Goal: Task Accomplishment & Management: Manage account settings

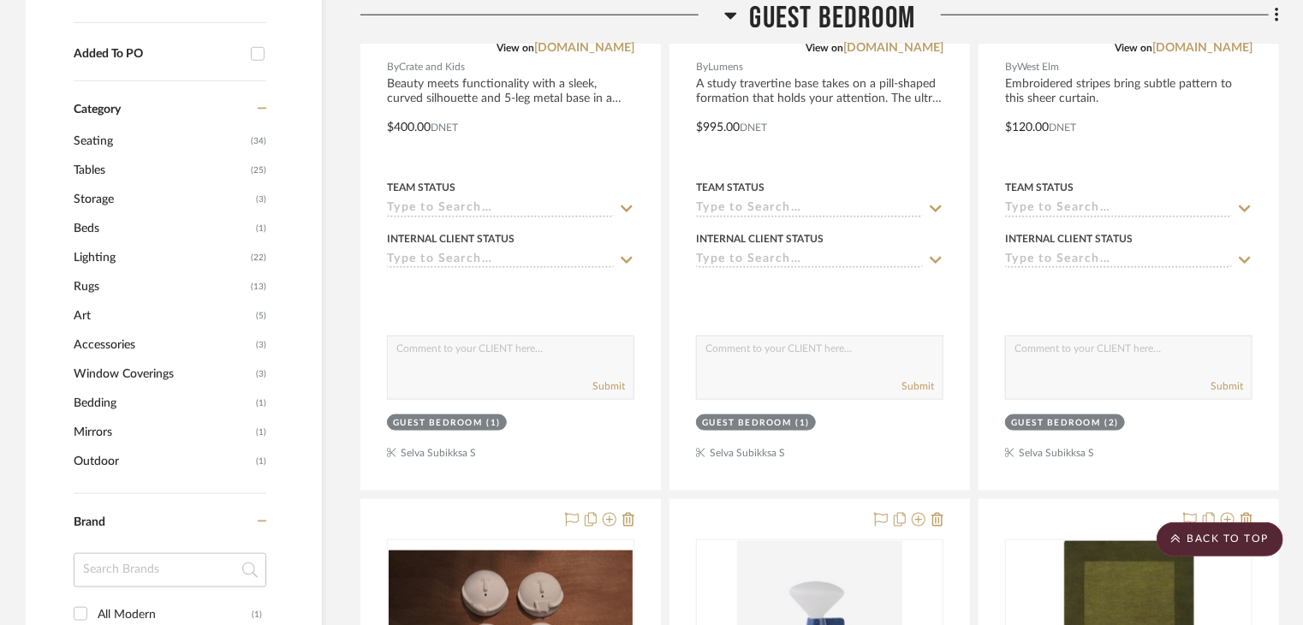
scroll to position [672, 0]
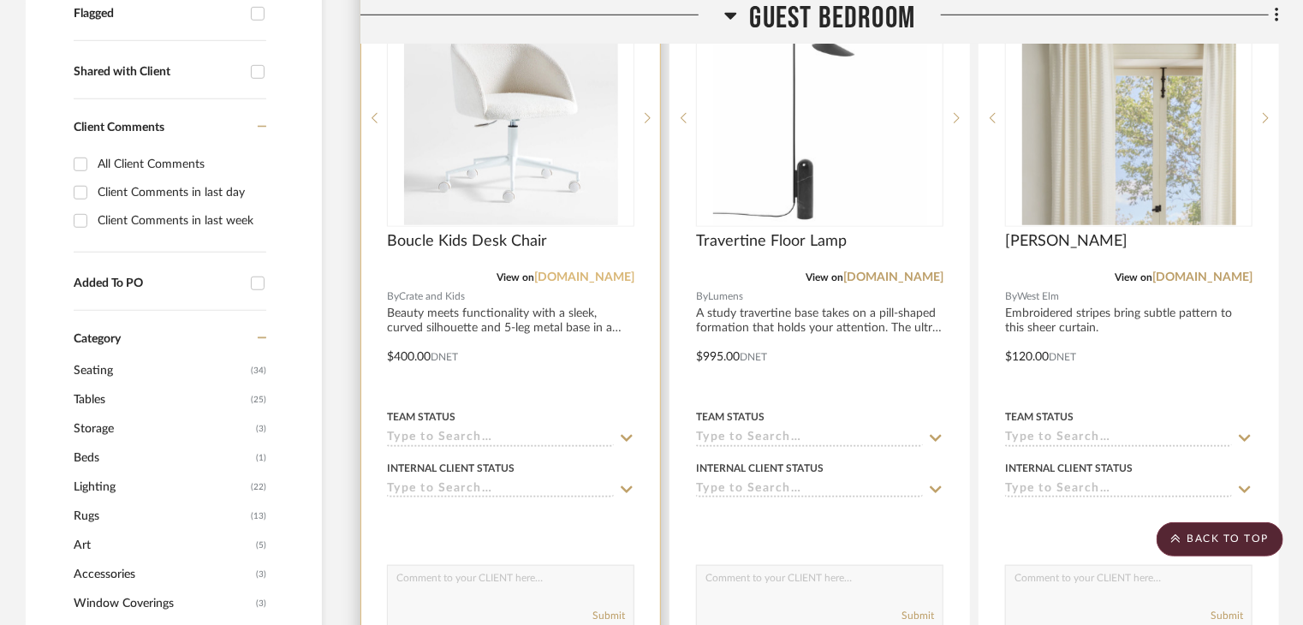
click at [574, 271] on link "crateandbarrel.com" at bounding box center [584, 277] width 100 height 12
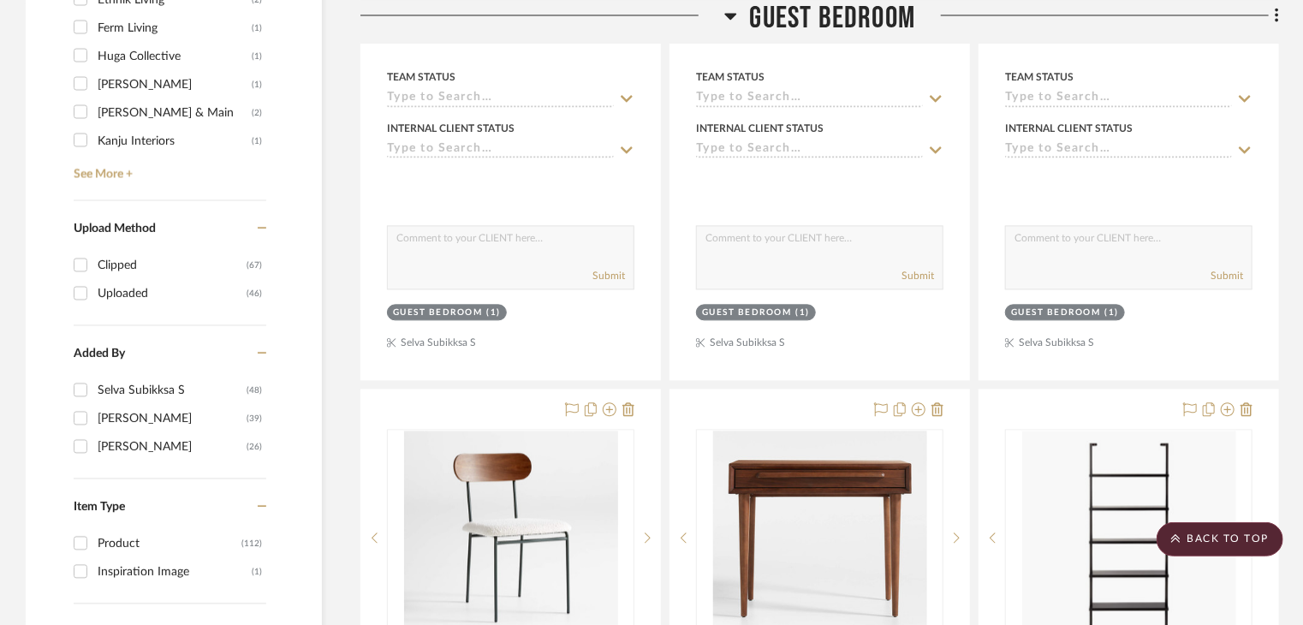
scroll to position [2127, 0]
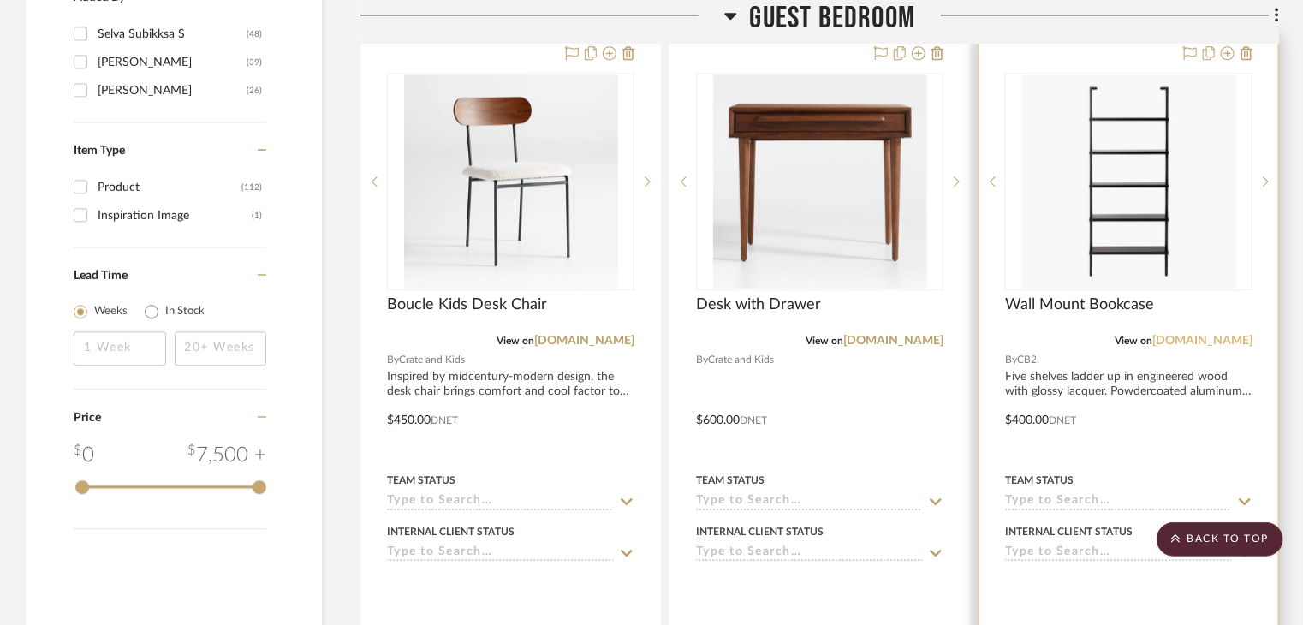
click at [1216, 335] on link "cb2.com" at bounding box center [1202, 341] width 100 height 12
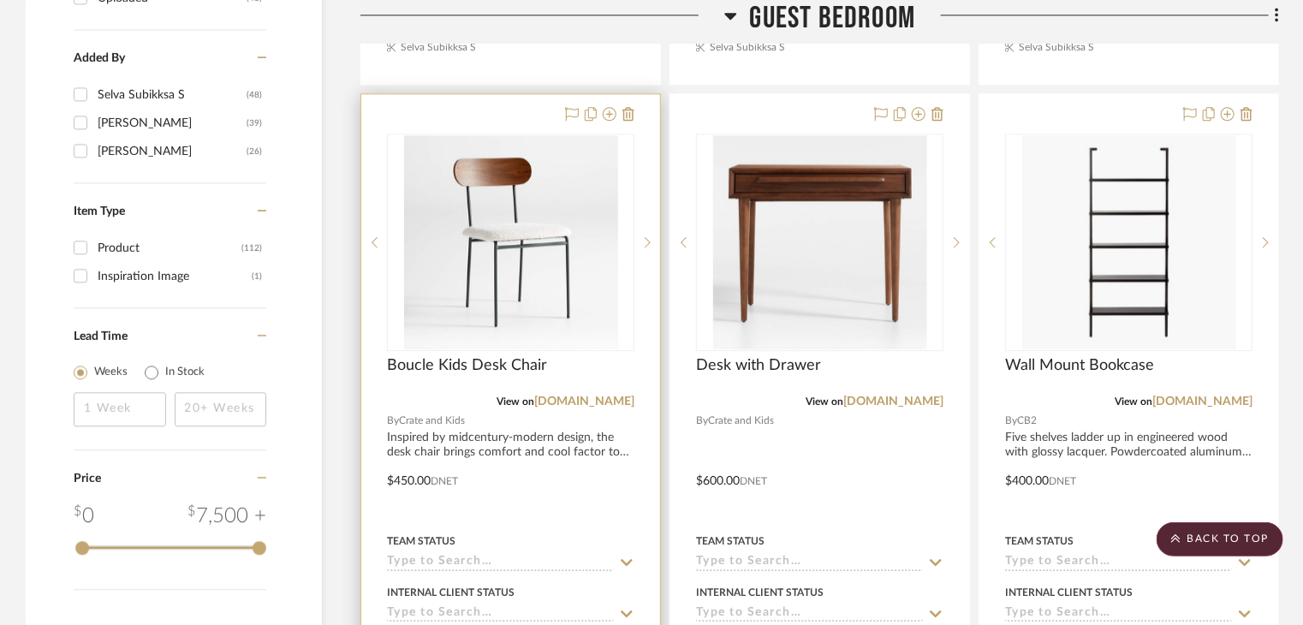
scroll to position [1956, 0]
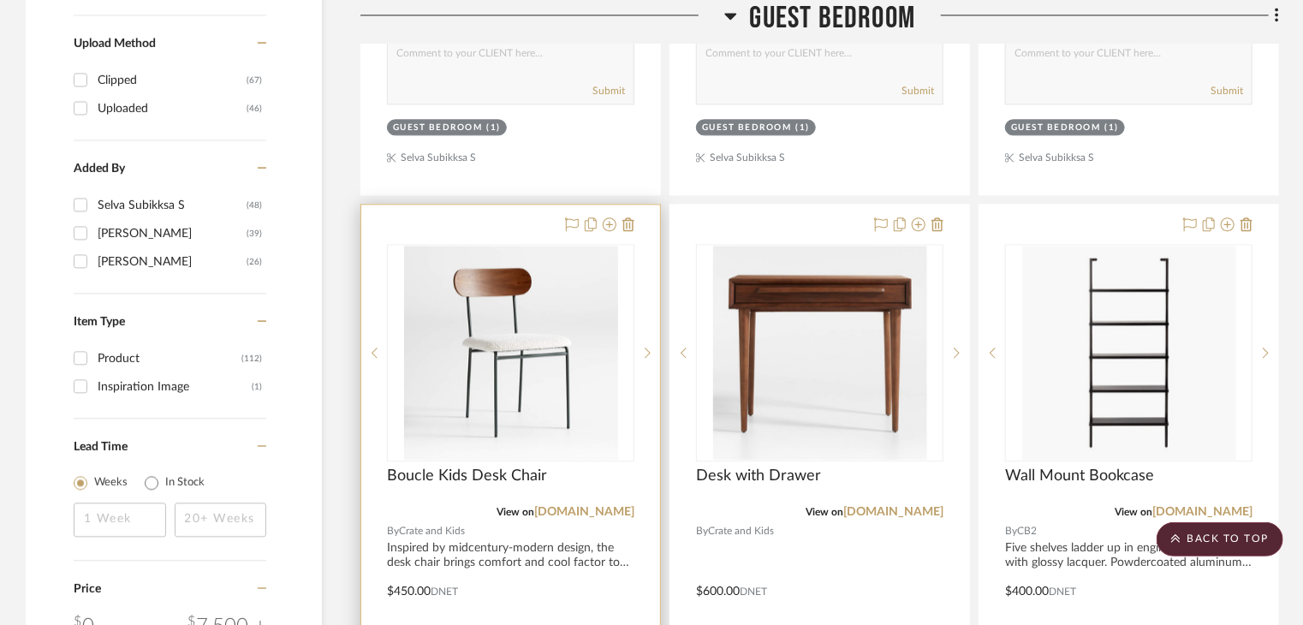
click at [634, 205] on div at bounding box center [510, 579] width 299 height 749
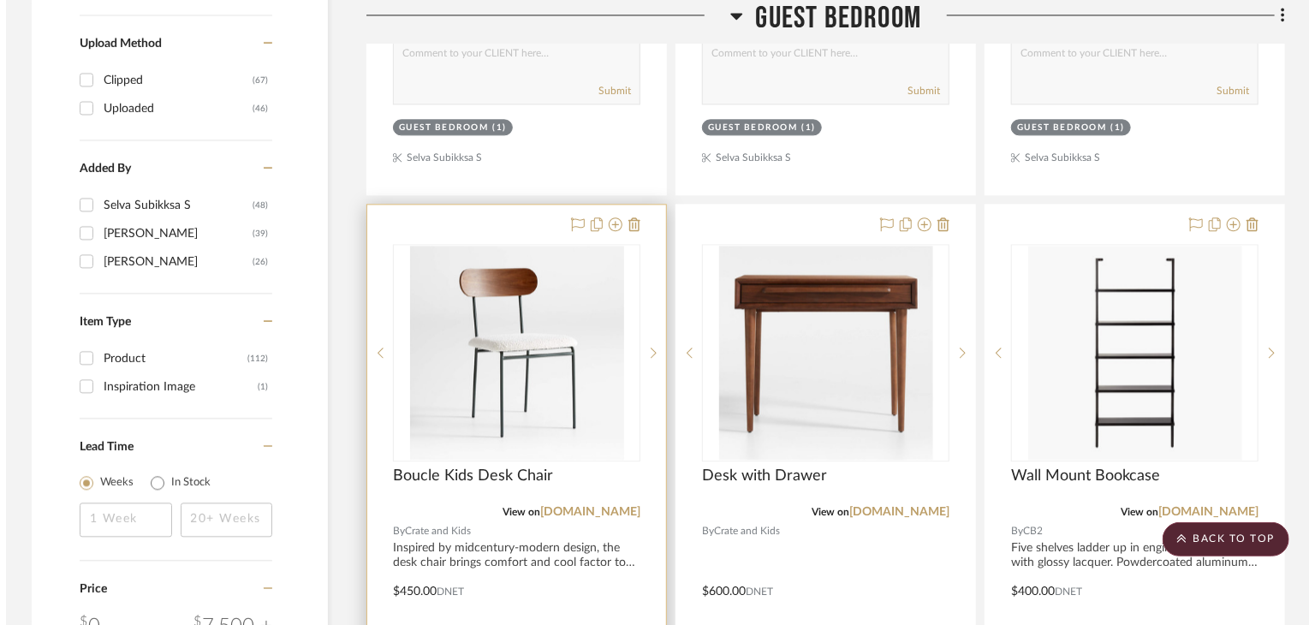
scroll to position [0, 0]
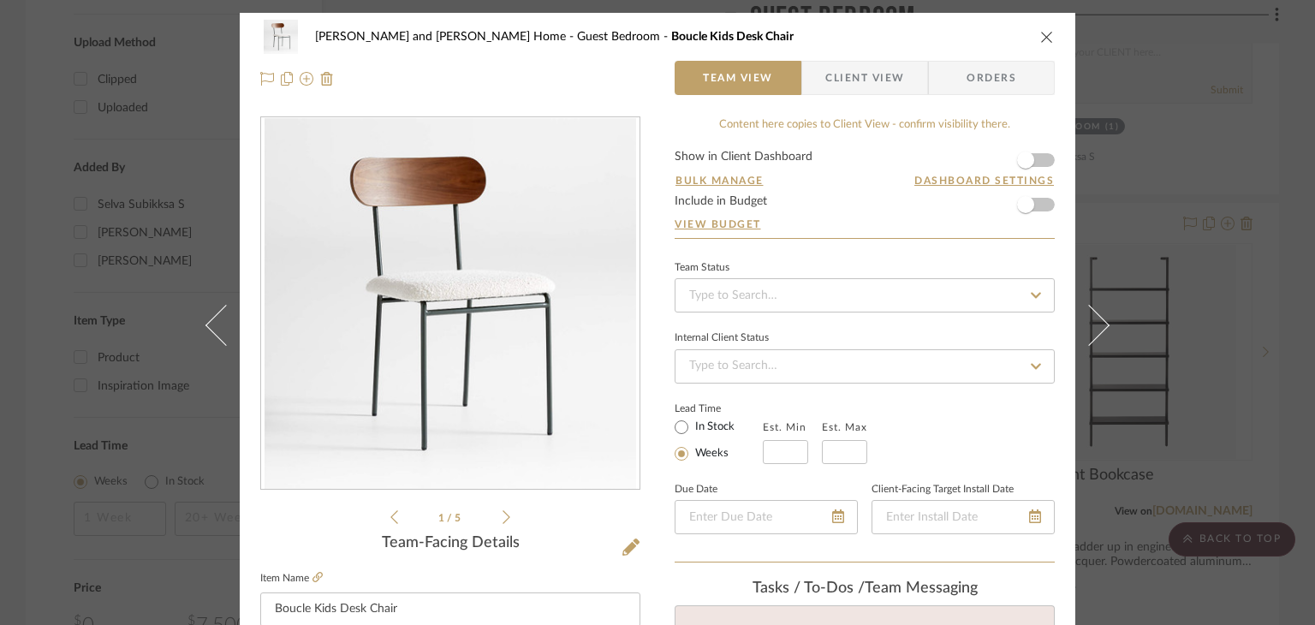
click at [1041, 33] on icon "close" at bounding box center [1047, 37] width 14 height 14
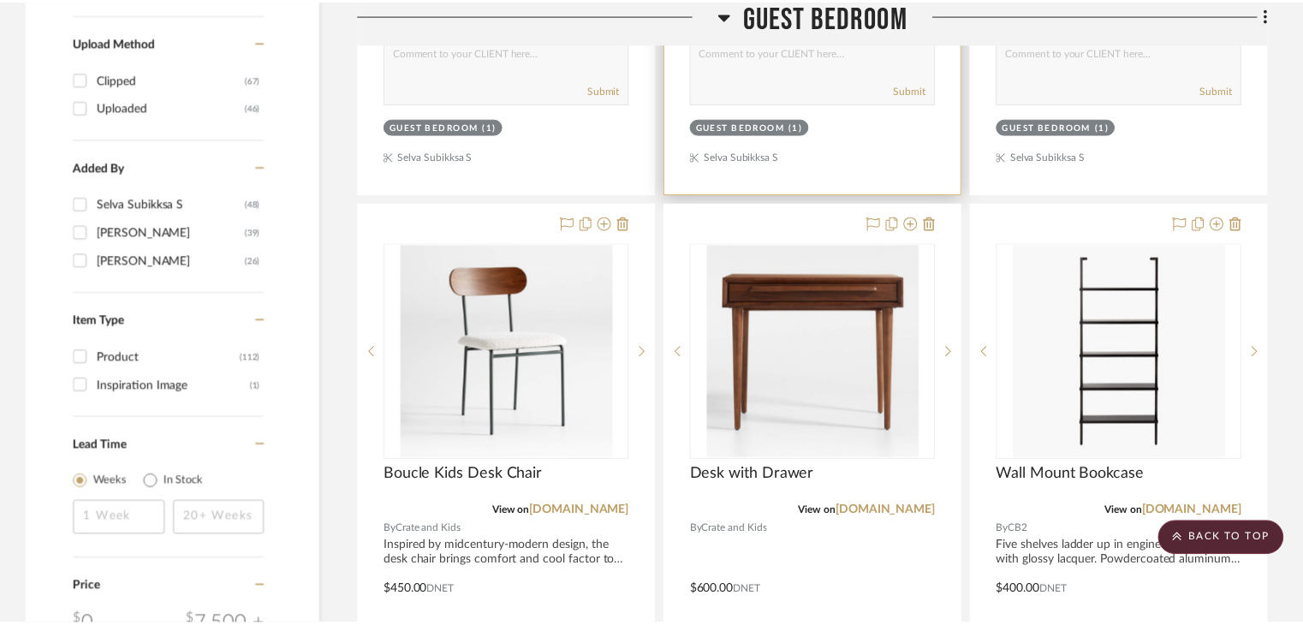
scroll to position [1956, 0]
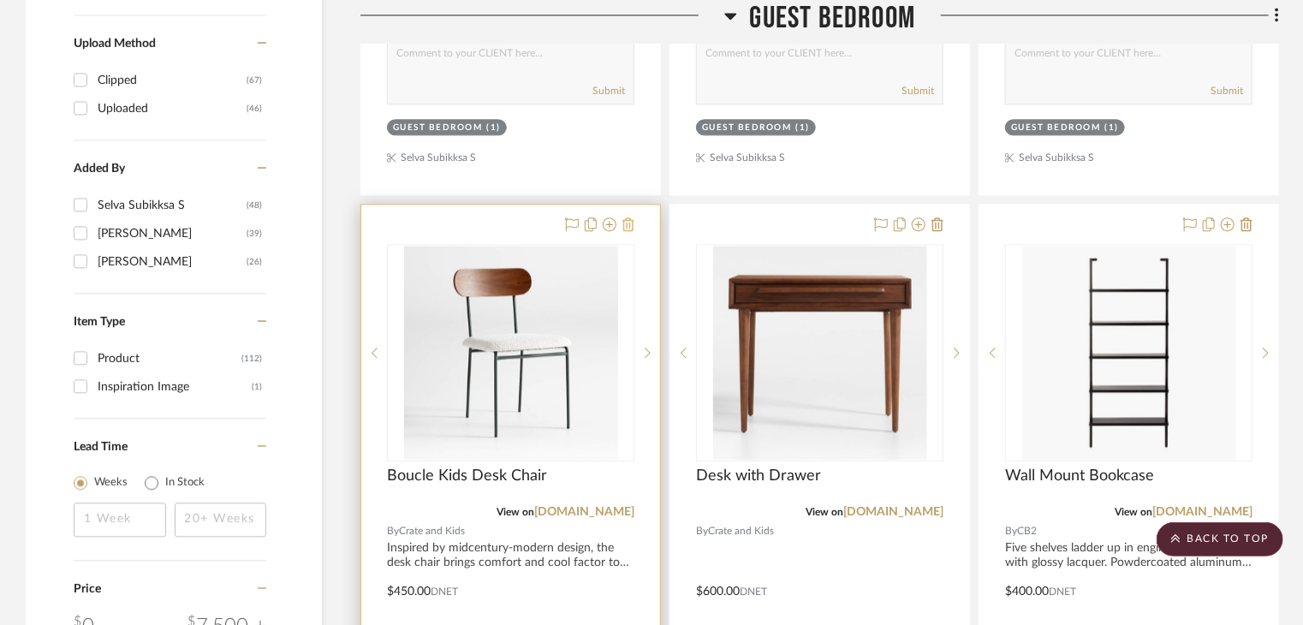
click at [629, 217] on icon at bounding box center [628, 224] width 12 height 14
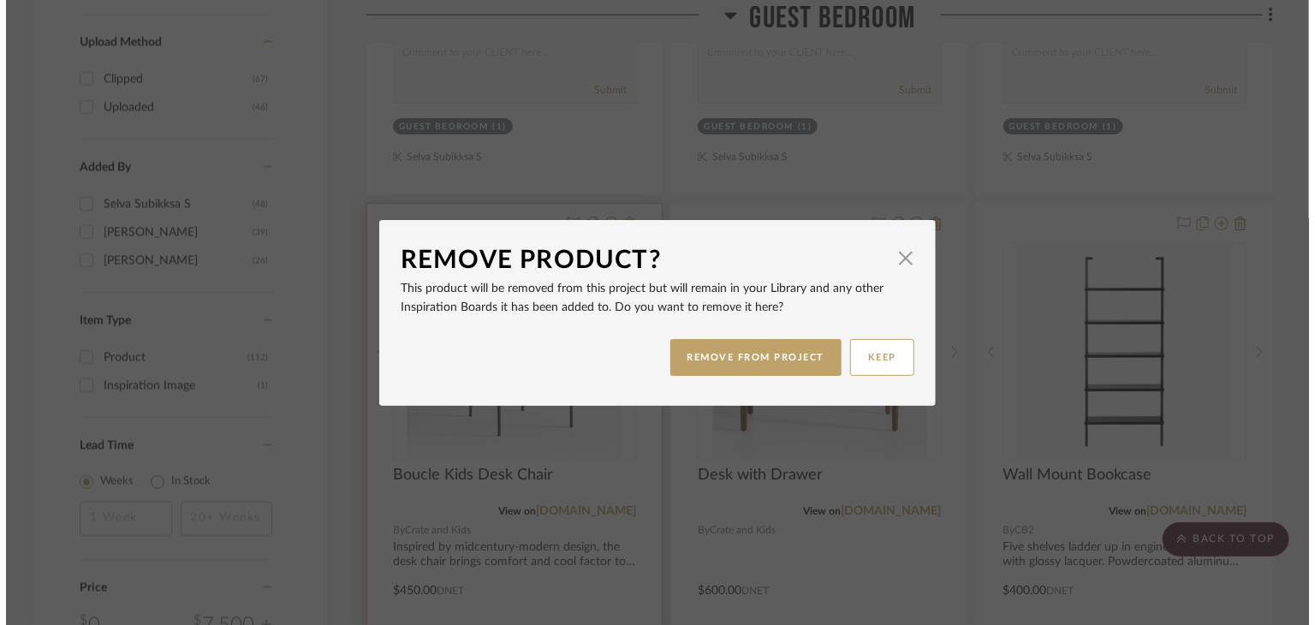
scroll to position [0, 0]
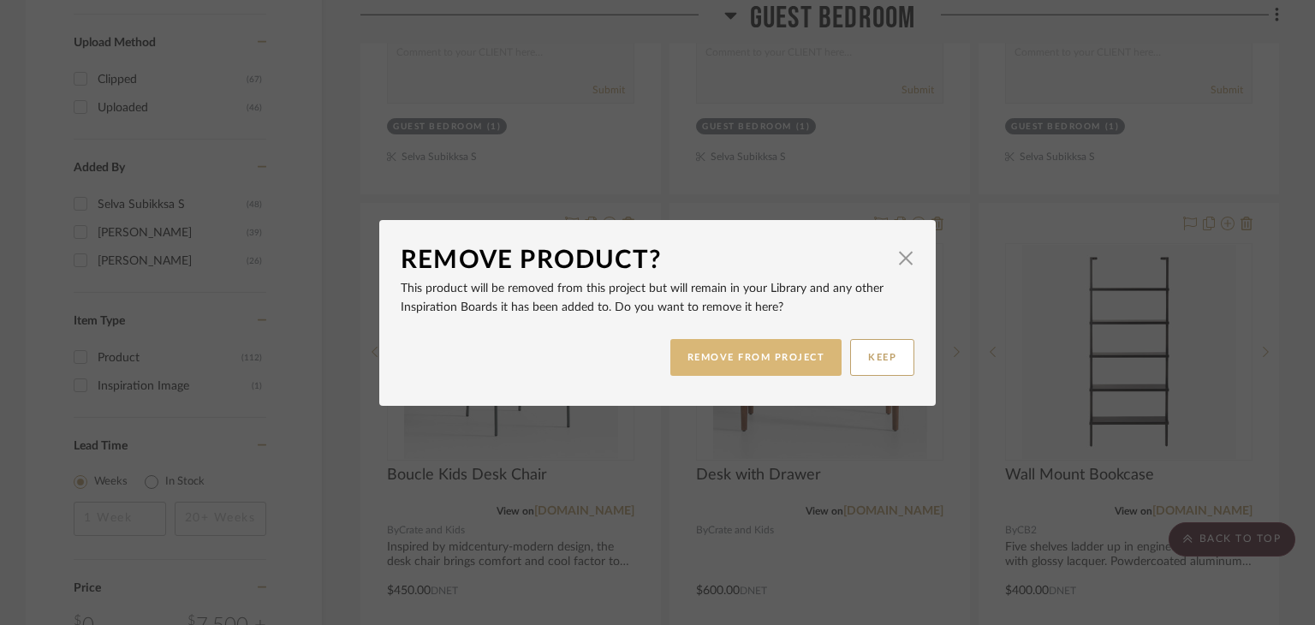
click at [693, 353] on button "REMOVE FROM PROJECT" at bounding box center [756, 357] width 172 height 37
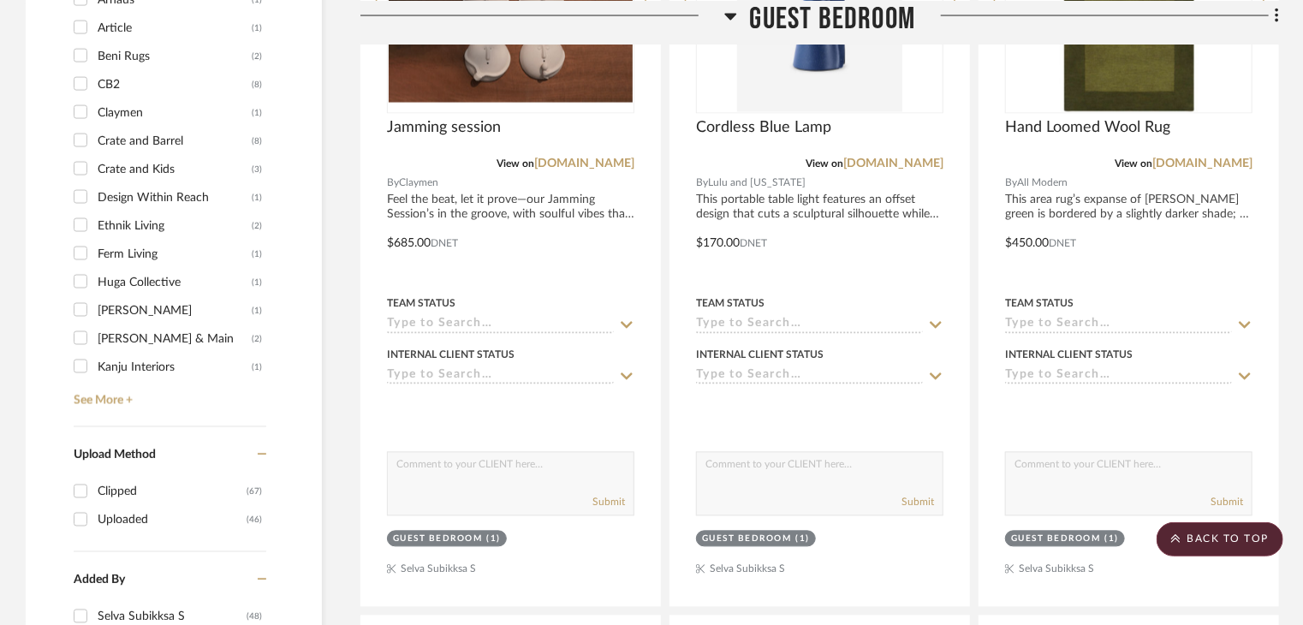
scroll to position [1870, 0]
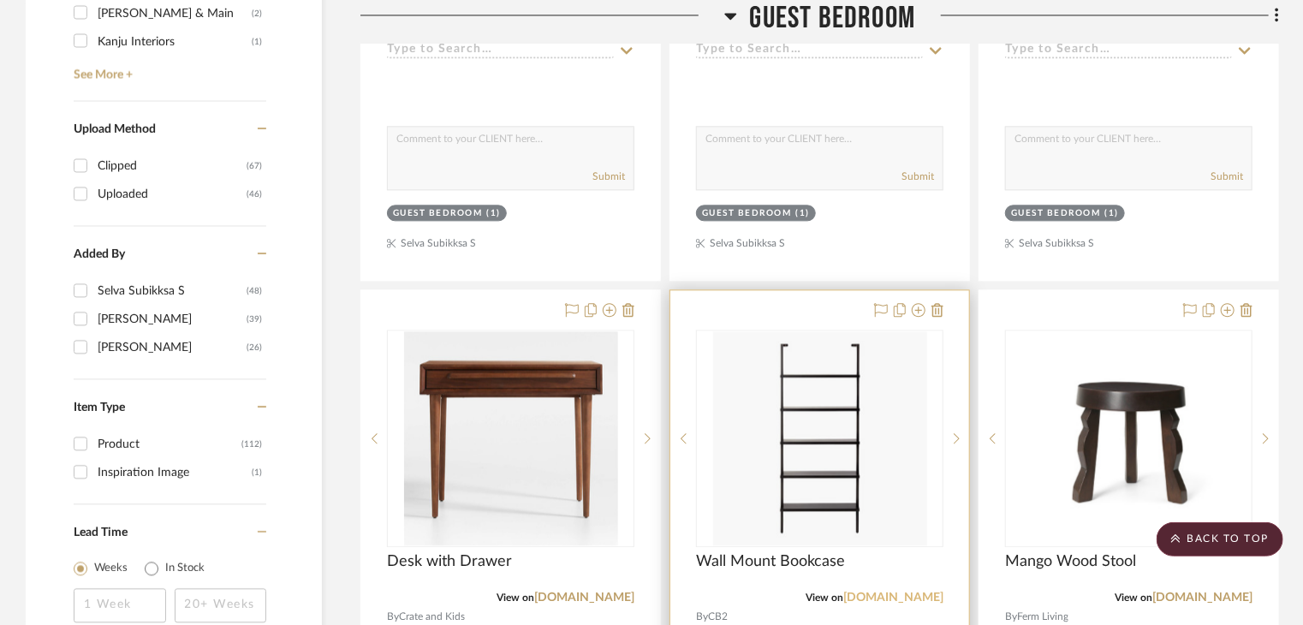
click at [910, 592] on link "cb2.com" at bounding box center [893, 598] width 100 height 12
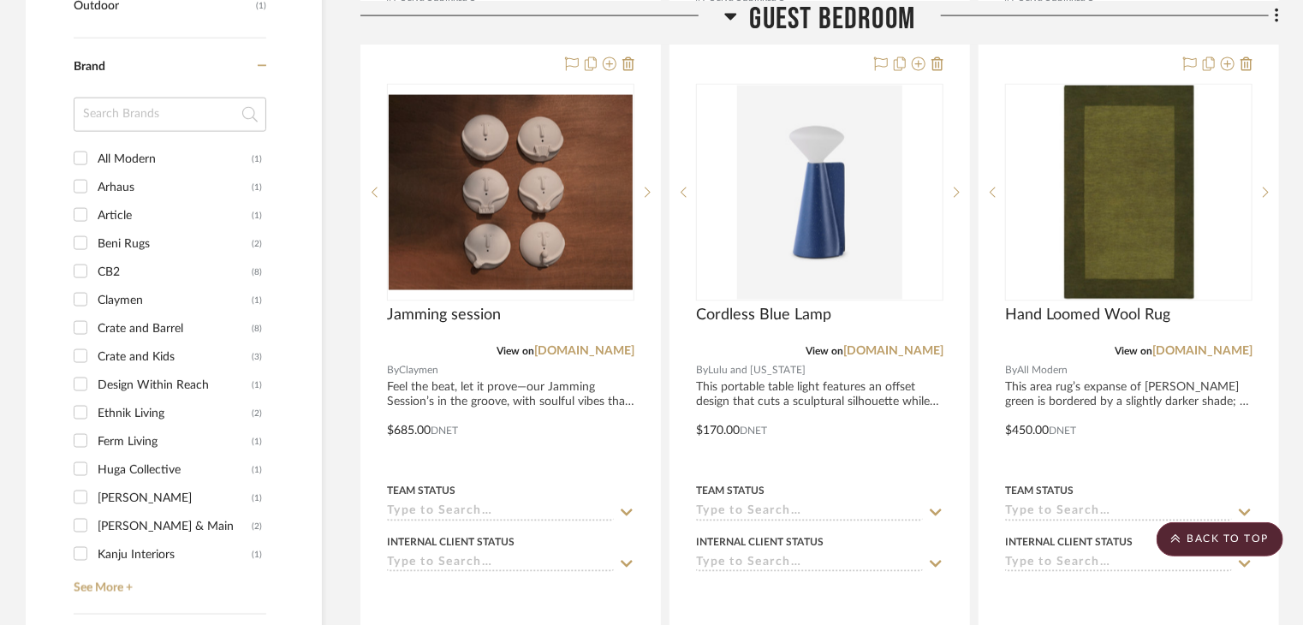
scroll to position [1271, 0]
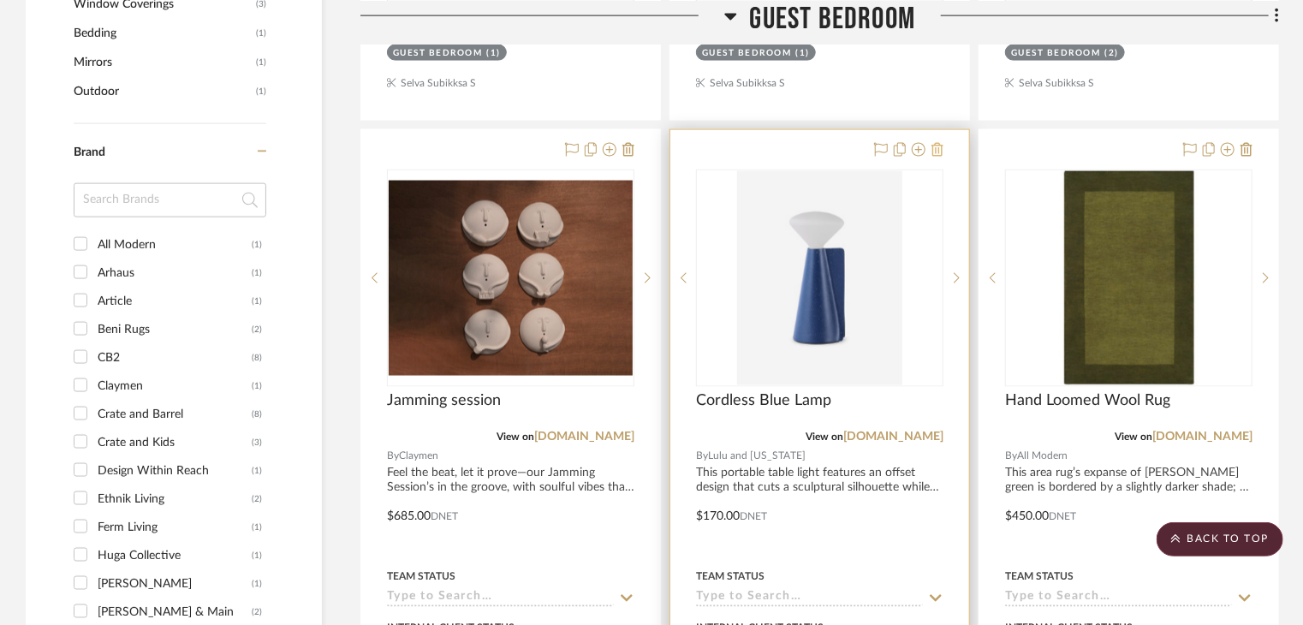
click at [936, 143] on icon at bounding box center [937, 150] width 12 height 14
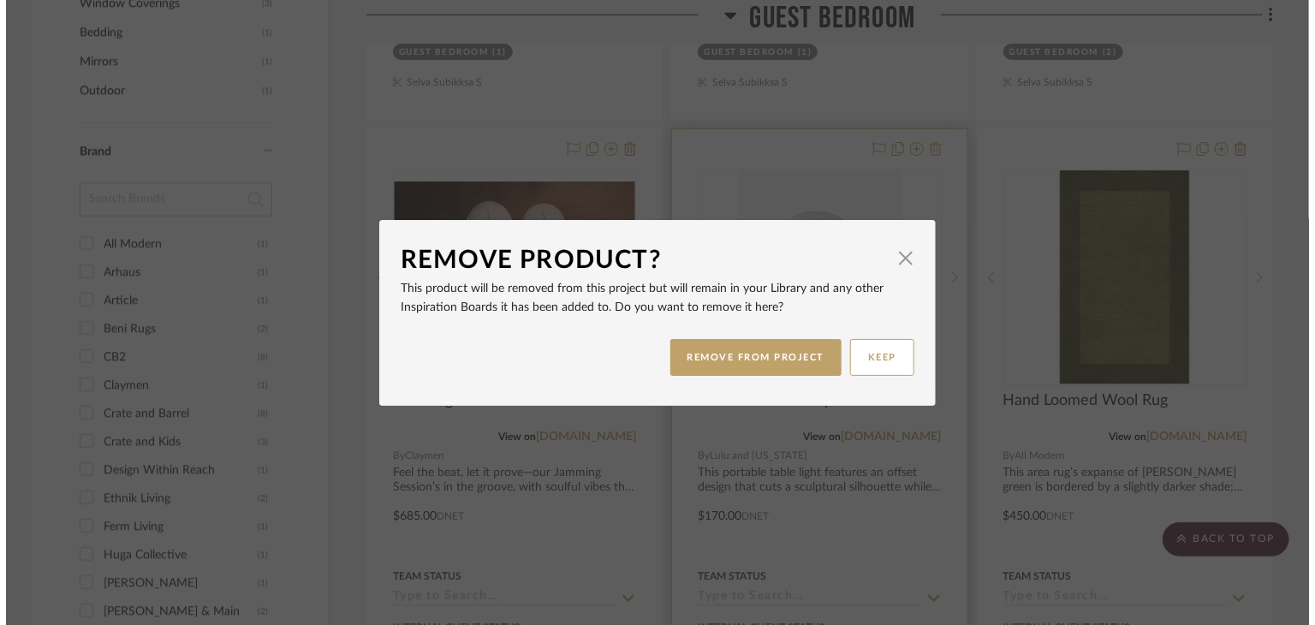
scroll to position [0, 0]
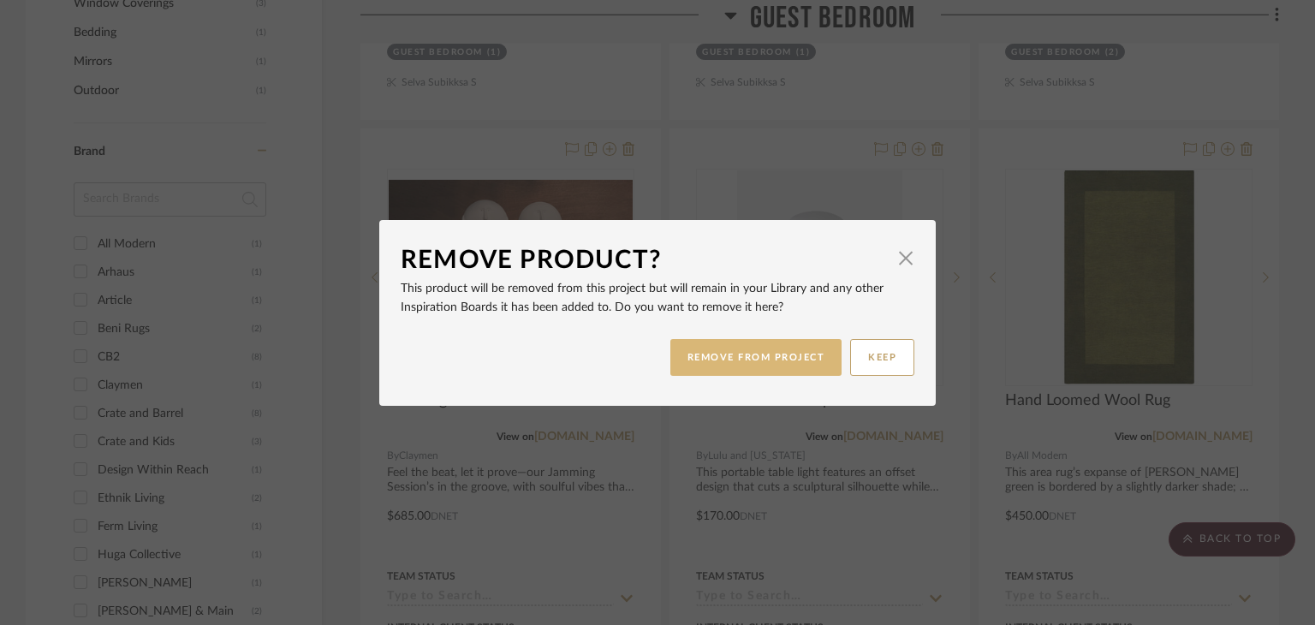
click at [805, 354] on button "REMOVE FROM PROJECT" at bounding box center [756, 357] width 172 height 37
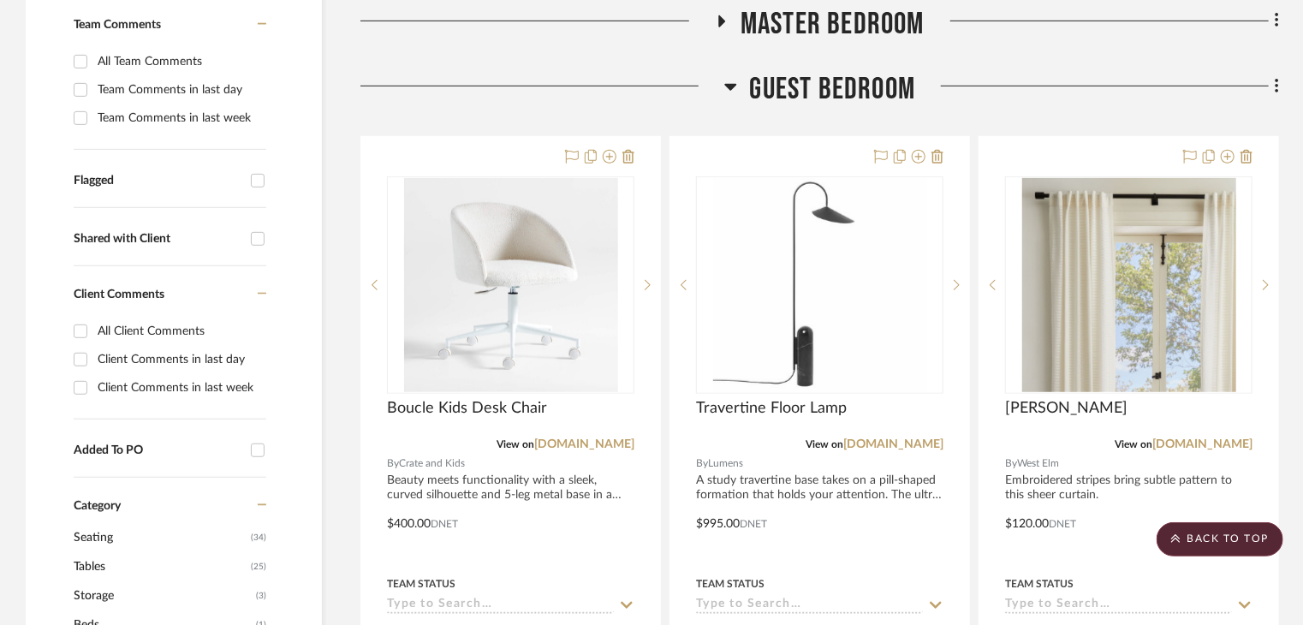
scroll to position [501, 0]
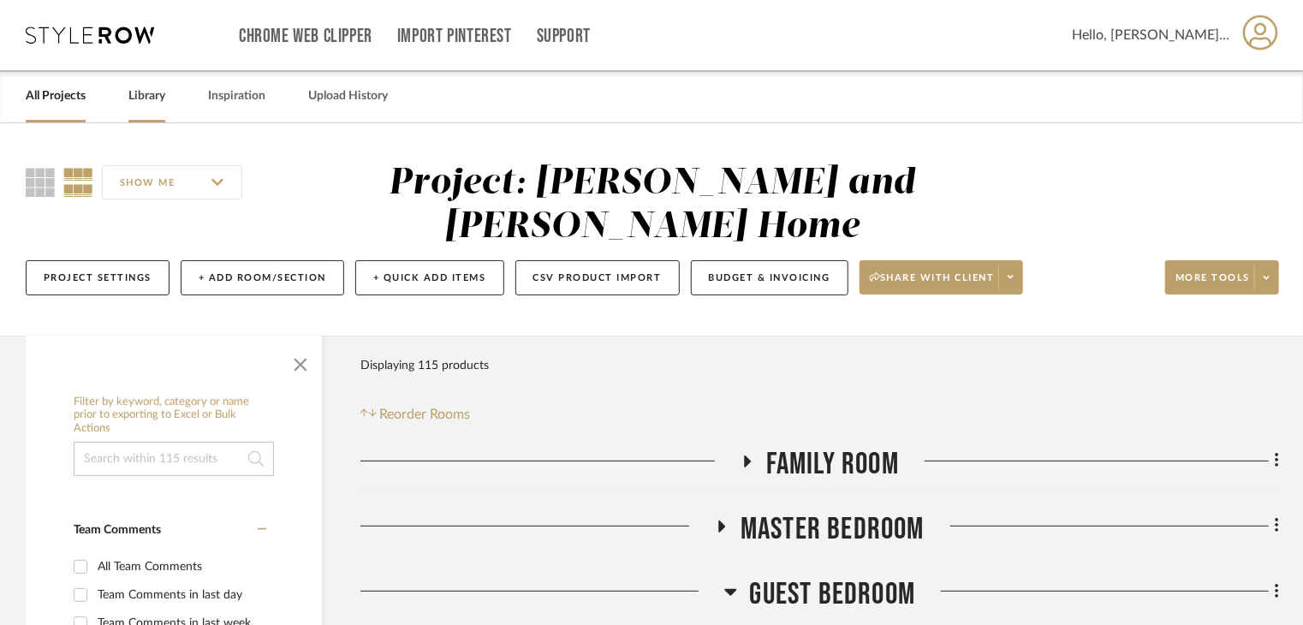
click at [158, 96] on link "Library" at bounding box center [146, 96] width 37 height 23
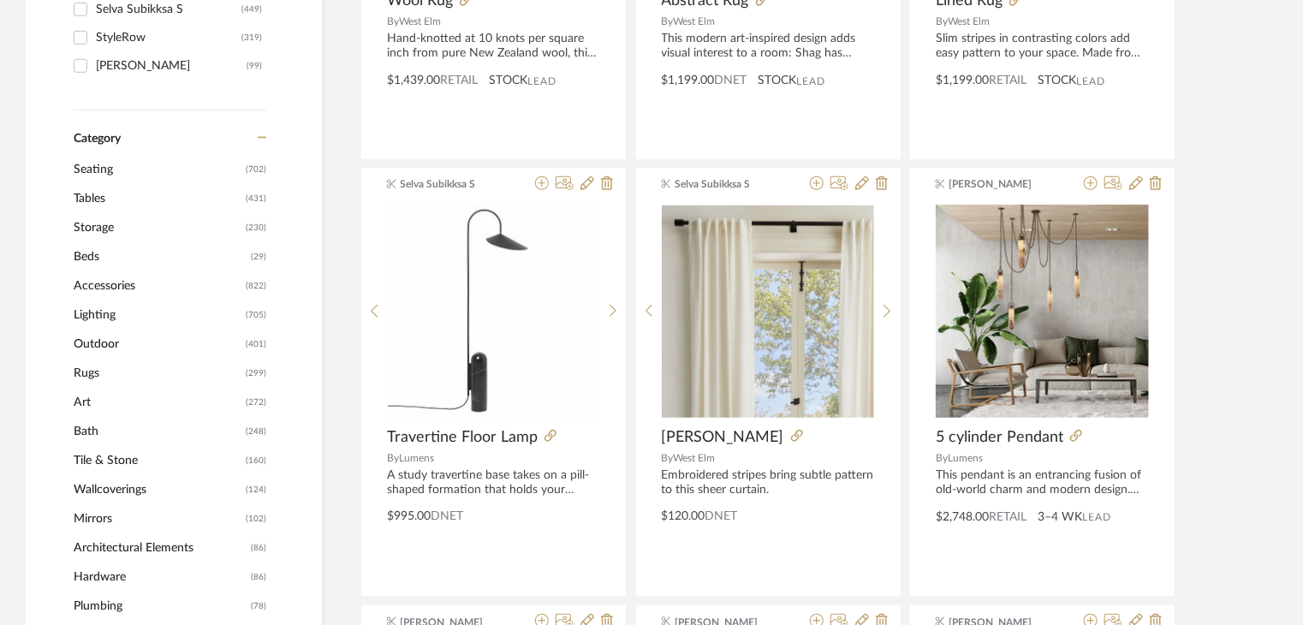
scroll to position [599, 0]
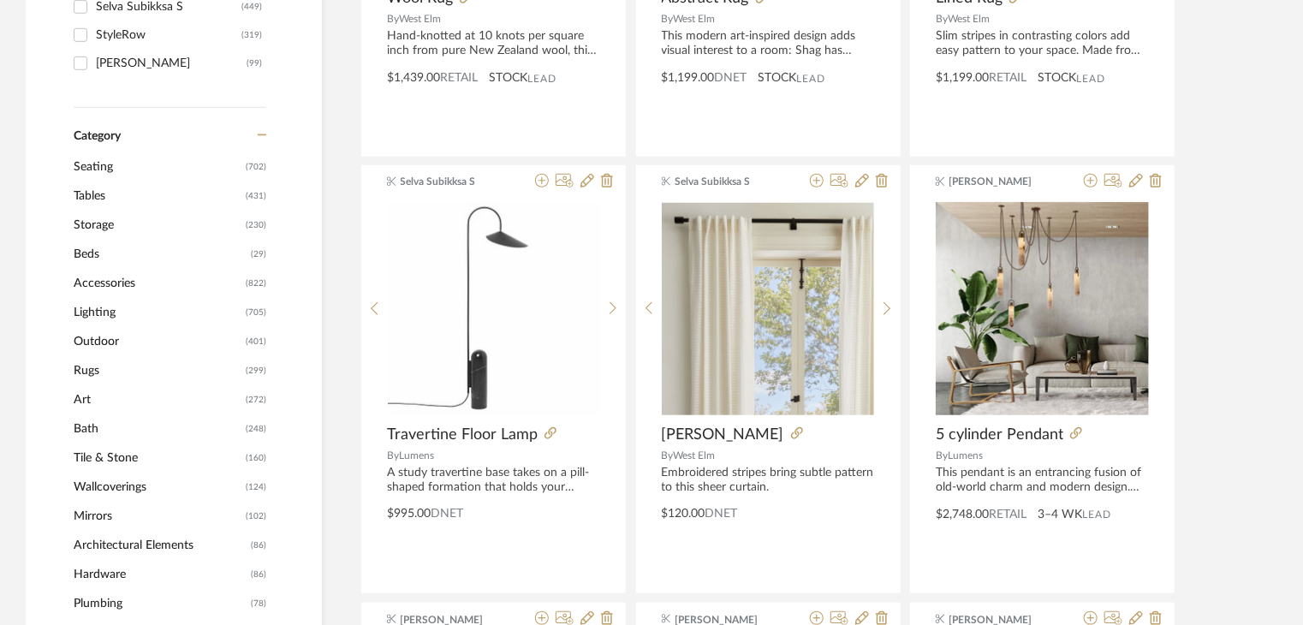
click at [100, 318] on span "Lighting" at bounding box center [158, 312] width 168 height 29
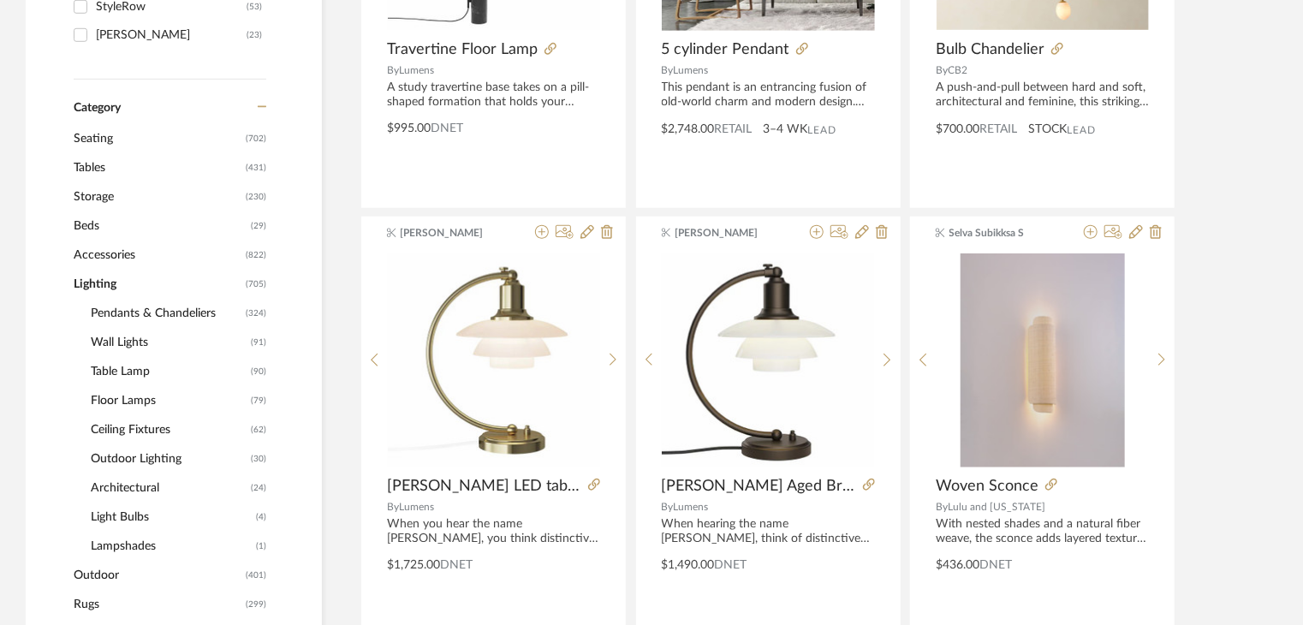
scroll to position [596, 0]
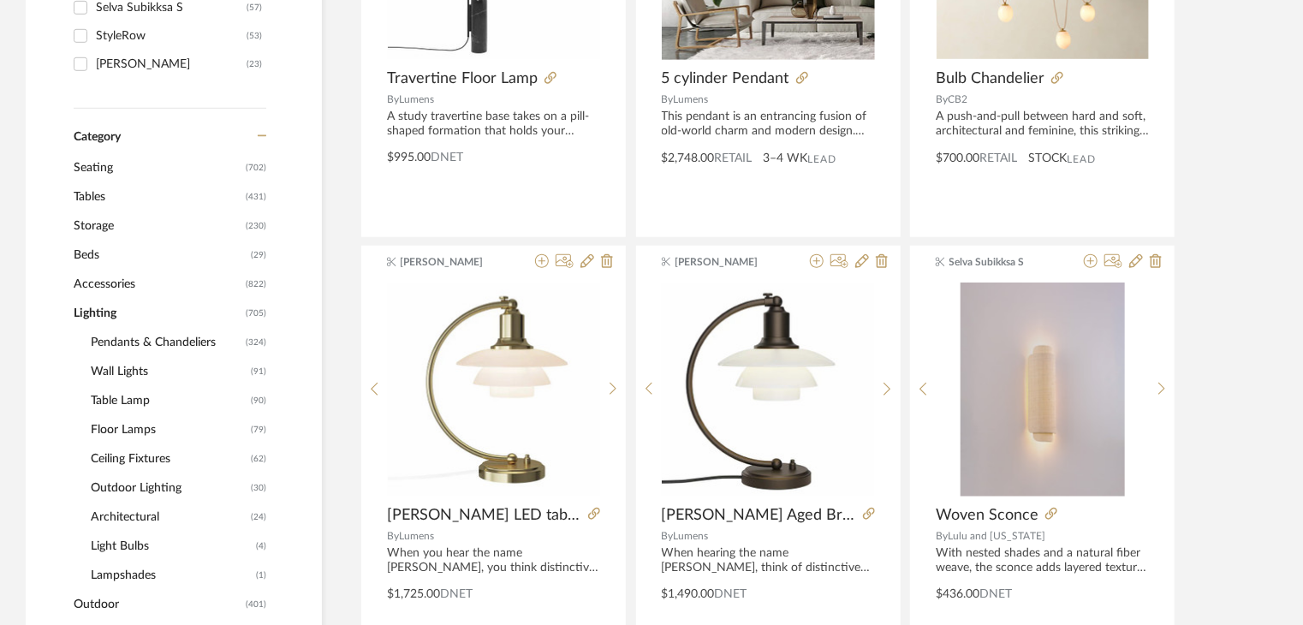
click at [109, 373] on span "Wall Lights" at bounding box center [169, 371] width 156 height 29
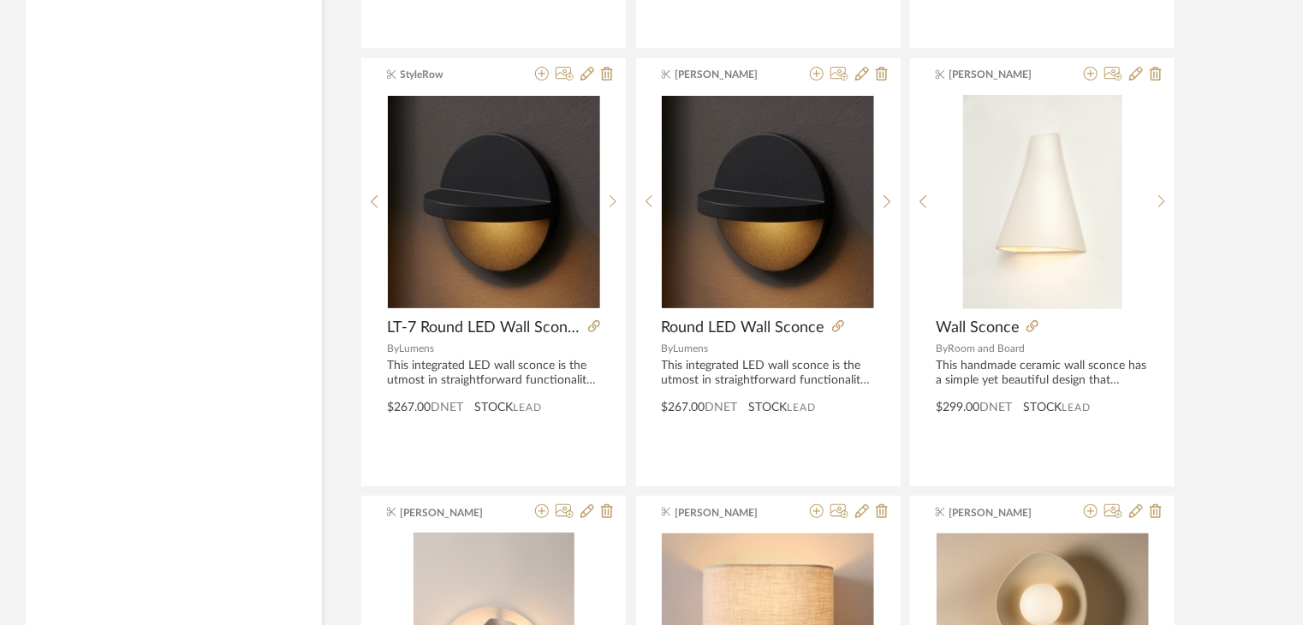
scroll to position [3364, 0]
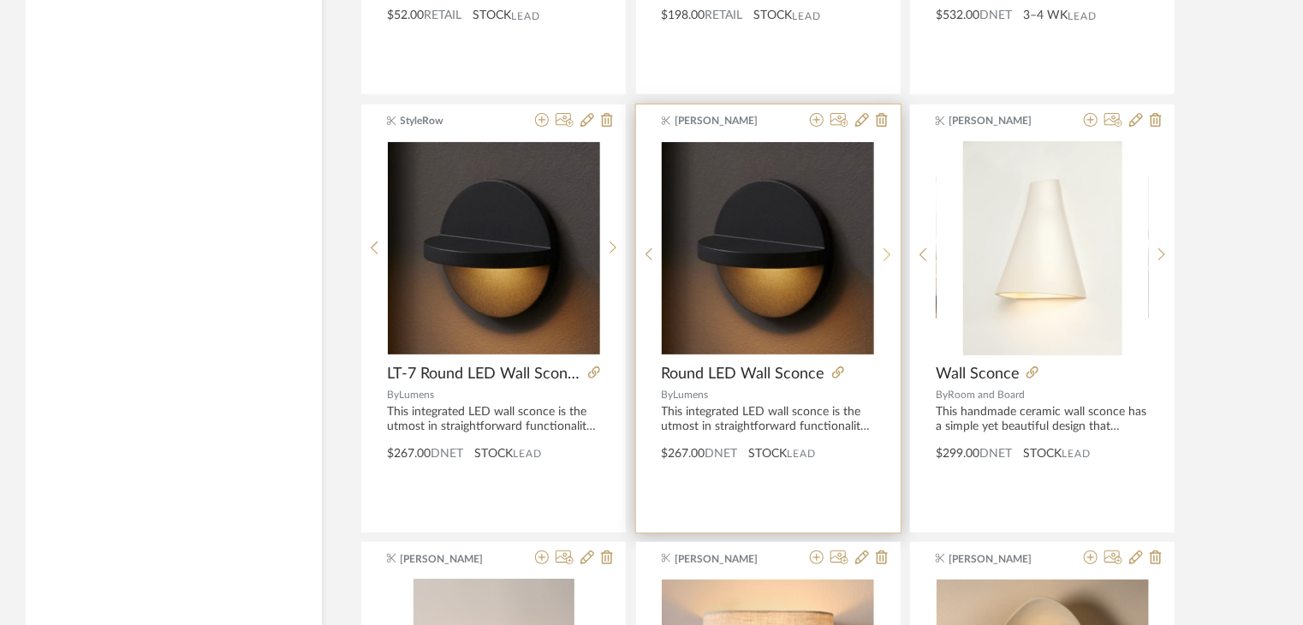
click at [889, 247] on icon at bounding box center [887, 254] width 8 height 15
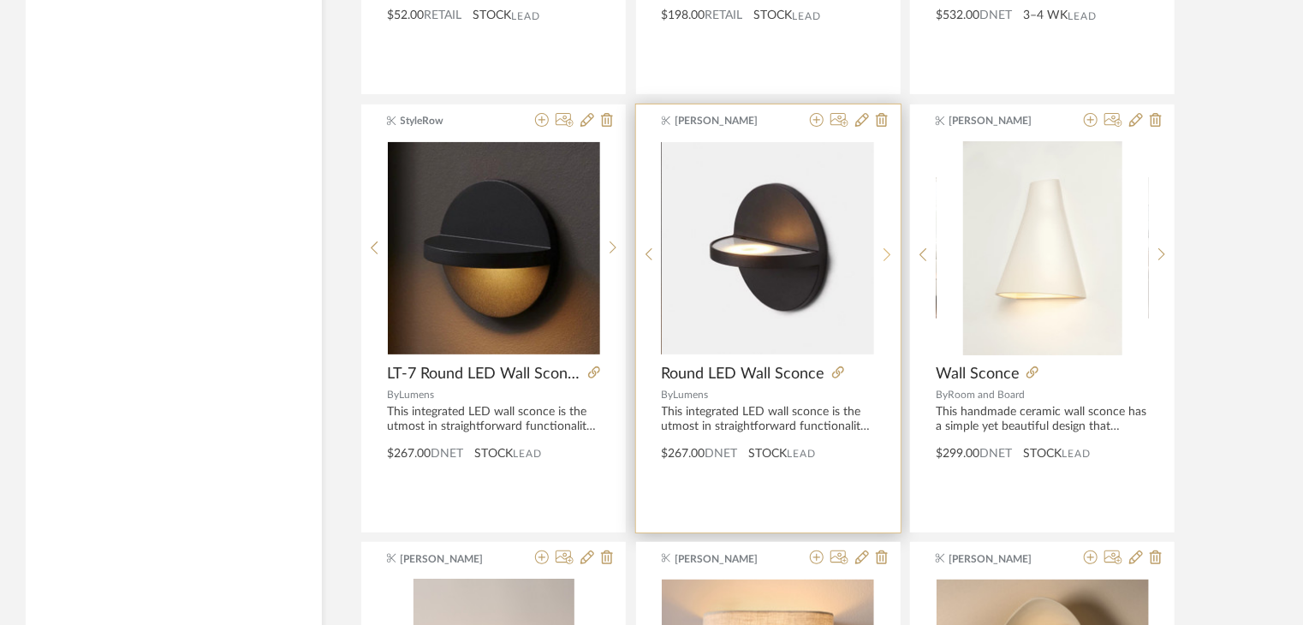
click at [889, 247] on icon at bounding box center [887, 254] width 8 height 15
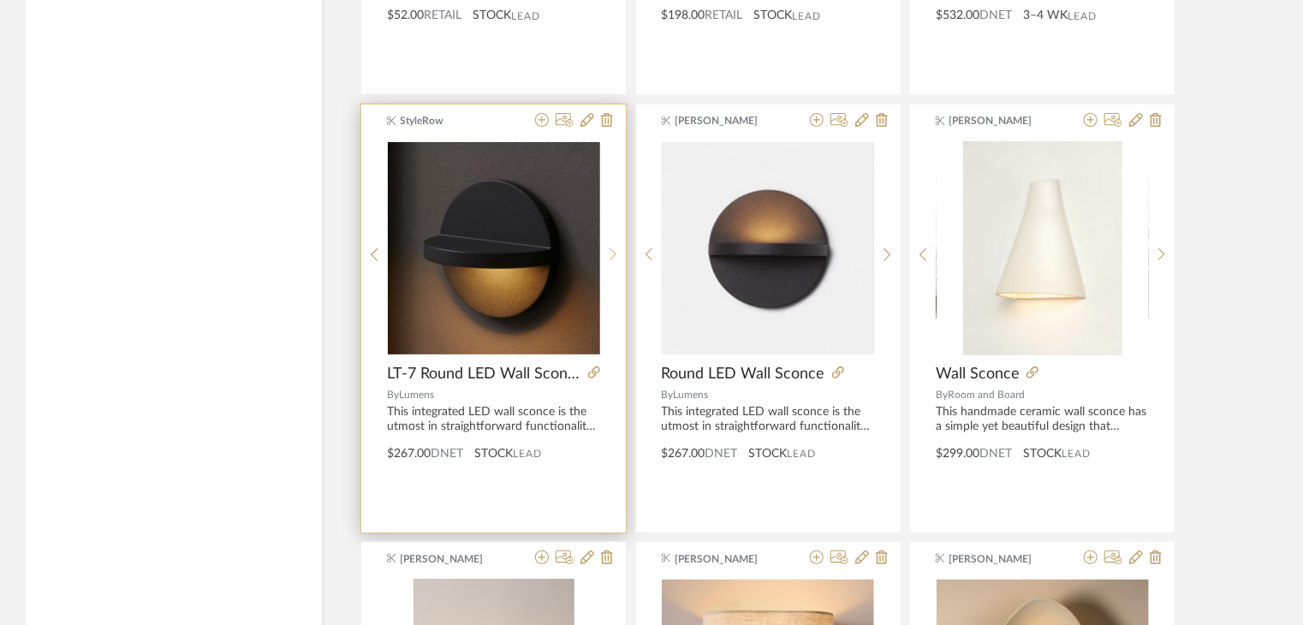
click at [610, 248] on icon at bounding box center [612, 254] width 7 height 13
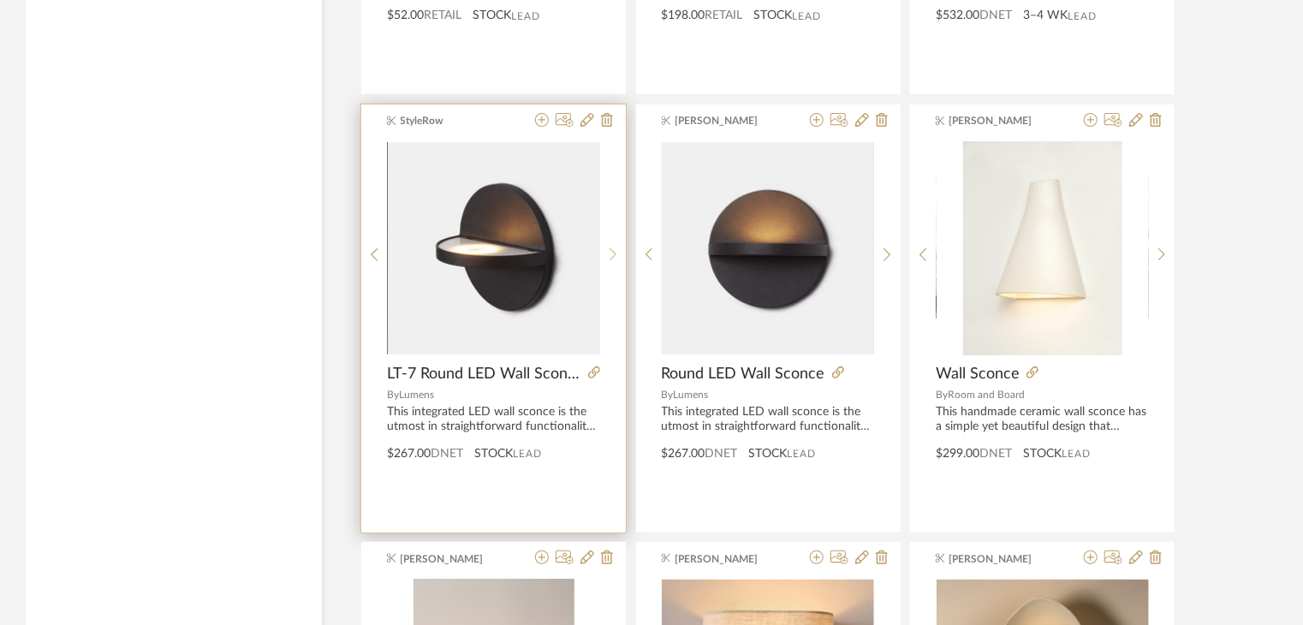
click at [610, 248] on icon at bounding box center [612, 254] width 7 height 13
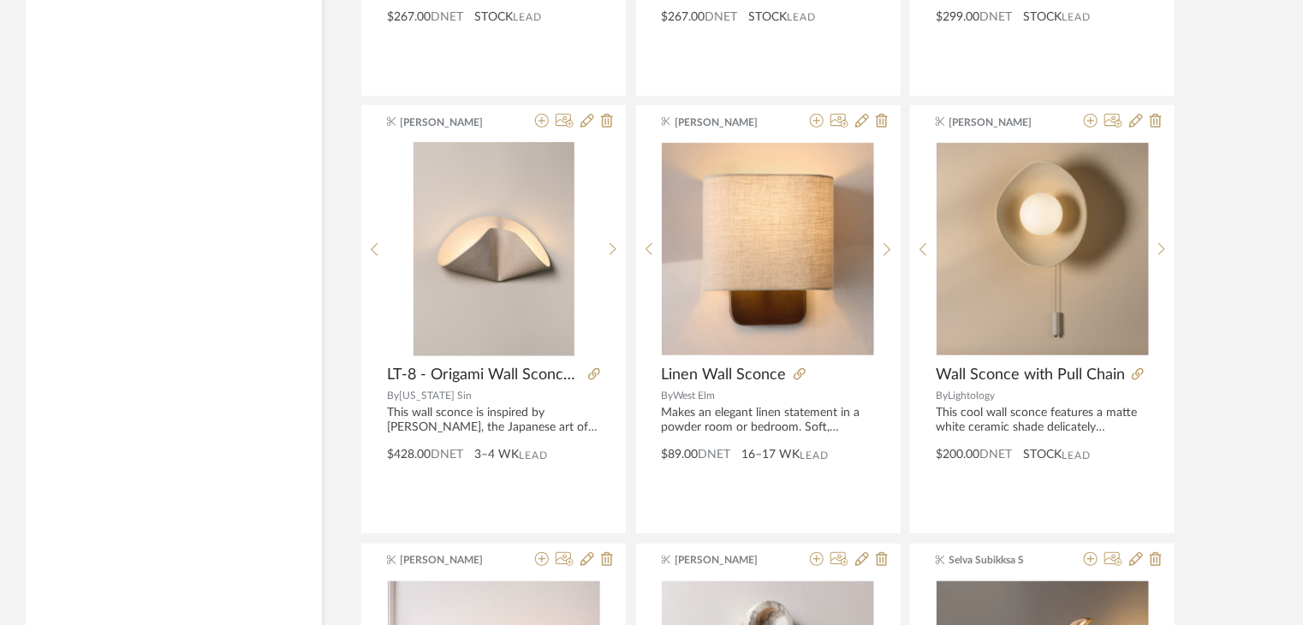
scroll to position [3450, 0]
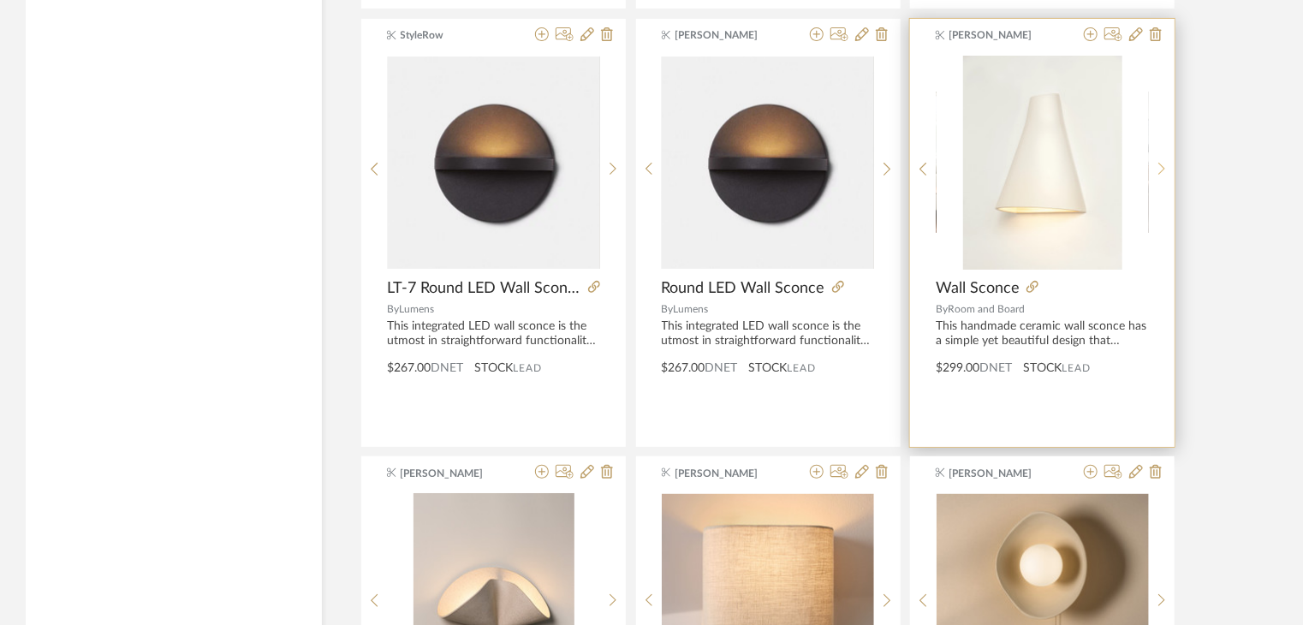
click at [1154, 167] on sr-next-btn at bounding box center [1162, 169] width 27 height 15
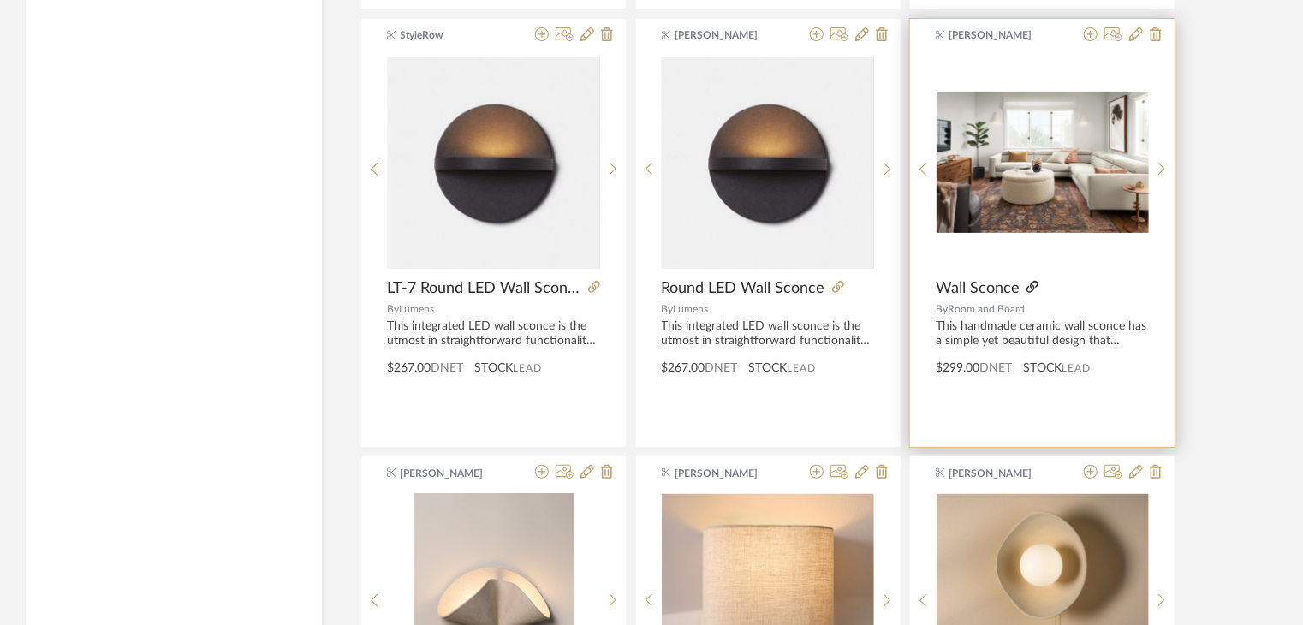
click at [1027, 281] on icon at bounding box center [1032, 287] width 12 height 12
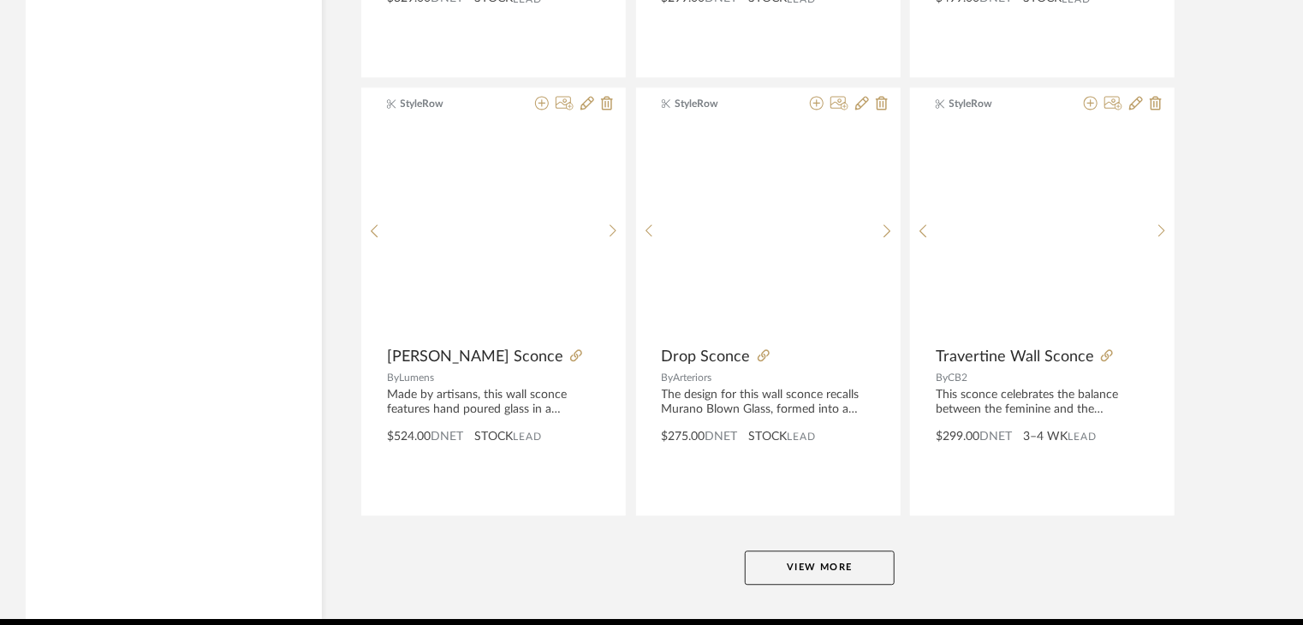
scroll to position [5162, 0]
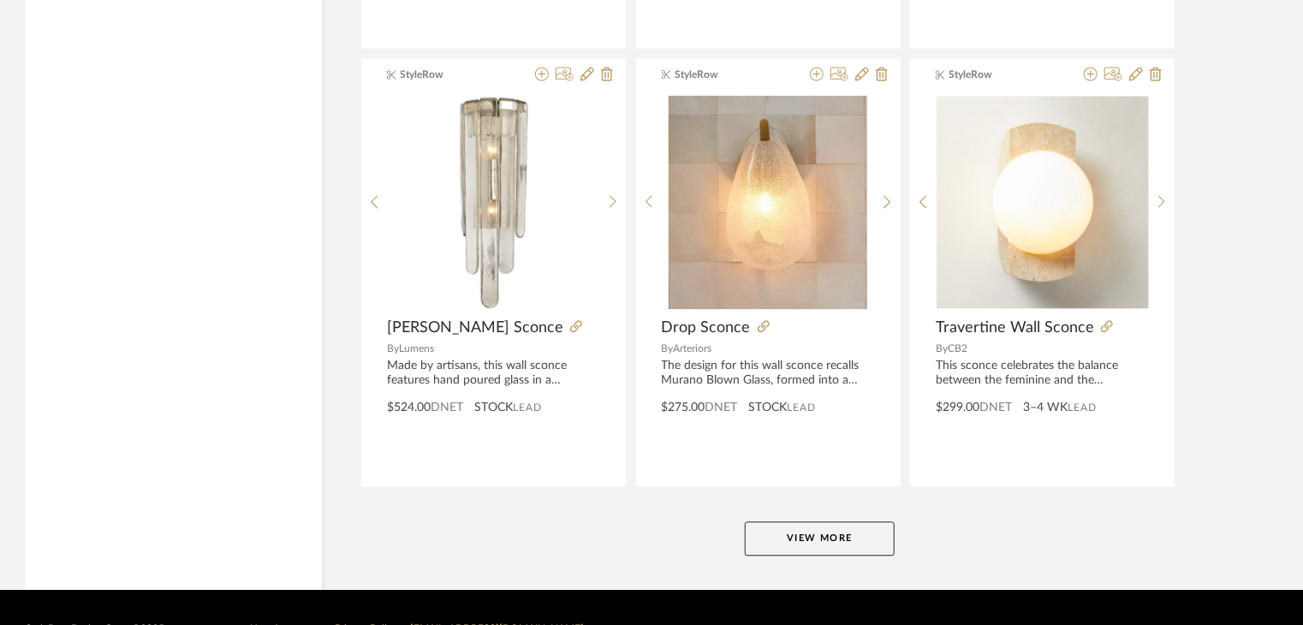
click at [829, 545] on button "View More" at bounding box center [820, 538] width 150 height 34
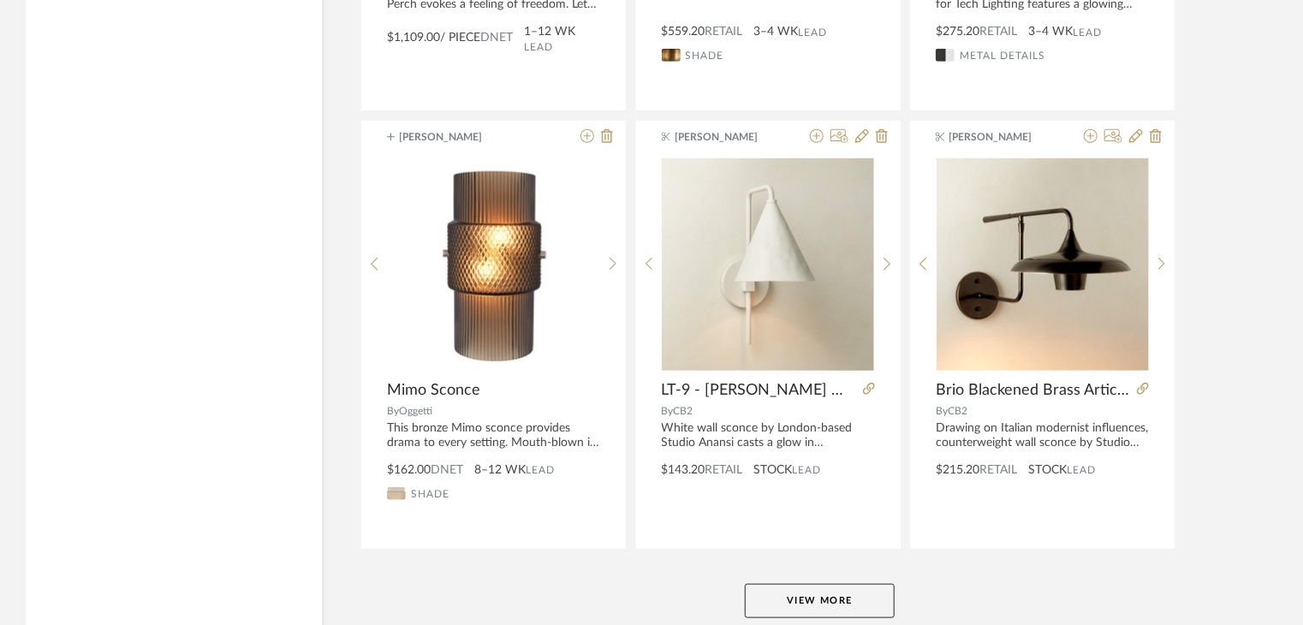
scroll to position [10383, 0]
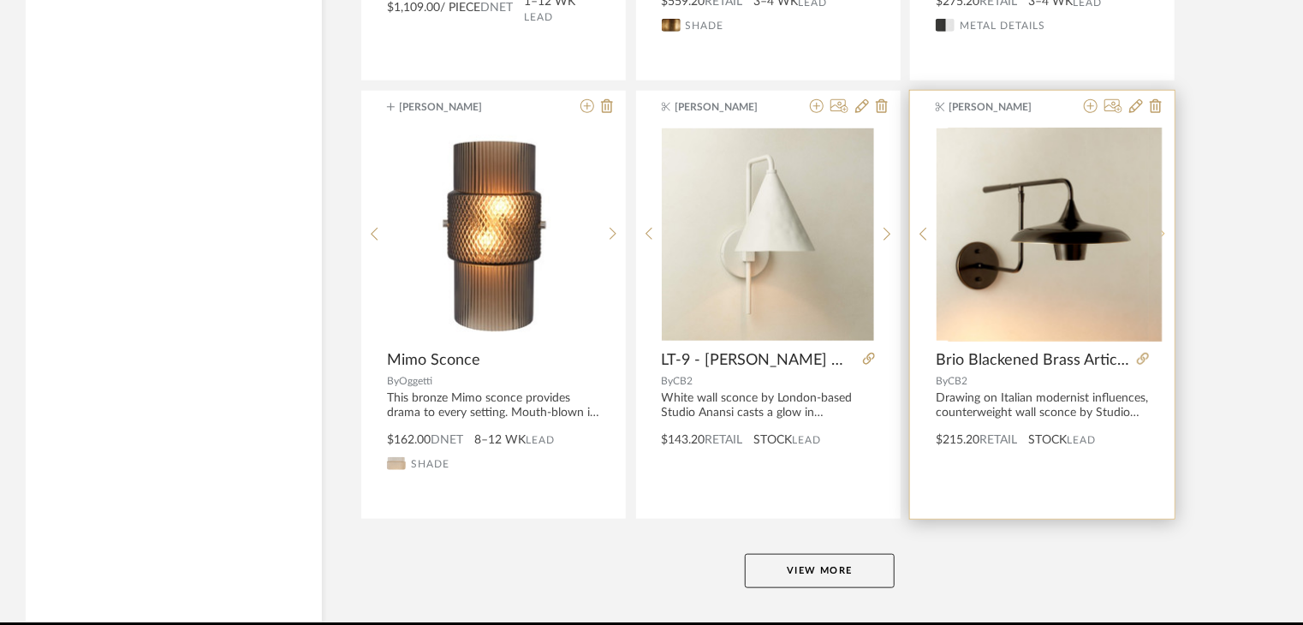
click at [1171, 225] on div at bounding box center [1162, 235] width 27 height 214
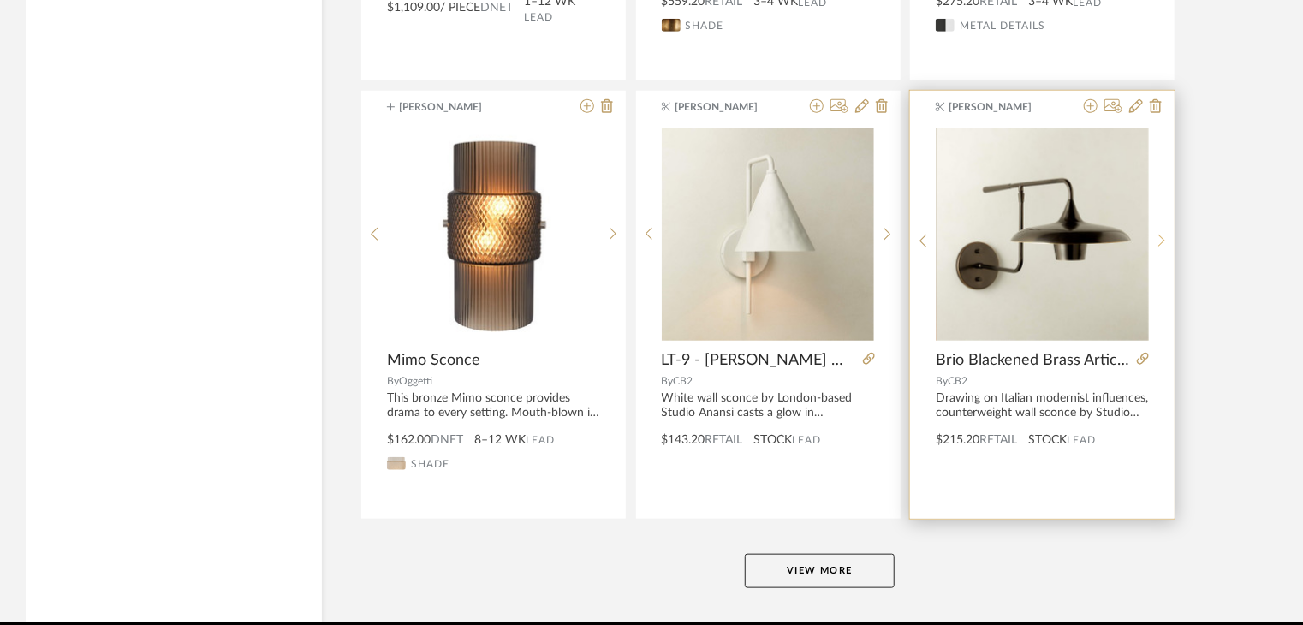
click at [1171, 234] on sr-next-btn at bounding box center [1162, 241] width 27 height 15
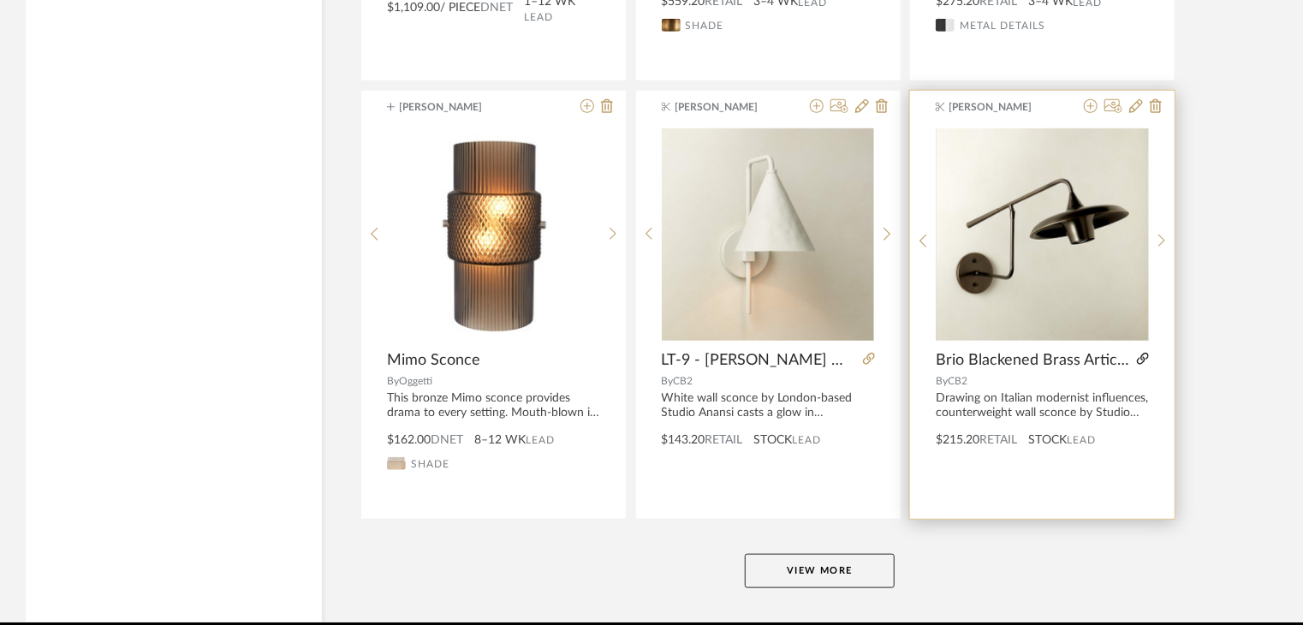
click at [1144, 353] on icon at bounding box center [1143, 359] width 12 height 12
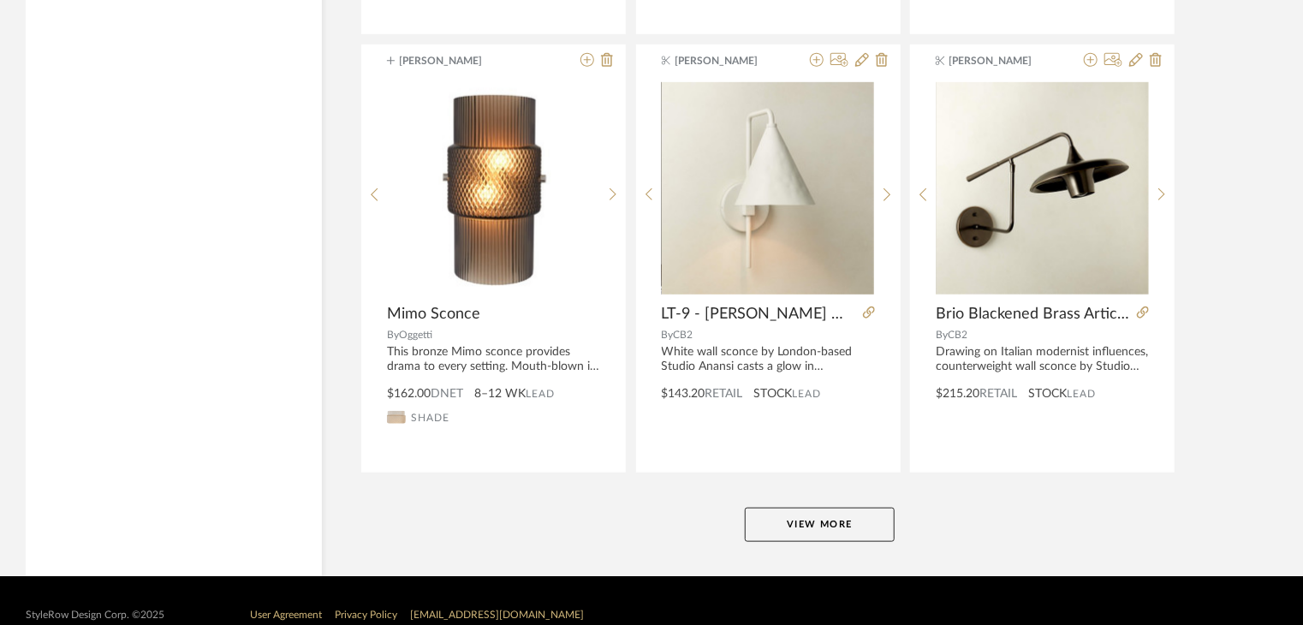
scroll to position [10451, 0]
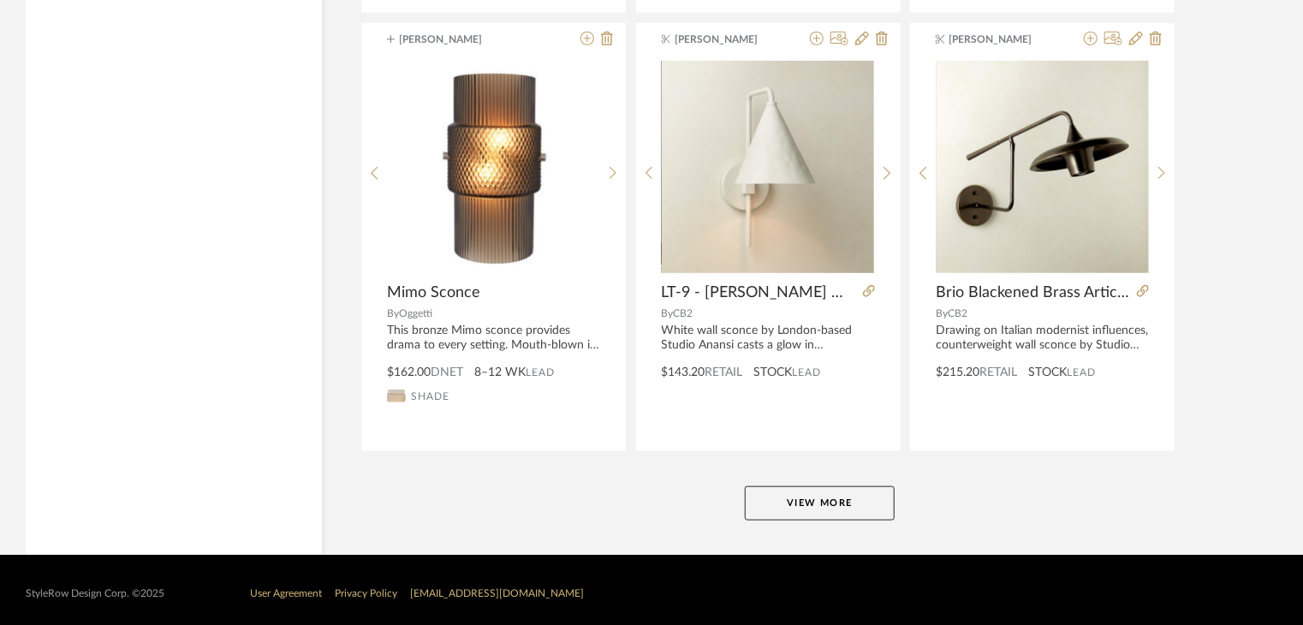
click at [812, 502] on button "View More" at bounding box center [820, 503] width 150 height 34
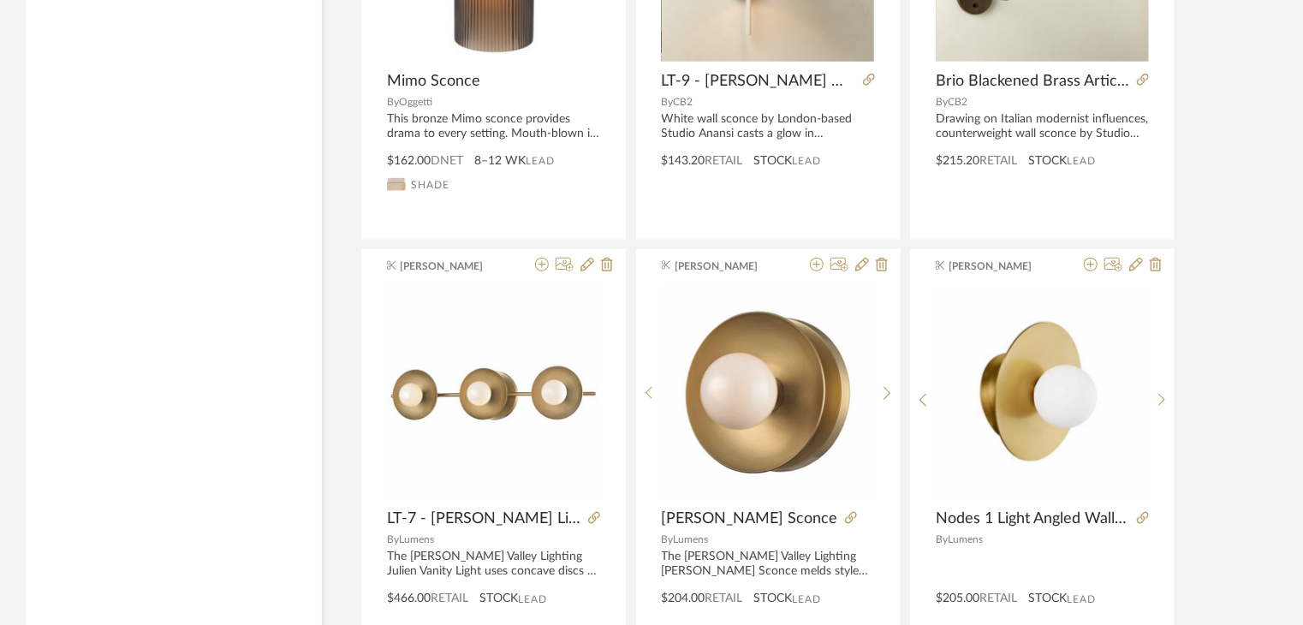
scroll to position [10639, 0]
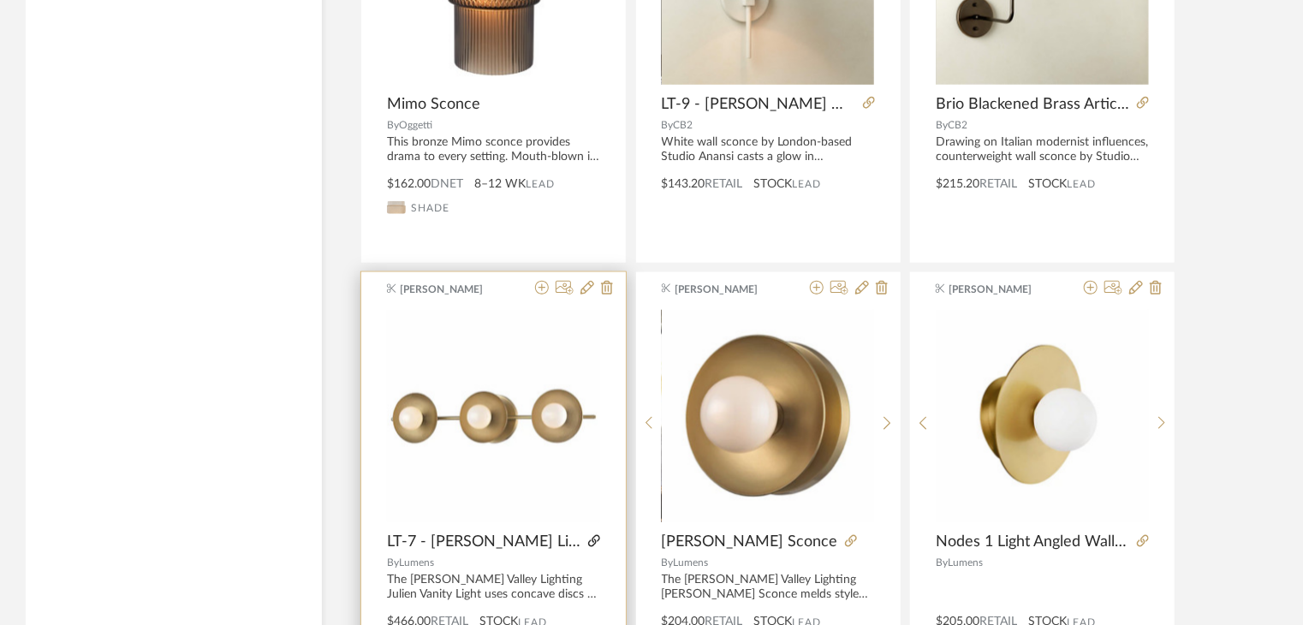
click at [588, 535] on icon at bounding box center [594, 541] width 12 height 12
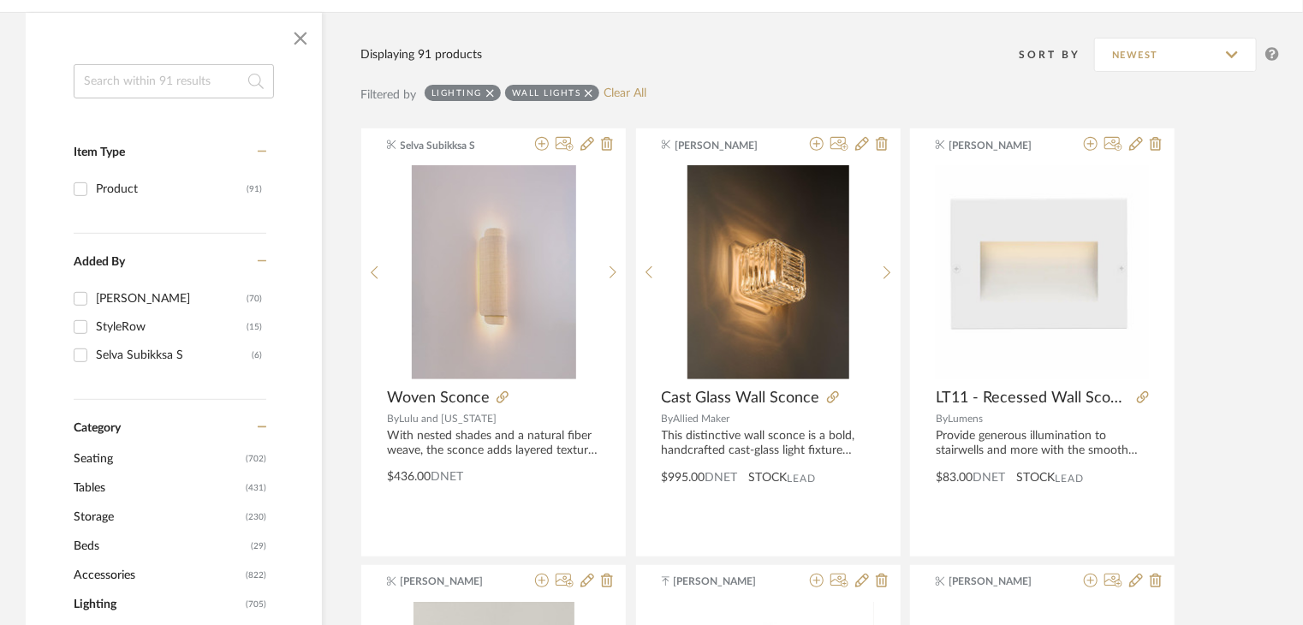
scroll to position [356, 0]
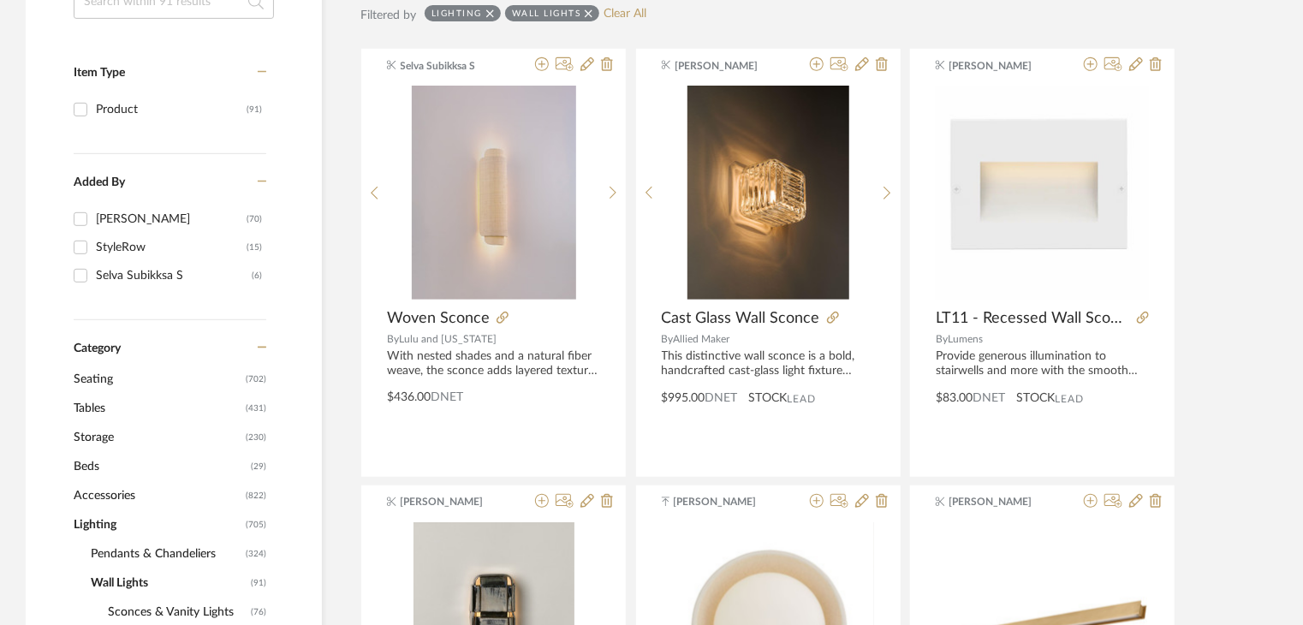
click at [96, 421] on span "Tables" at bounding box center [158, 408] width 168 height 29
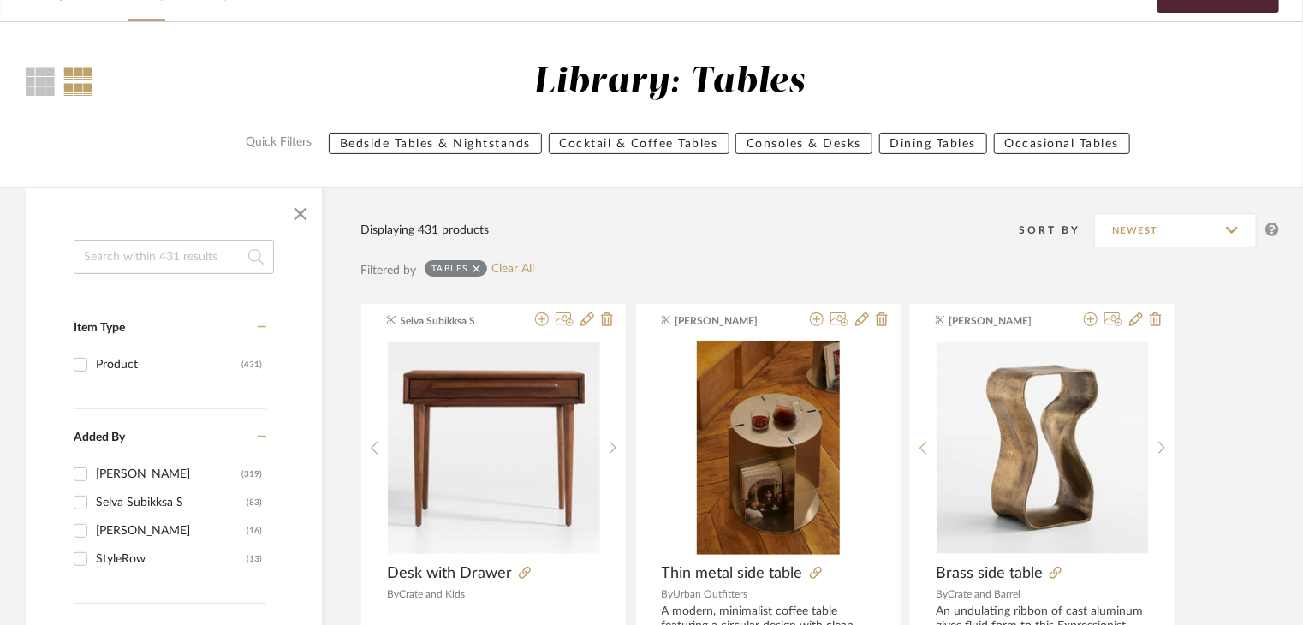
scroll to position [99, 0]
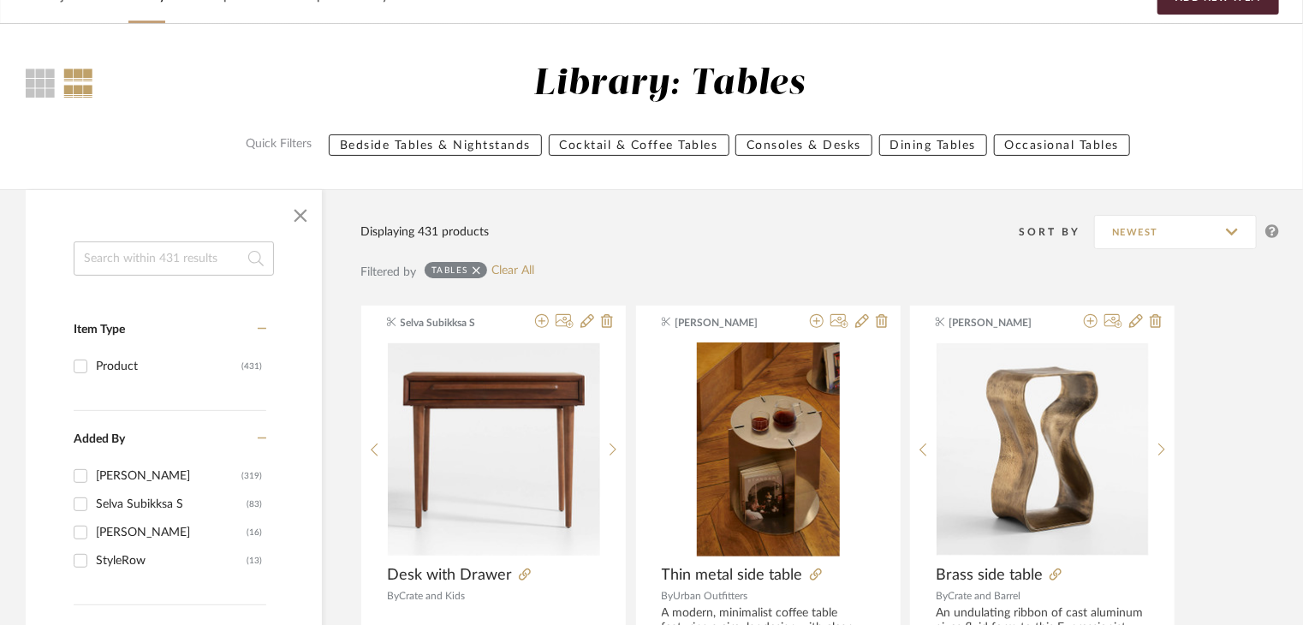
click at [163, 243] on input at bounding box center [174, 258] width 200 height 34
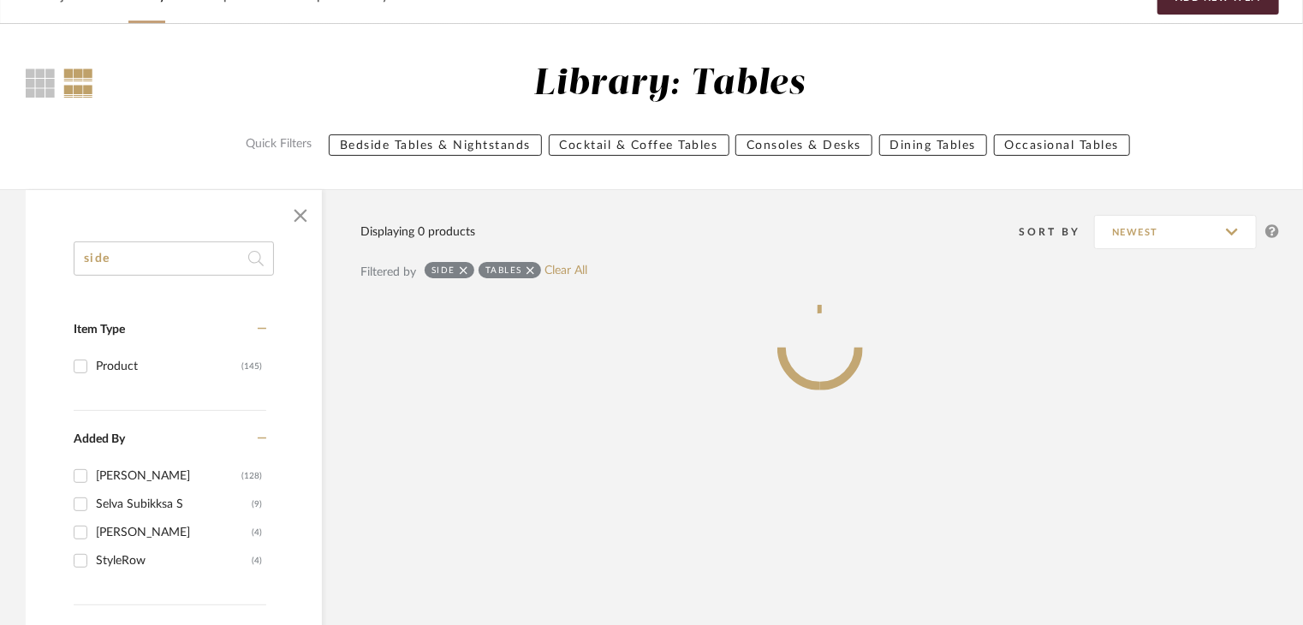
type input "side"
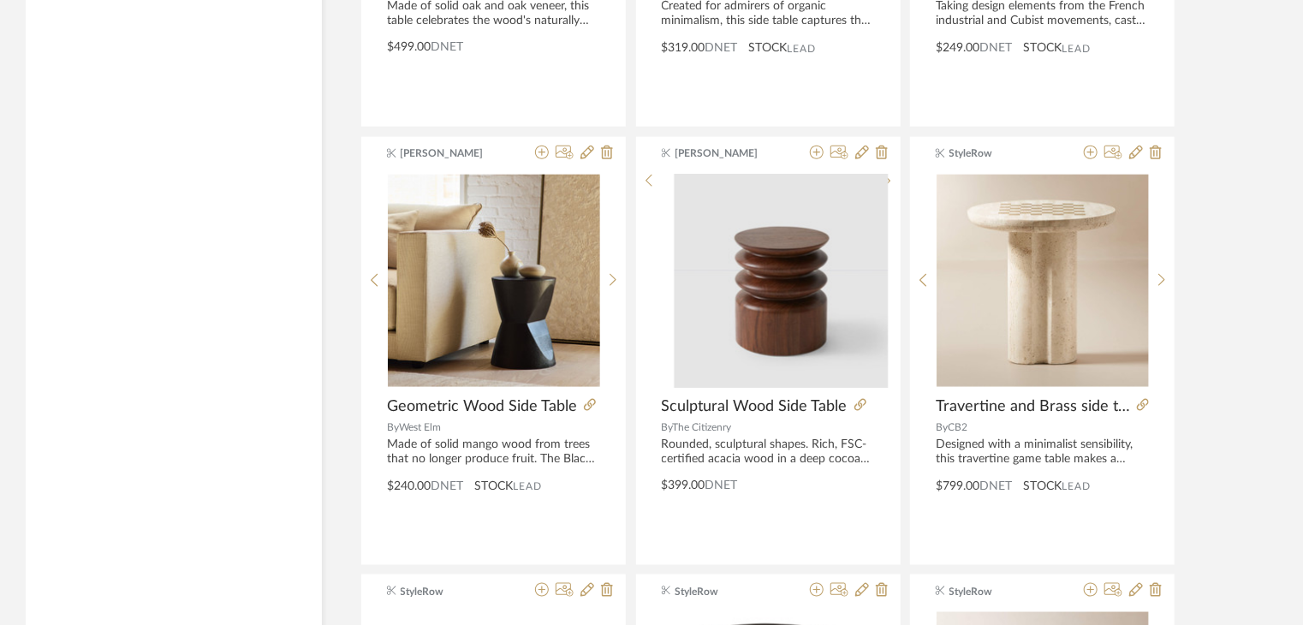
scroll to position [4379, 0]
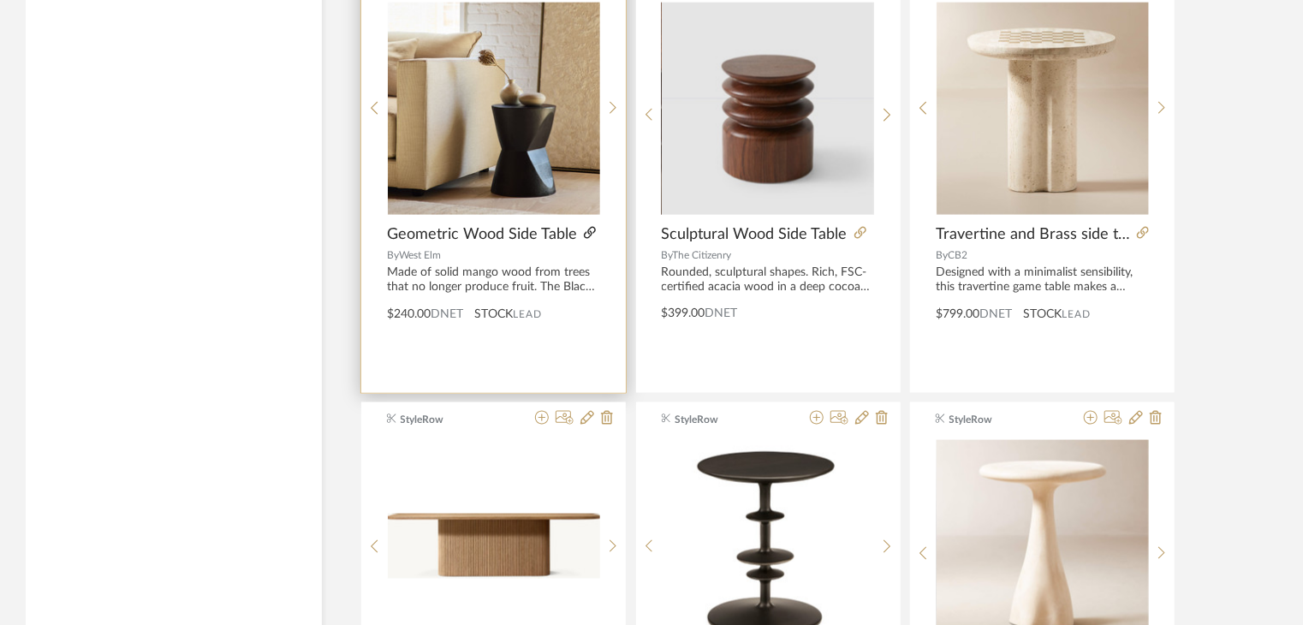
click at [589, 228] on icon at bounding box center [590, 233] width 12 height 12
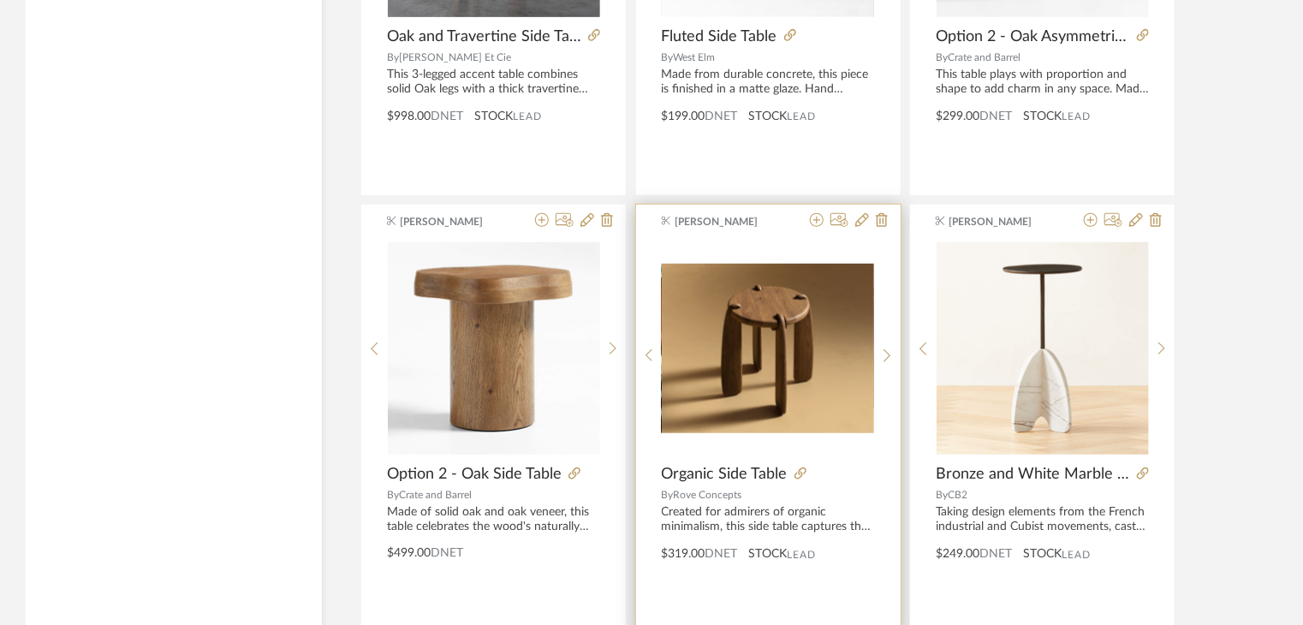
scroll to position [3695, 0]
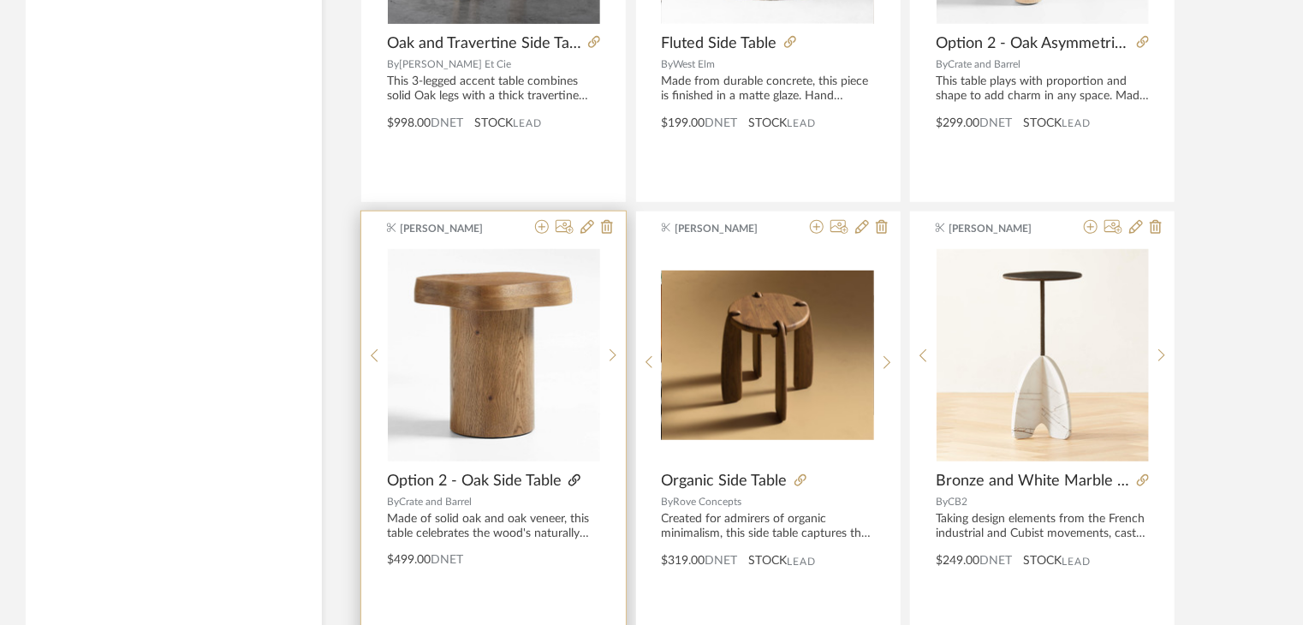
click at [574, 474] on icon at bounding box center [574, 480] width 12 height 12
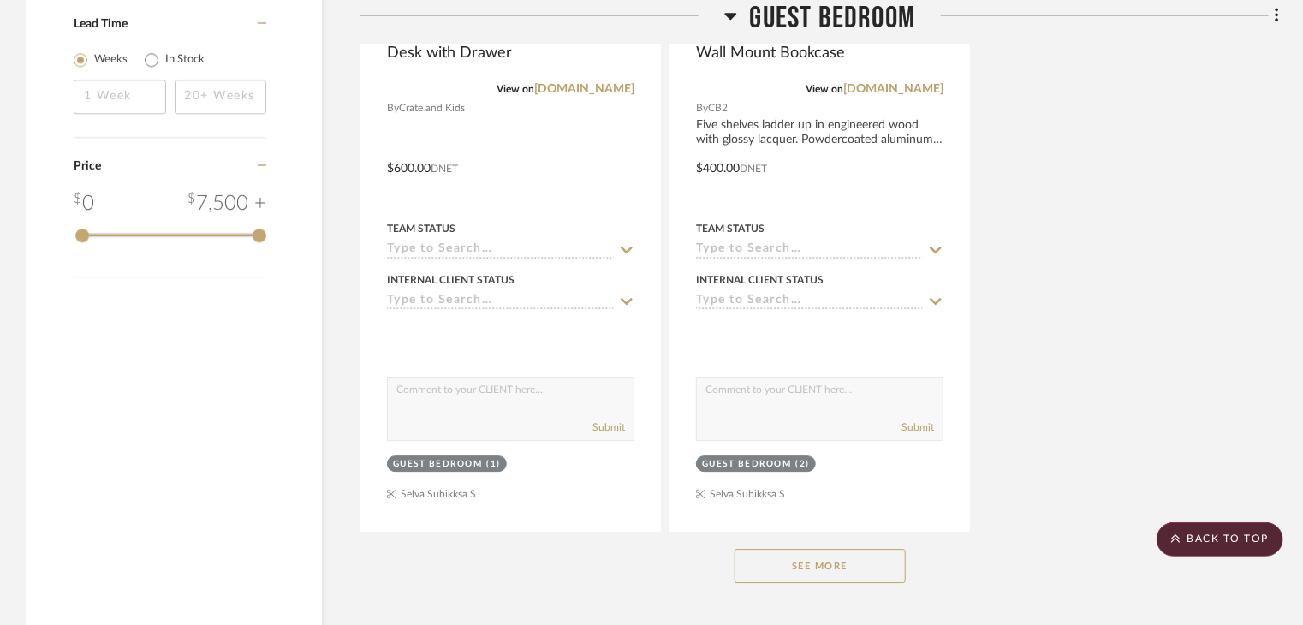
scroll to position [2397, 0]
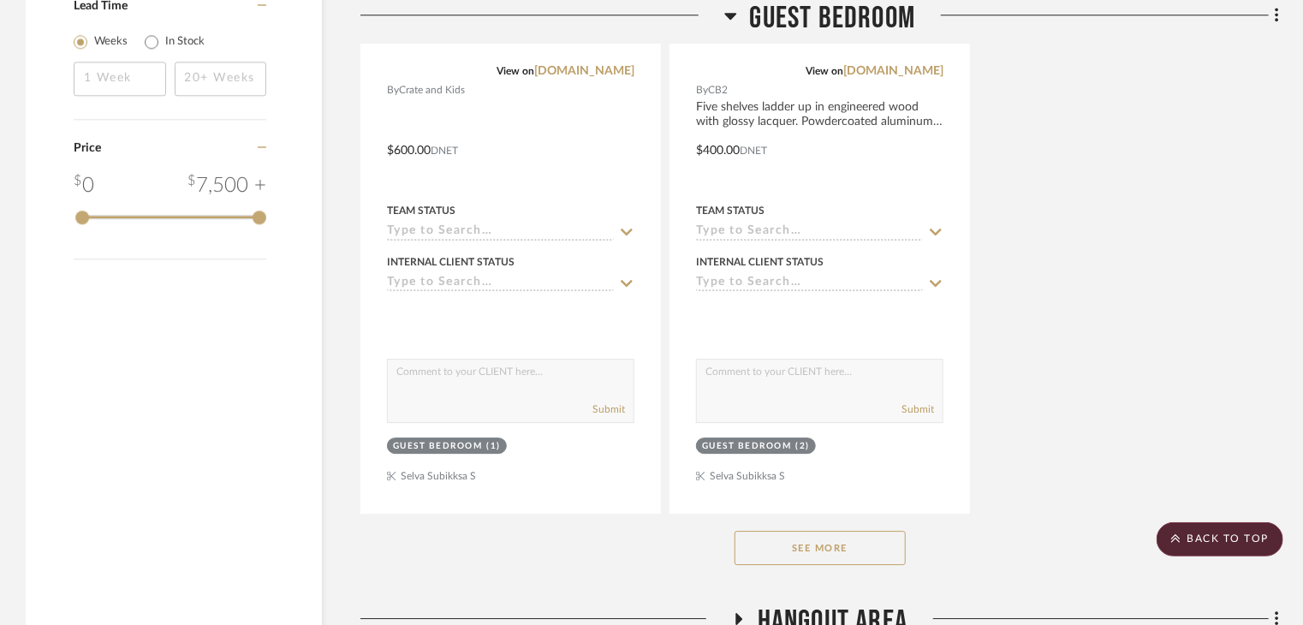
click at [802, 531] on button "See More" at bounding box center [819, 548] width 171 height 34
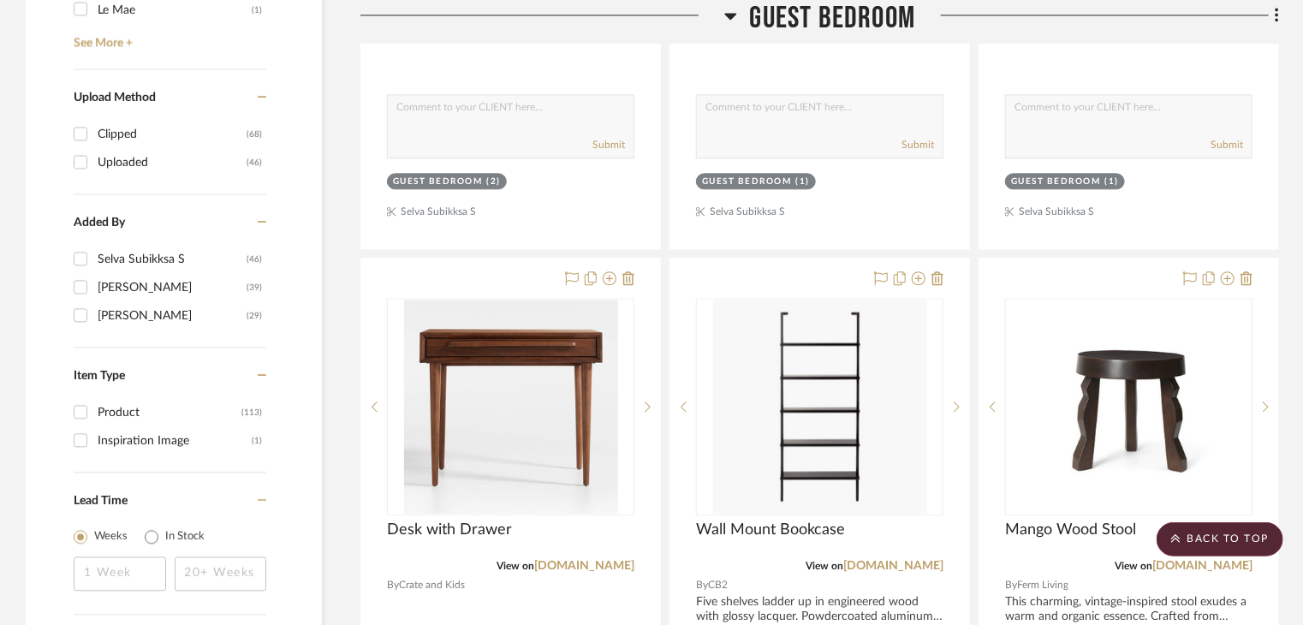
scroll to position [1798, 0]
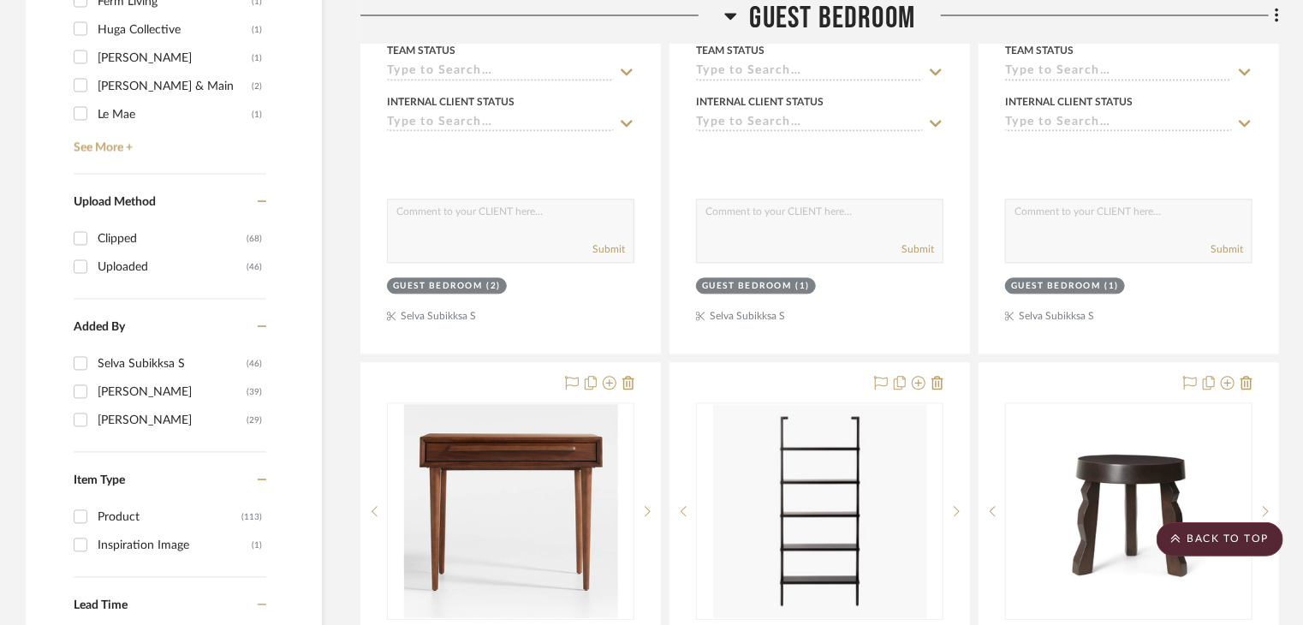
click at [1277, 15] on icon at bounding box center [1276, 15] width 3 height 15
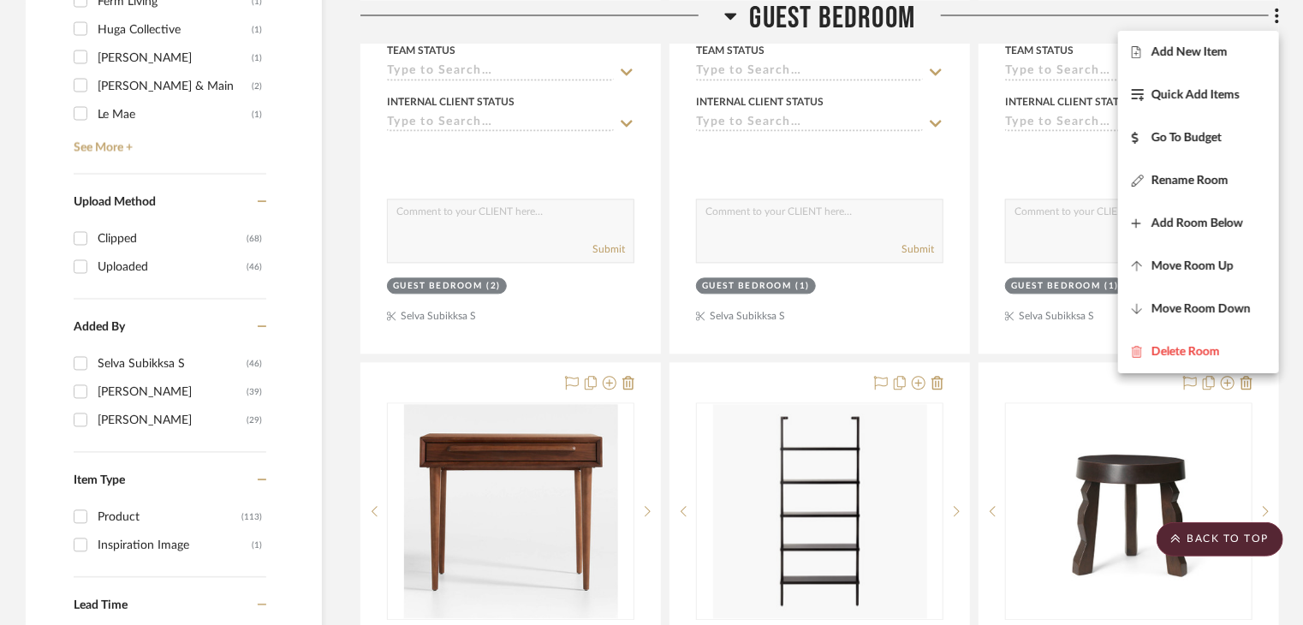
scroll to position [1251, 0]
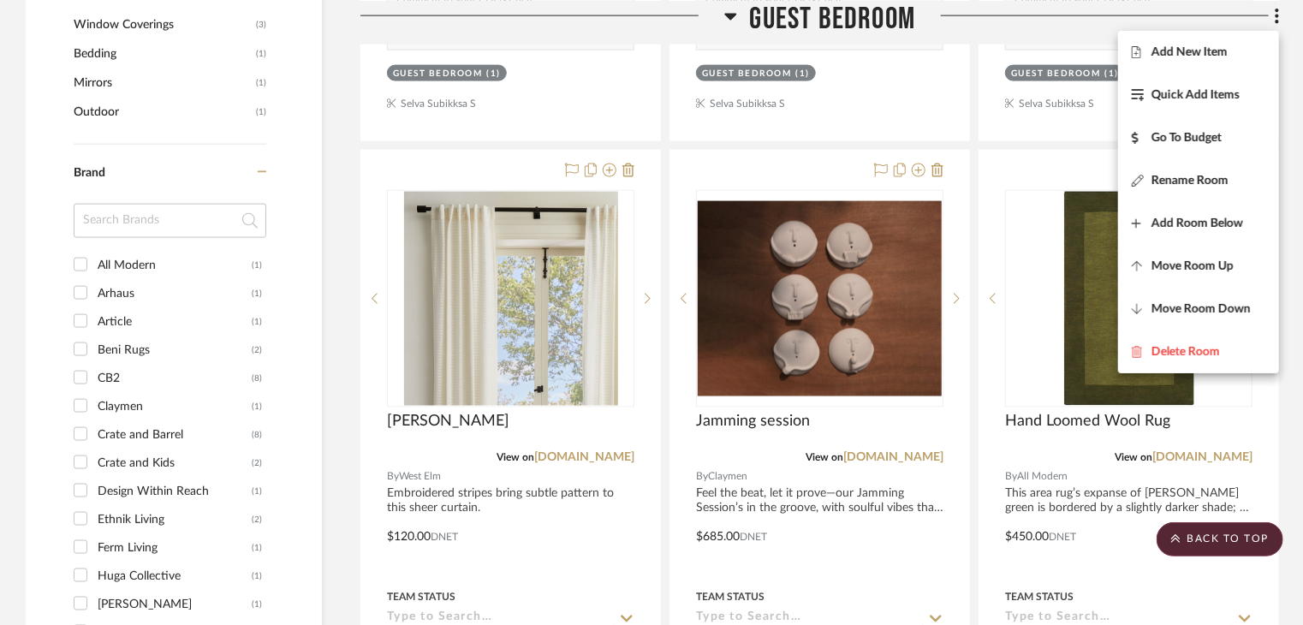
click at [335, 196] on div at bounding box center [651, 312] width 1303 height 625
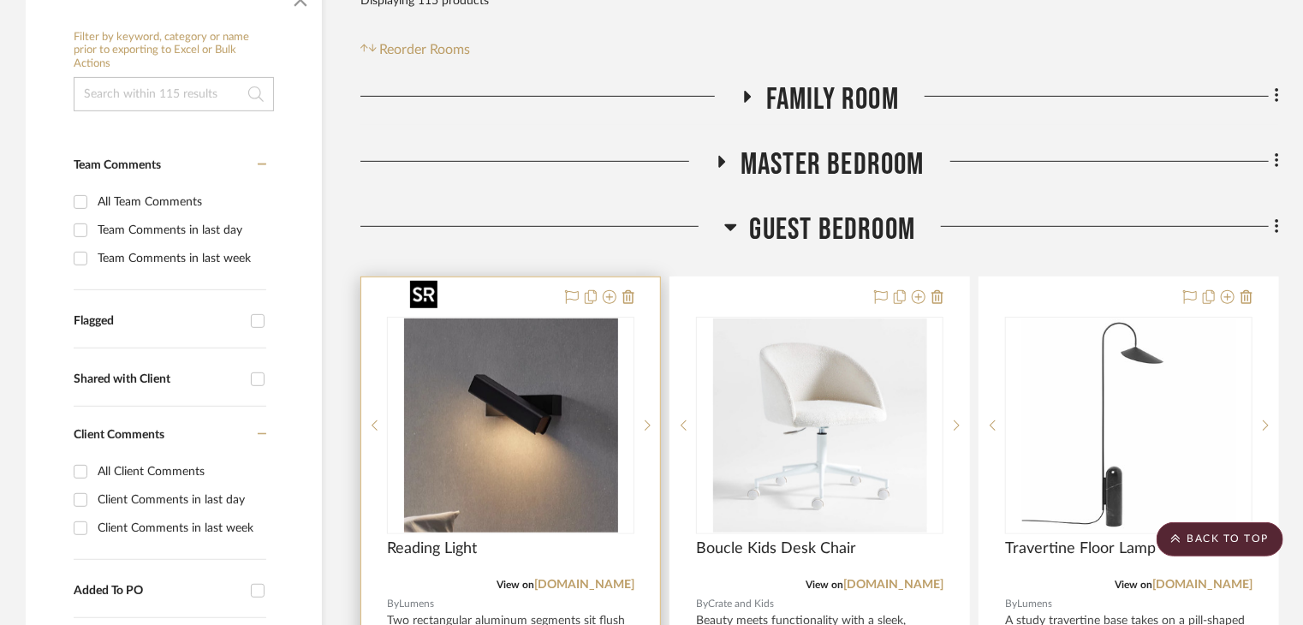
scroll to position [395, 0]
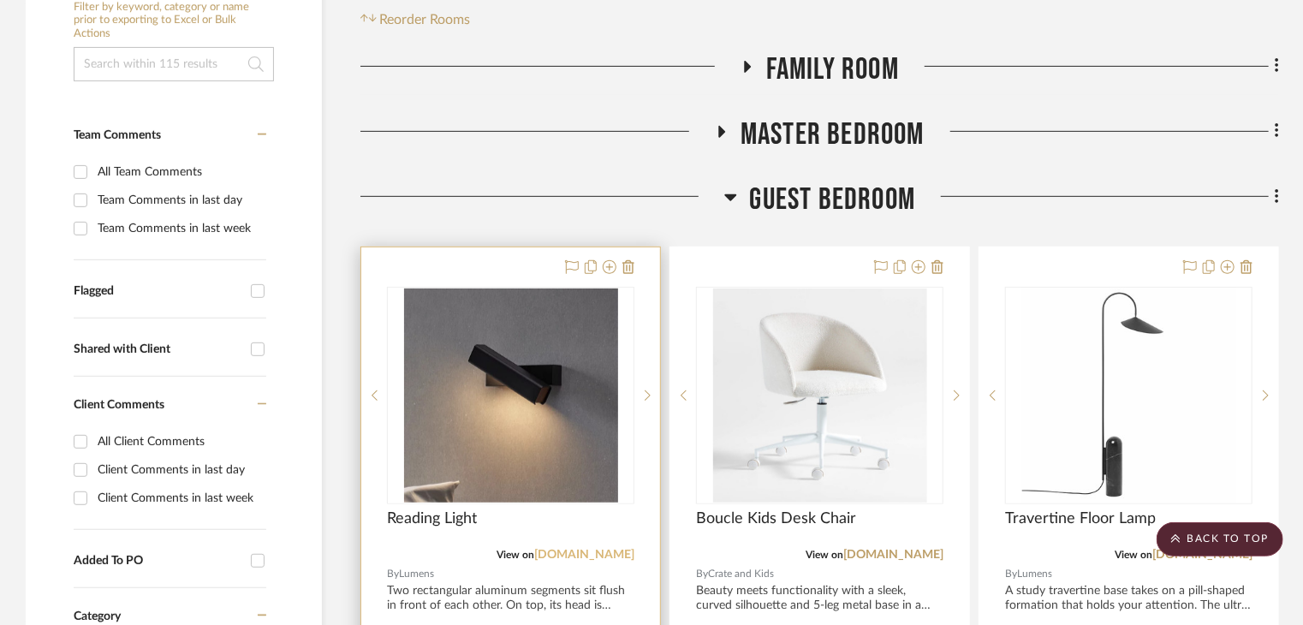
click at [593, 549] on link "[DOMAIN_NAME]" at bounding box center [584, 555] width 100 height 12
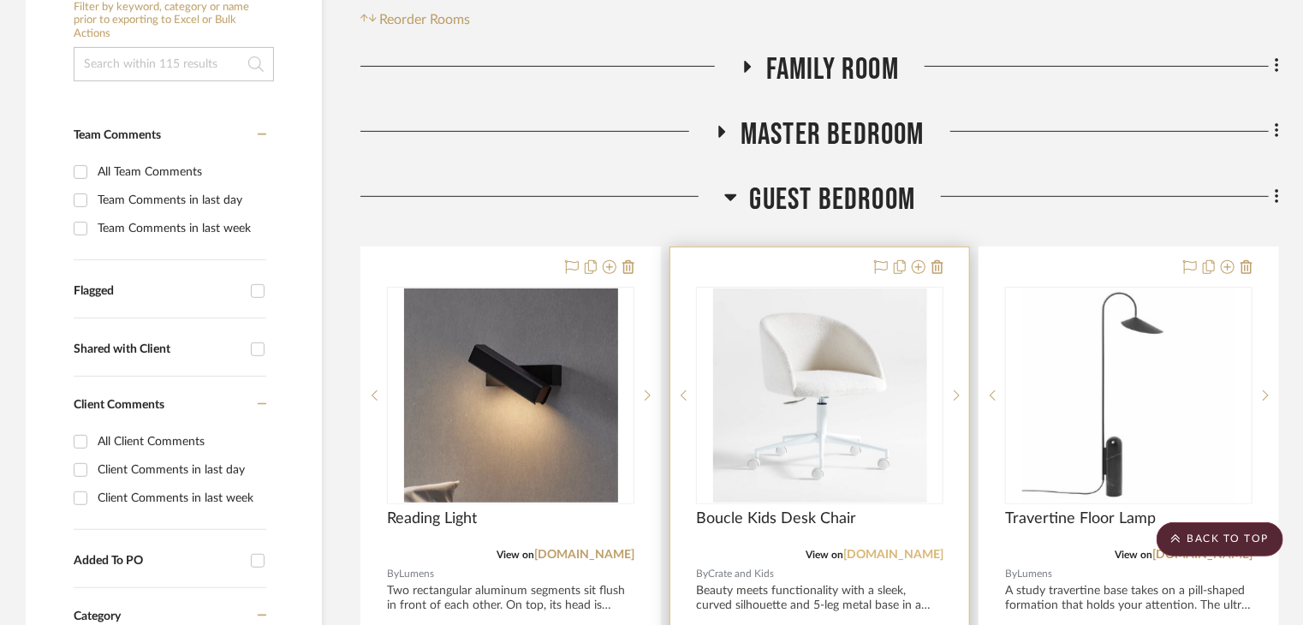
click at [897, 549] on link "[DOMAIN_NAME]" at bounding box center [893, 555] width 100 height 12
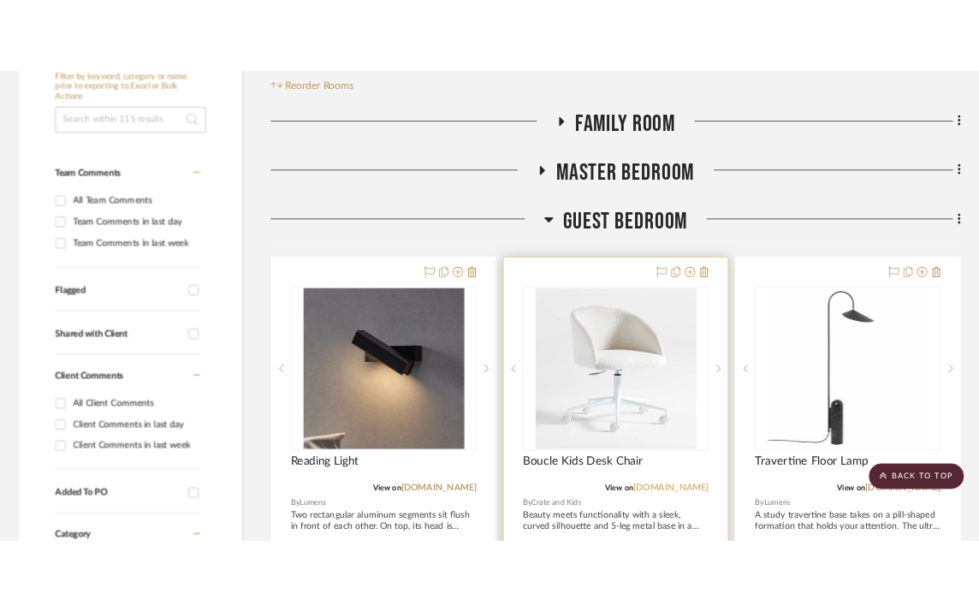
scroll to position [438, 0]
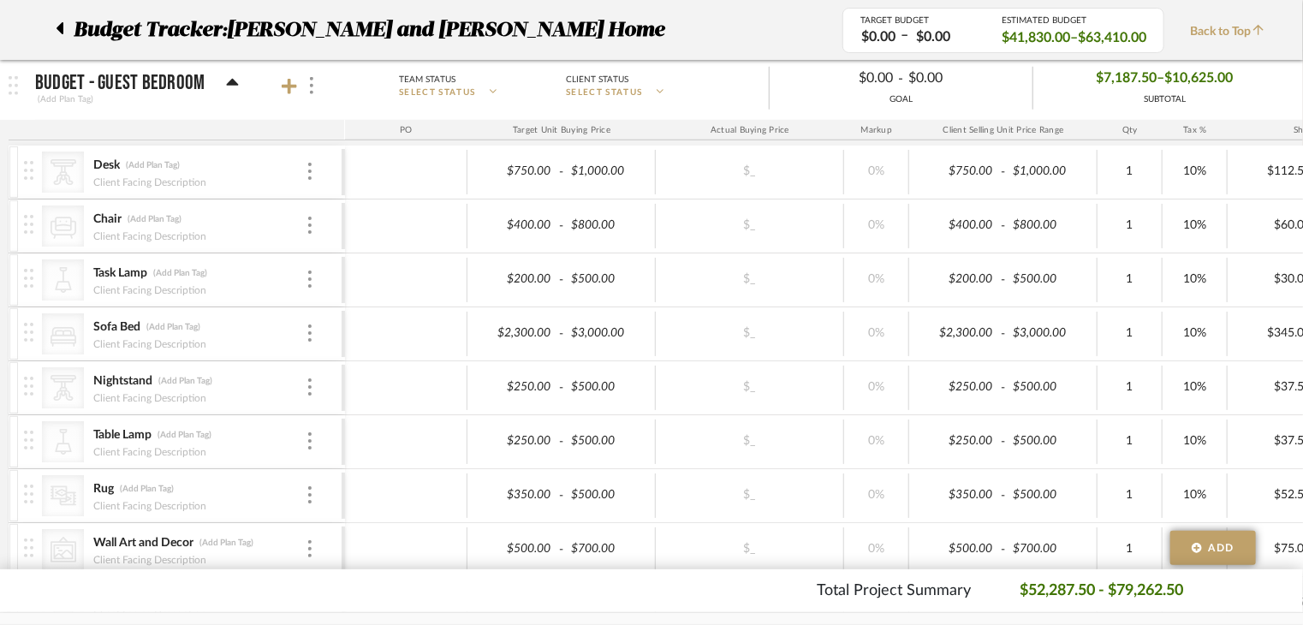
click at [966, 369] on div "$250.00 - $500.00" at bounding box center [1003, 388] width 188 height 45
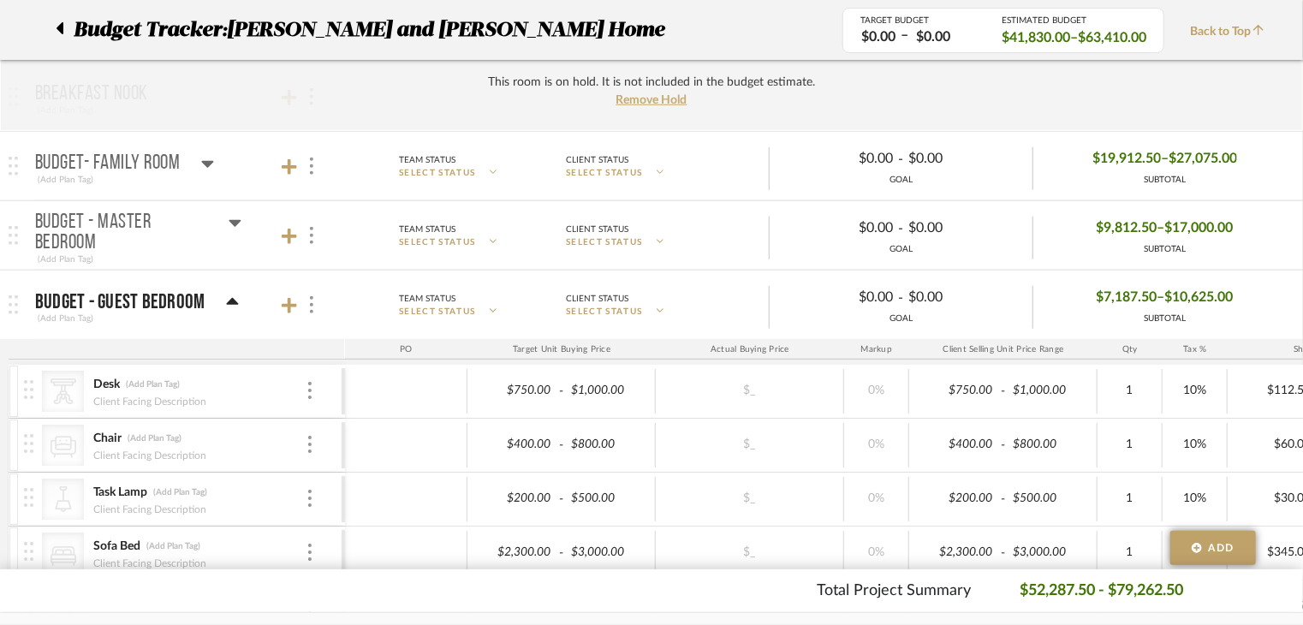
scroll to position [514, 0]
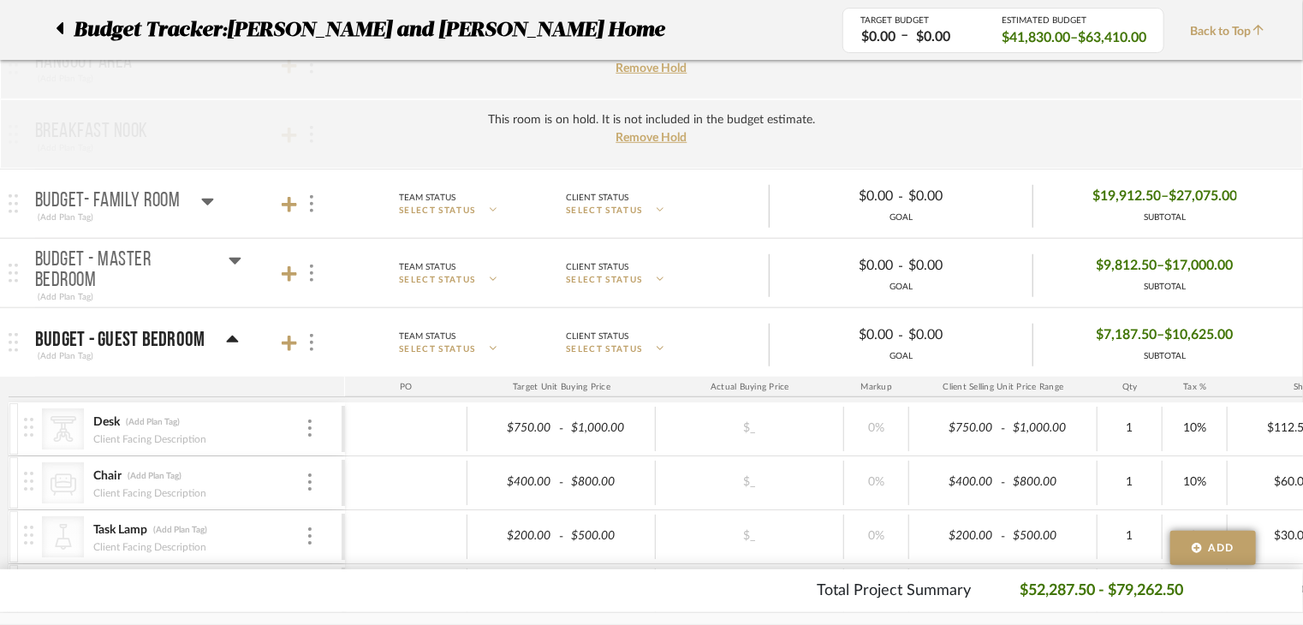
click at [232, 337] on icon at bounding box center [232, 339] width 12 height 7
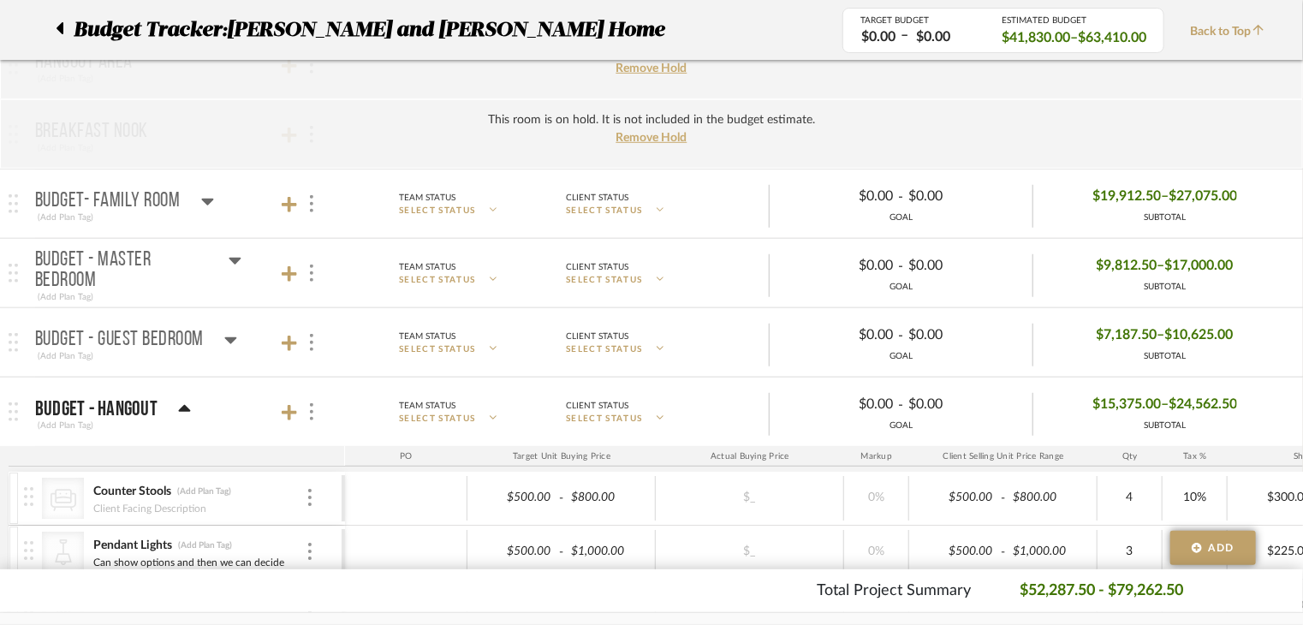
click at [232, 337] on icon at bounding box center [231, 340] width 12 height 7
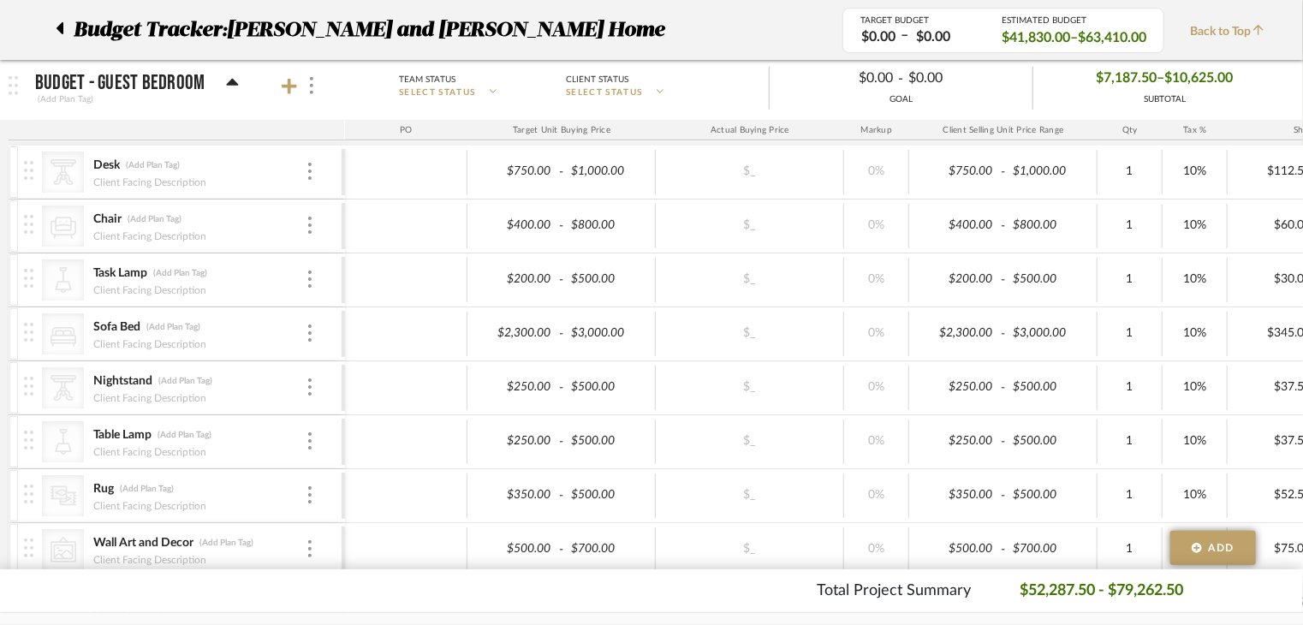
scroll to position [685, 0]
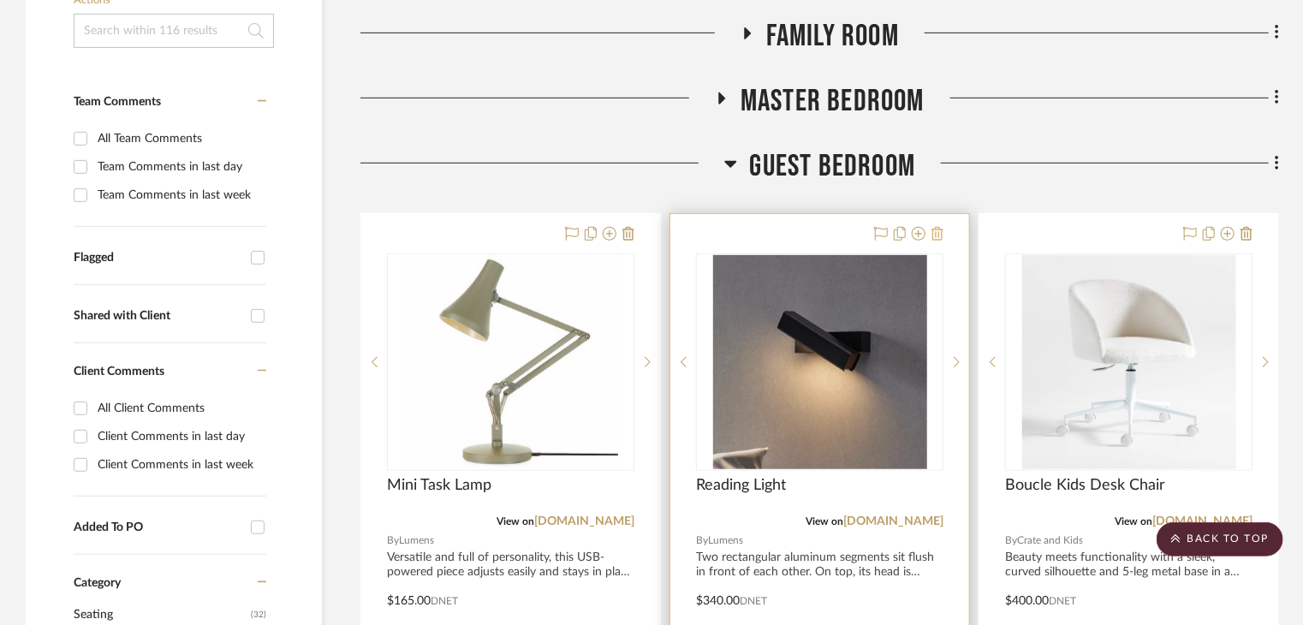
click at [938, 227] on icon at bounding box center [937, 234] width 12 height 14
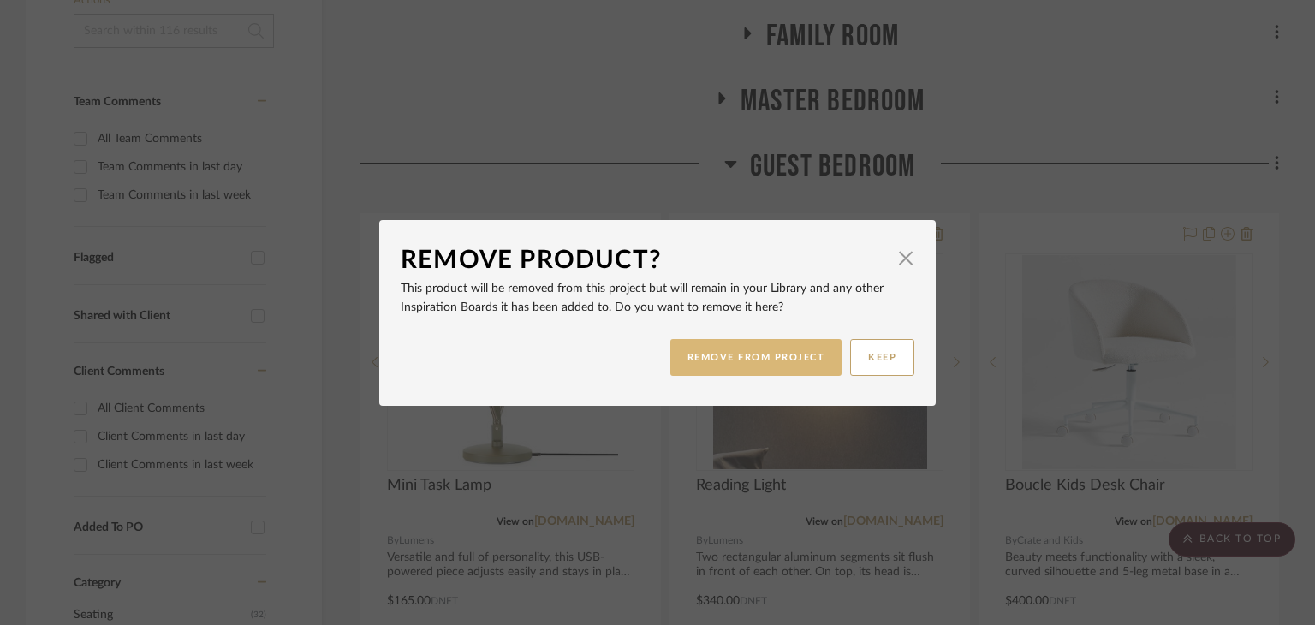
click at [798, 365] on button "REMOVE FROM PROJECT" at bounding box center [756, 357] width 172 height 37
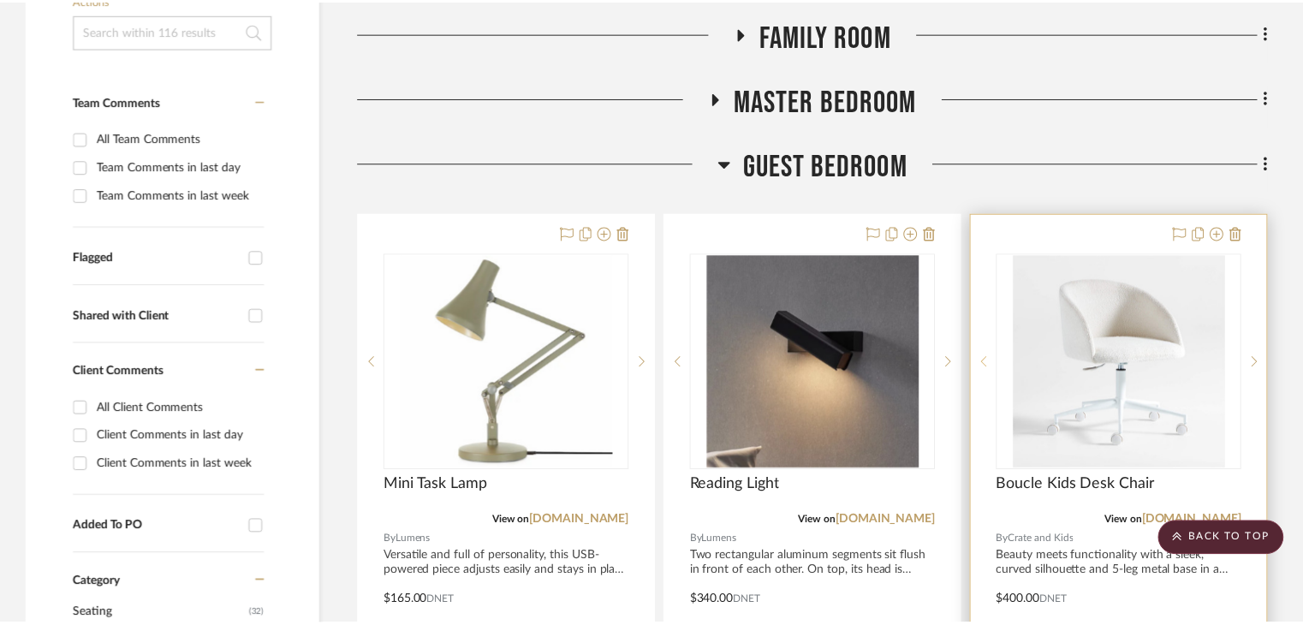
scroll to position [428, 0]
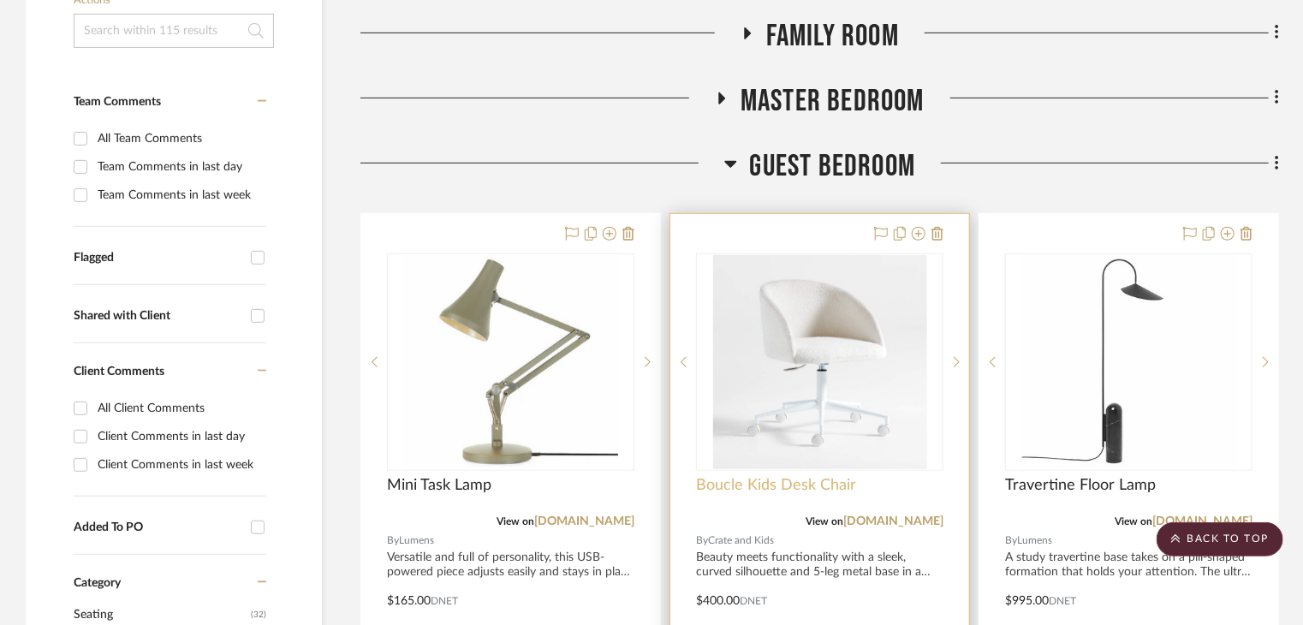
click at [843, 476] on span "Boucle Kids Desk Chair" at bounding box center [776, 485] width 160 height 19
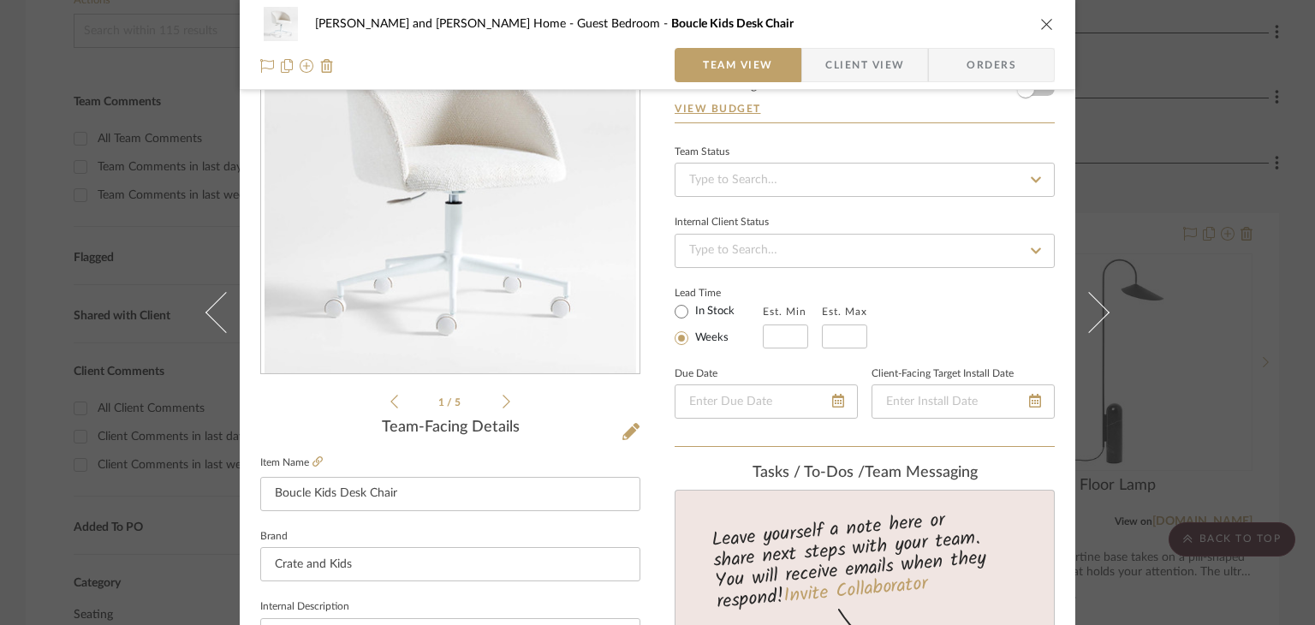
scroll to position [257, 0]
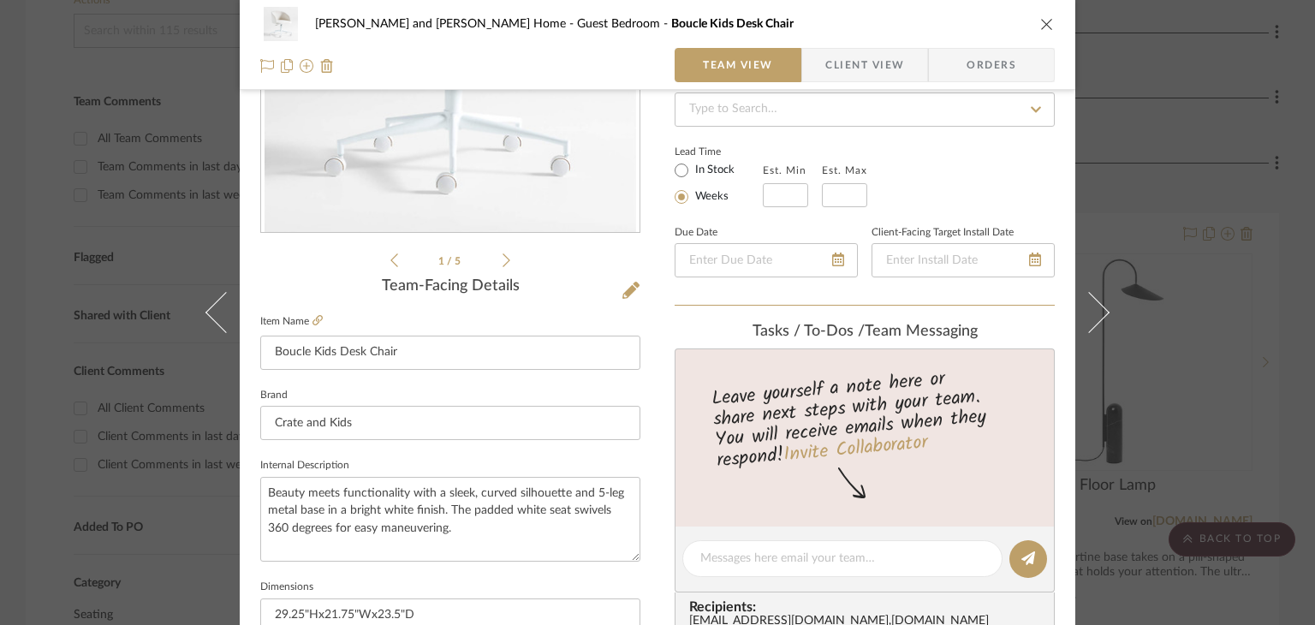
click at [1137, 241] on div "[PERSON_NAME] and [PERSON_NAME] Home Guest Bedroom Boucle Kids Desk Chair Team …" at bounding box center [657, 312] width 1315 height 625
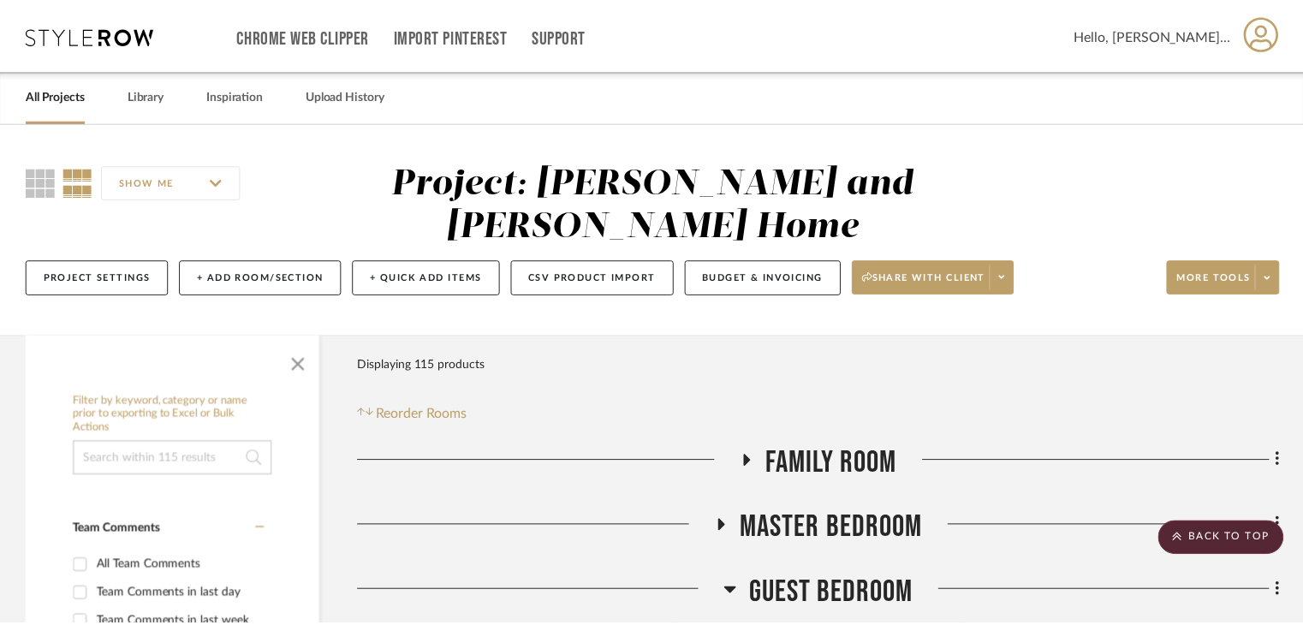
scroll to position [428, 0]
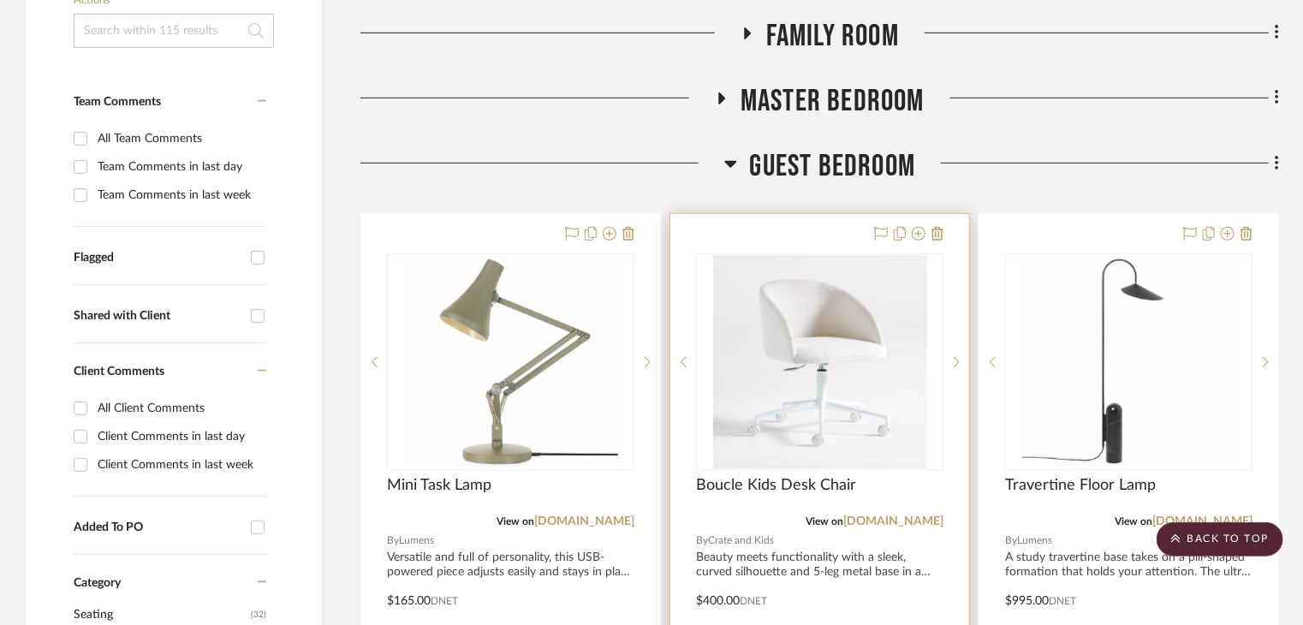
click at [856, 214] on div at bounding box center [819, 588] width 299 height 749
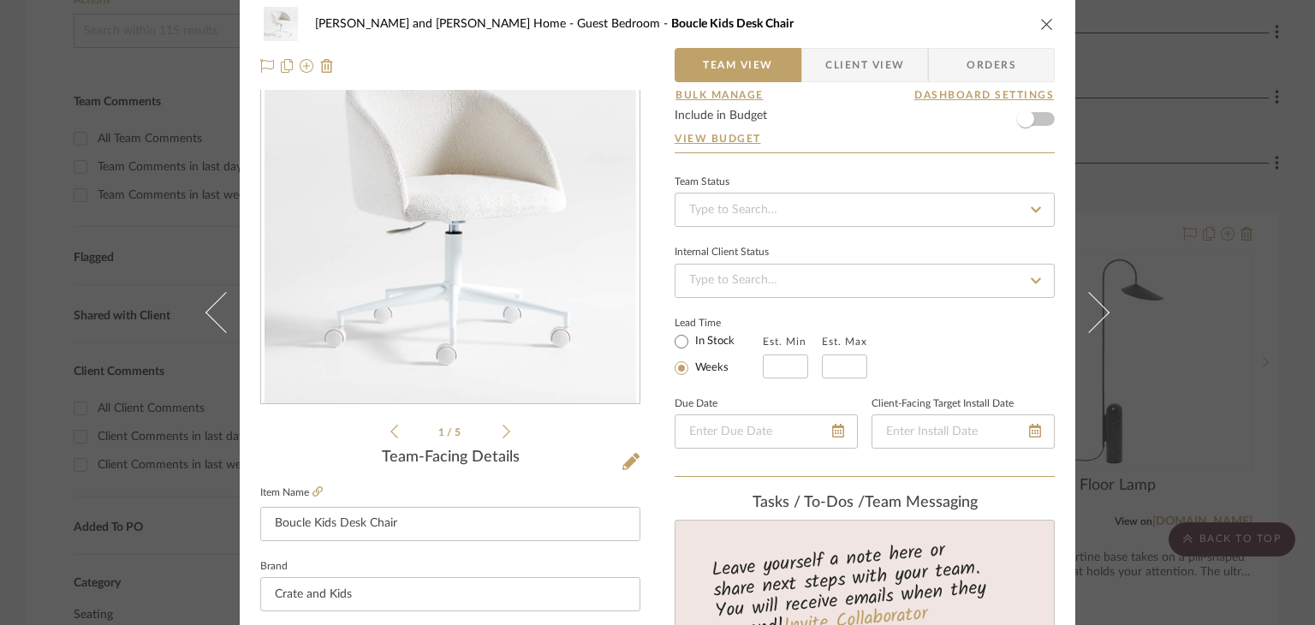
scroll to position [0, 0]
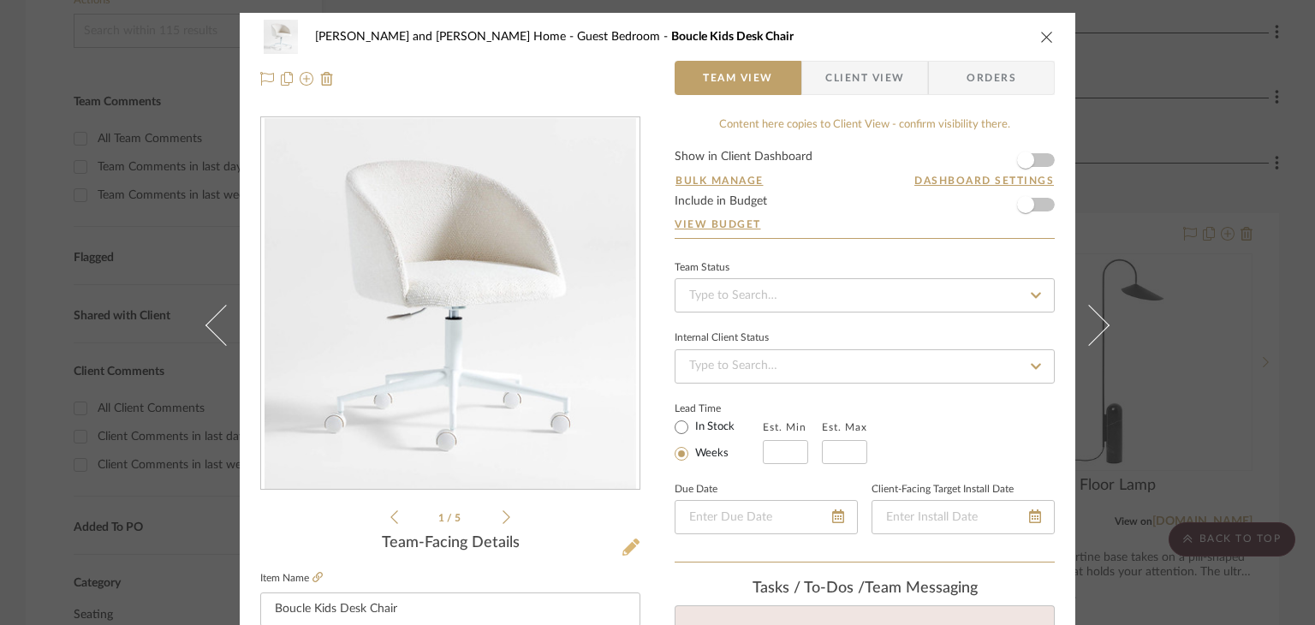
click at [622, 545] on icon at bounding box center [630, 546] width 17 height 17
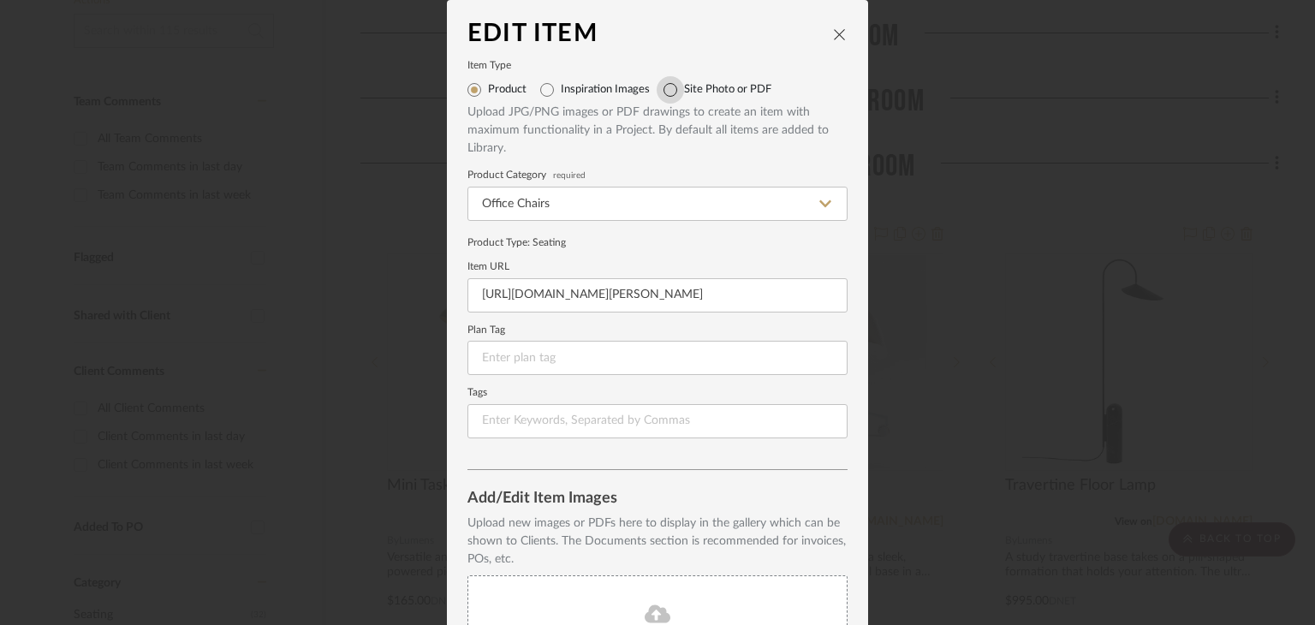
click at [661, 95] on input "Site Photo or PDF" at bounding box center [670, 89] width 27 height 27
radio input "true"
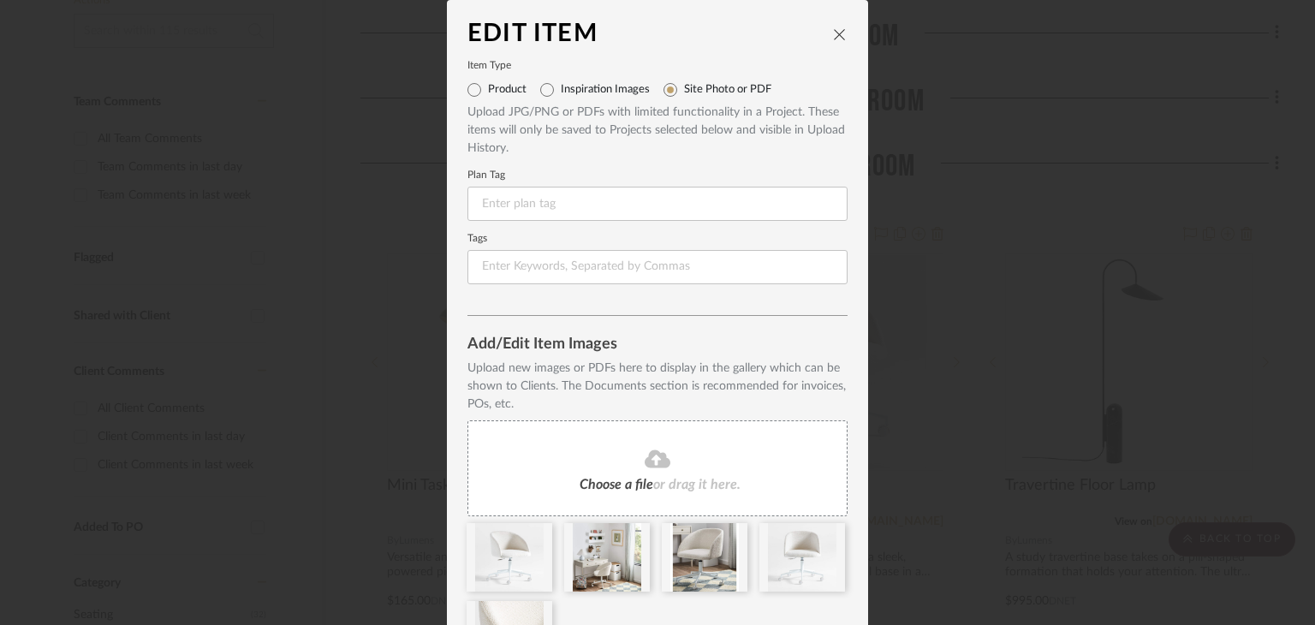
click at [645, 456] on icon at bounding box center [658, 459] width 26 height 21
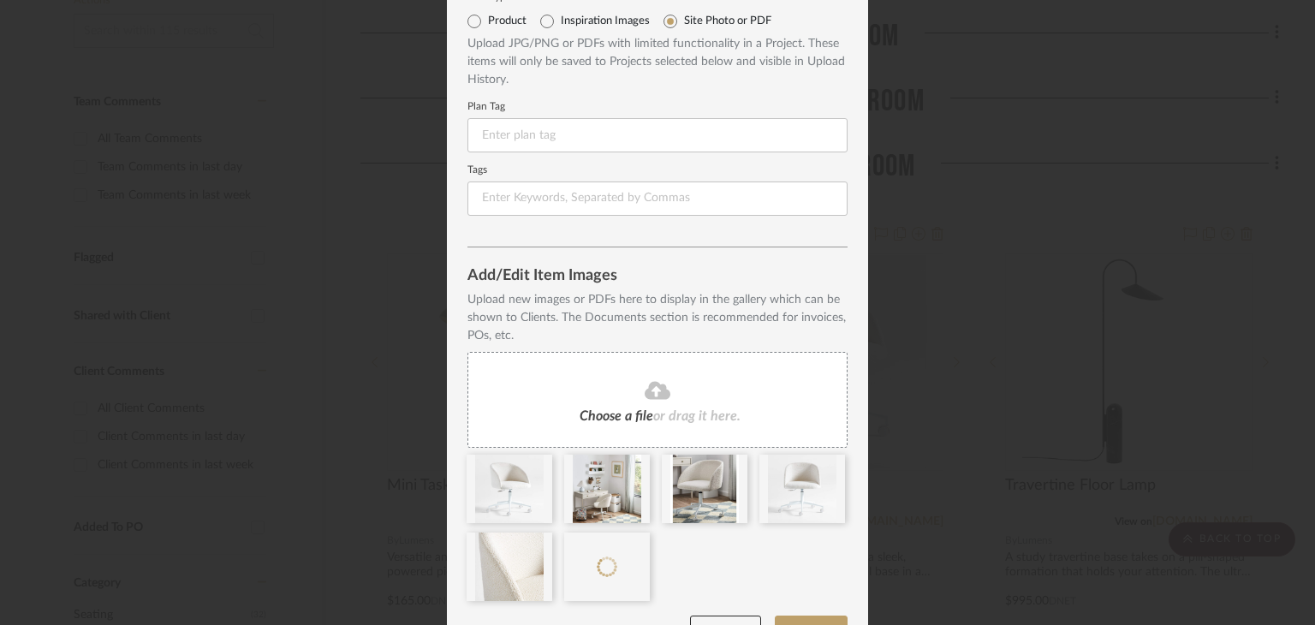
scroll to position [114, 0]
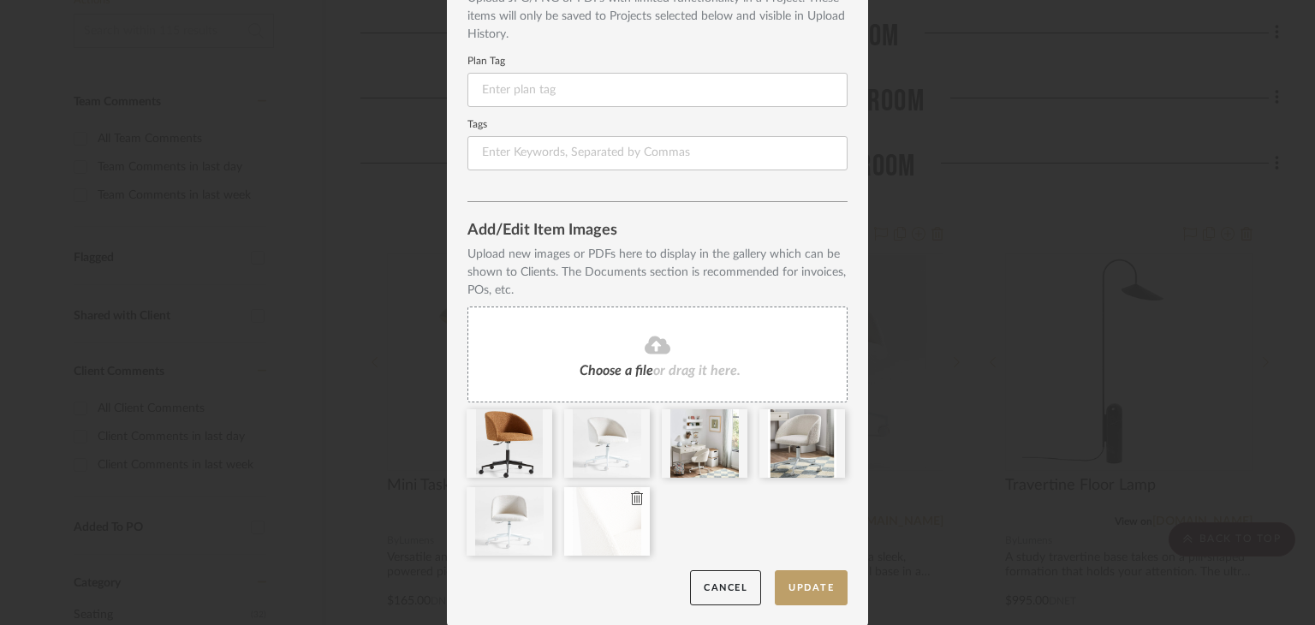
click at [633, 502] on icon at bounding box center [637, 498] width 12 height 14
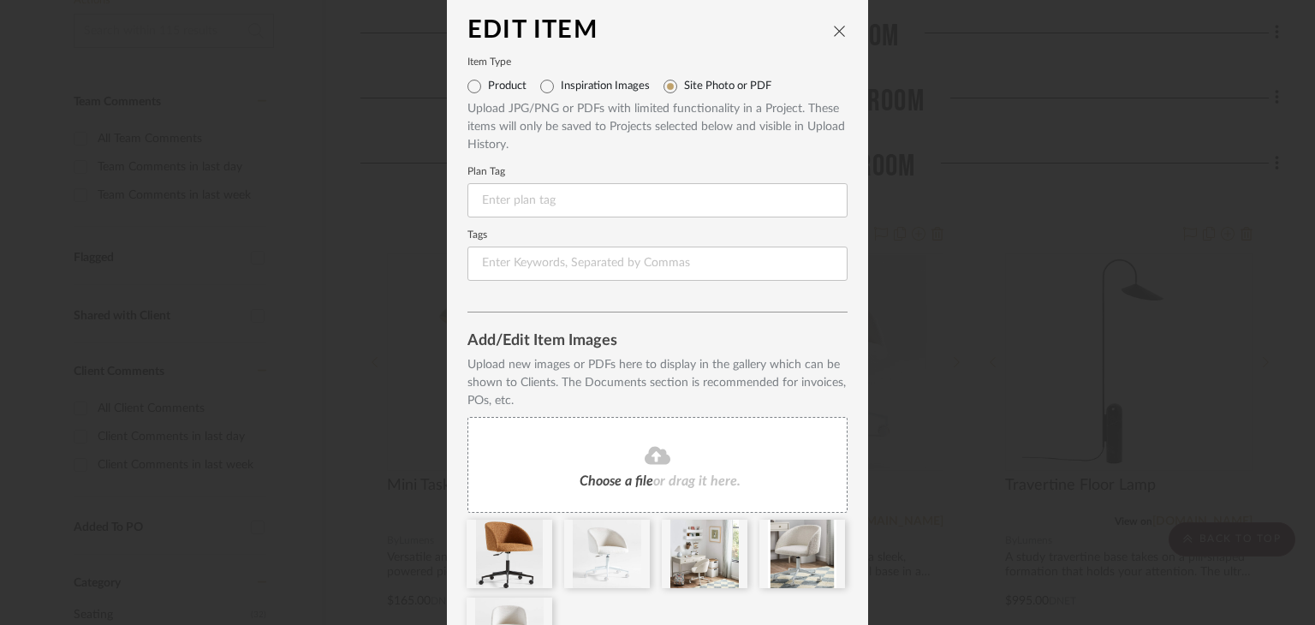
scroll to position [0, 0]
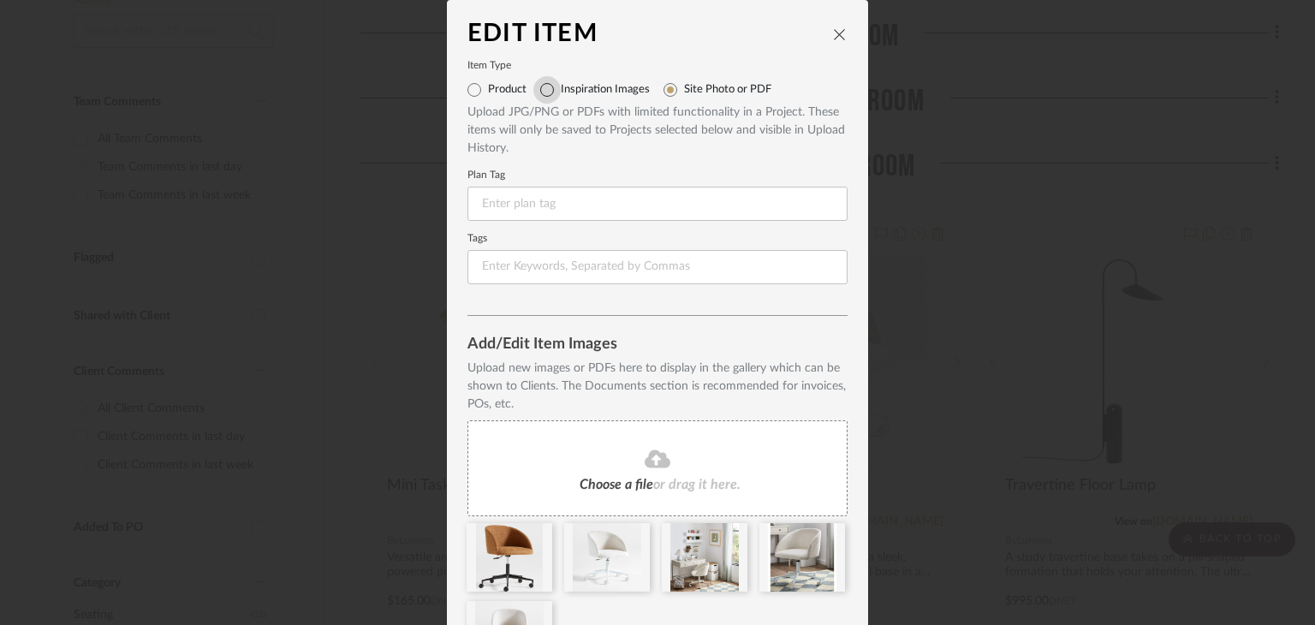
click at [536, 92] on input "Inspiration Images" at bounding box center [546, 89] width 27 height 27
radio input "true"
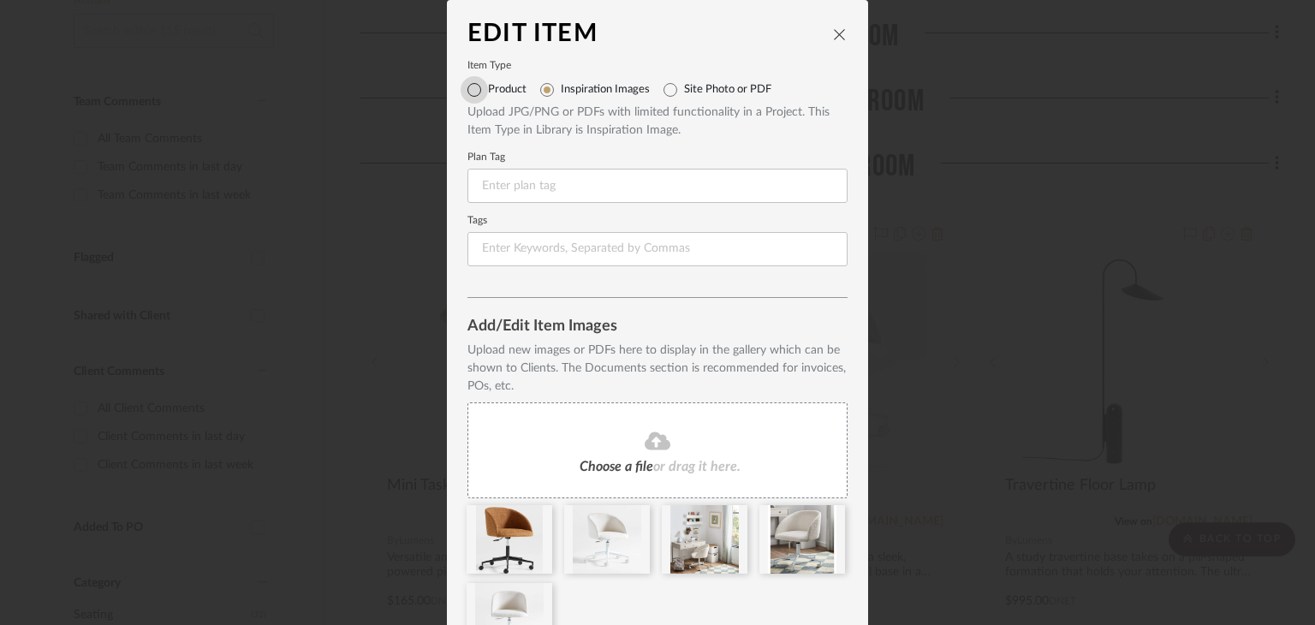
click at [470, 92] on input "Product" at bounding box center [474, 89] width 27 height 27
radio input "true"
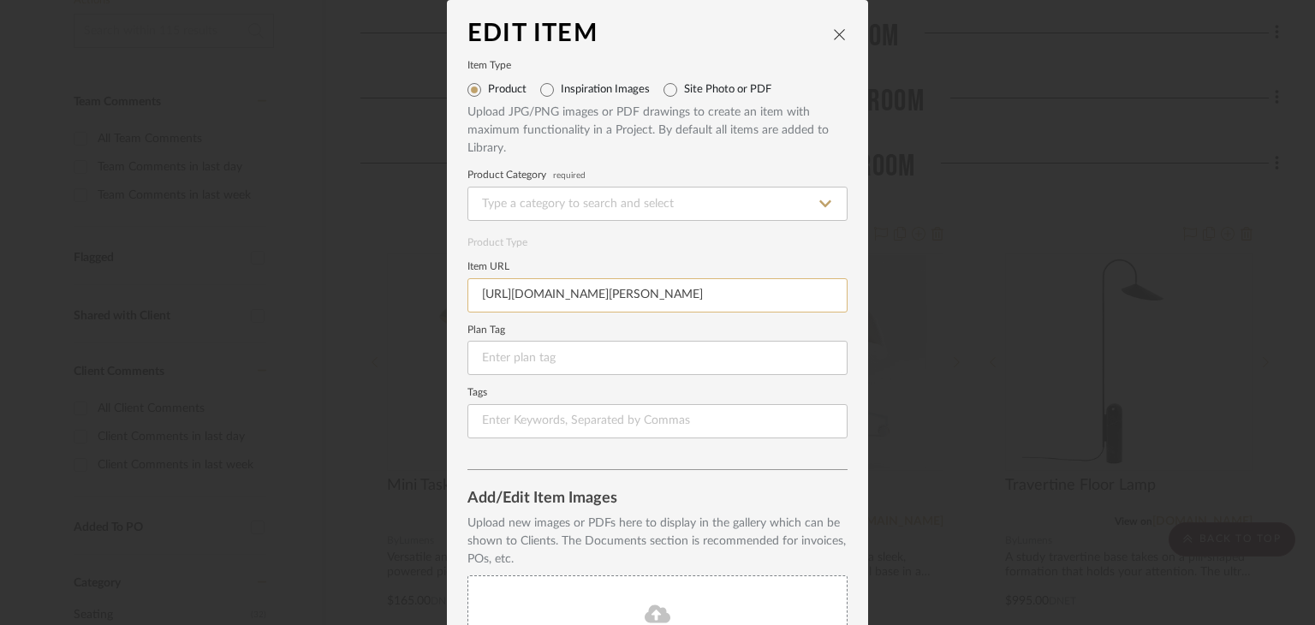
click at [599, 295] on input "[URL][DOMAIN_NAME][PERSON_NAME]" at bounding box center [657, 295] width 380 height 34
paste input "maple-brown-boucle-kids-desk-chair-with-black-base/s405422"
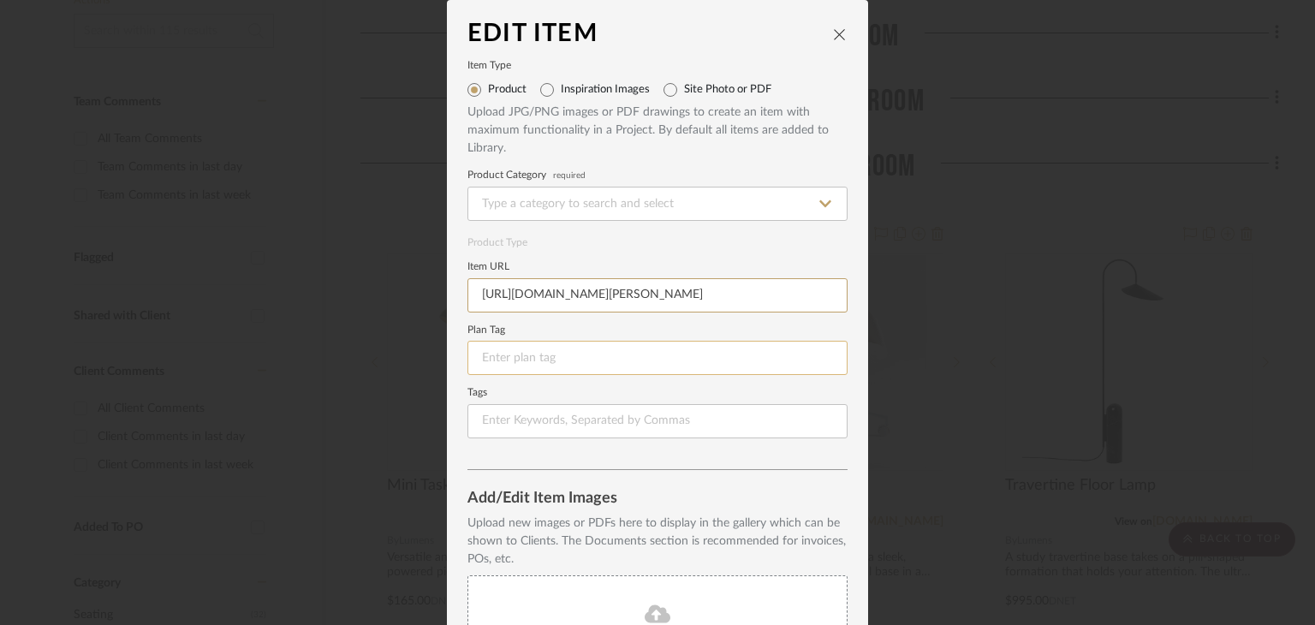
type input "[URL][DOMAIN_NAME][PERSON_NAME]"
click at [629, 366] on input at bounding box center [657, 358] width 380 height 34
click at [833, 35] on icon "close" at bounding box center [840, 34] width 14 height 14
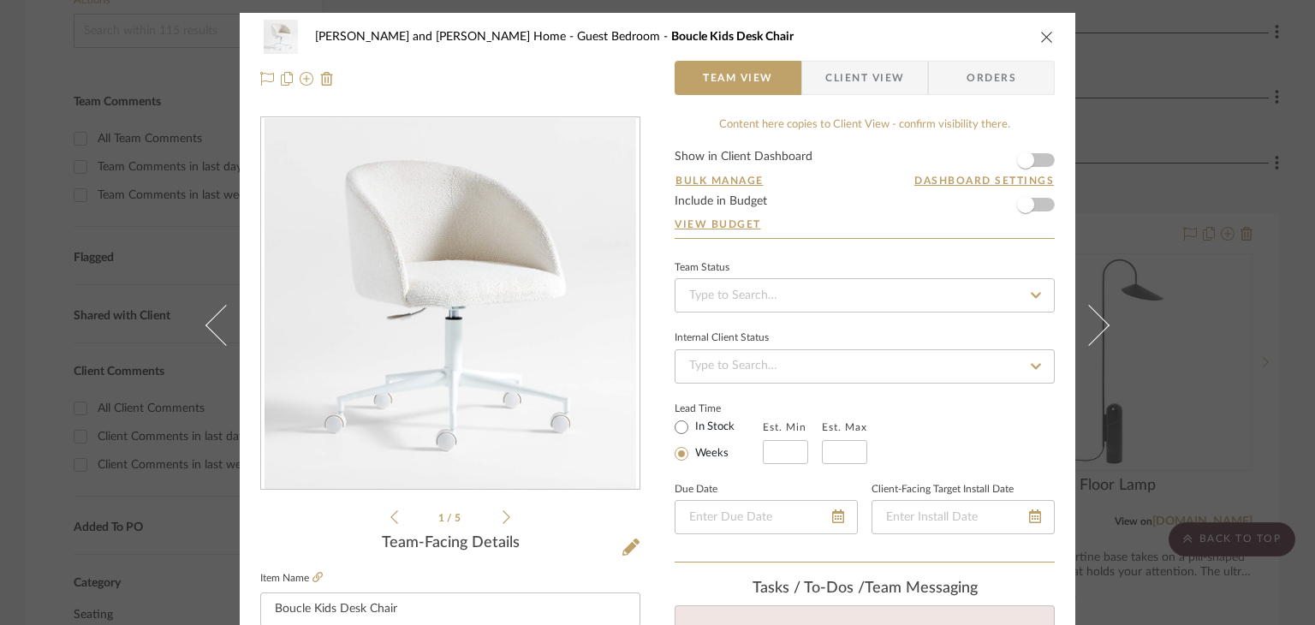
click at [1041, 33] on icon "close" at bounding box center [1047, 37] width 14 height 14
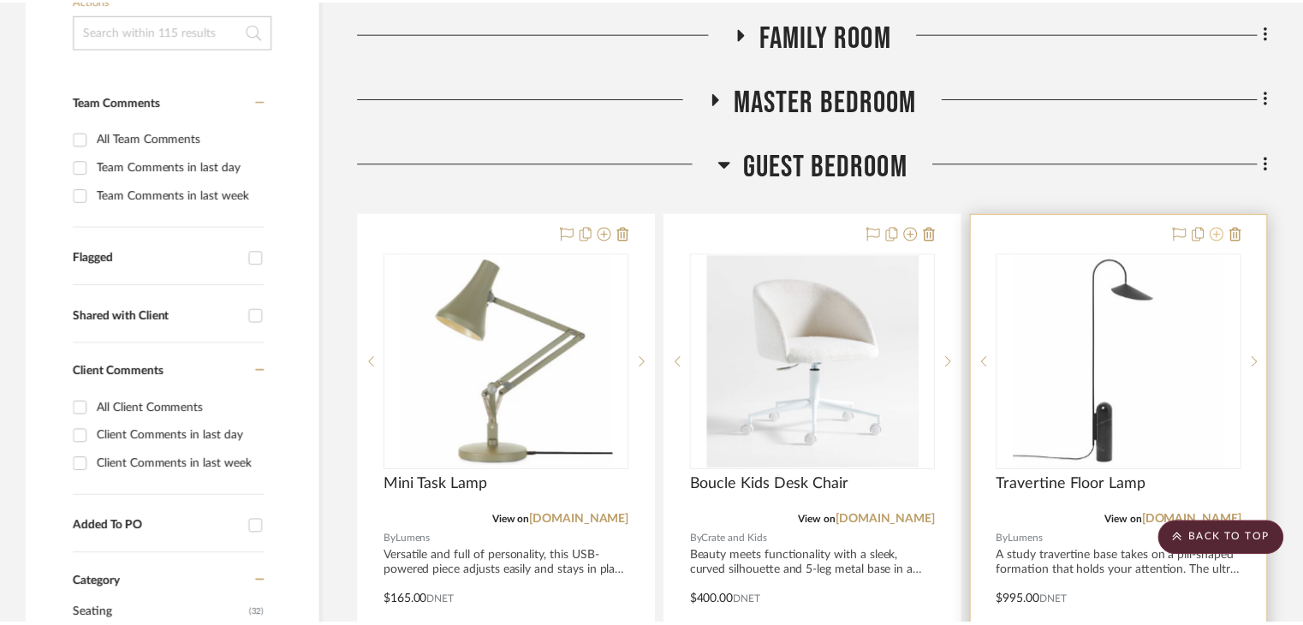
scroll to position [428, 0]
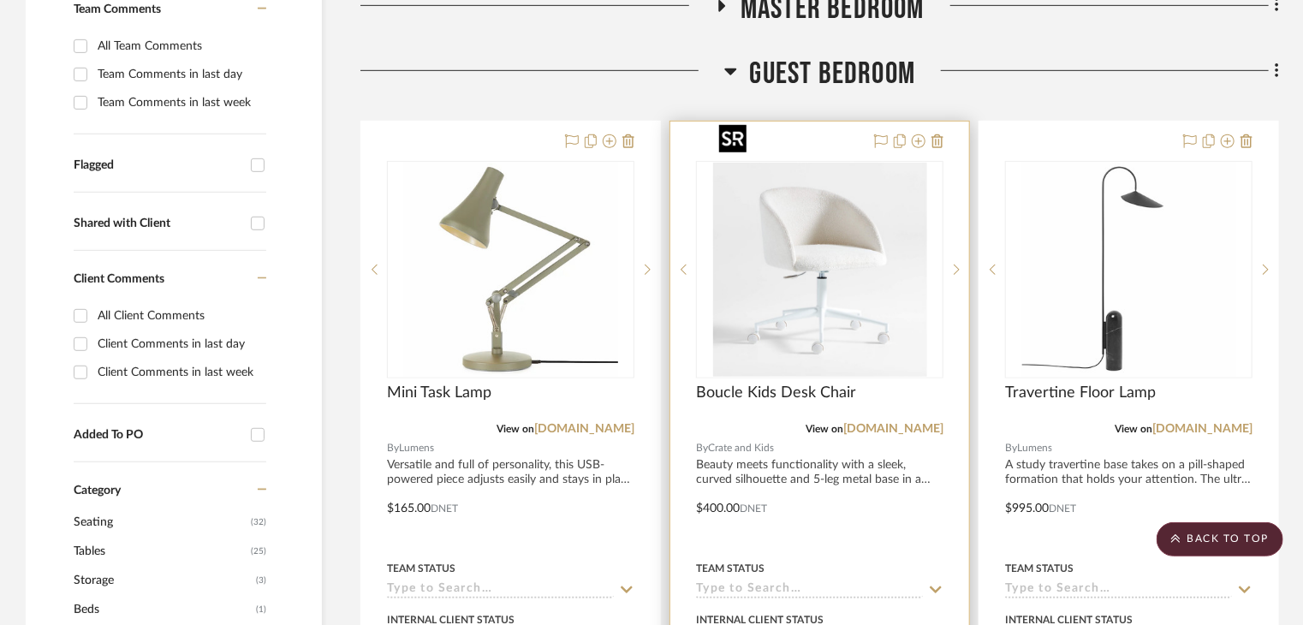
scroll to position [428, 0]
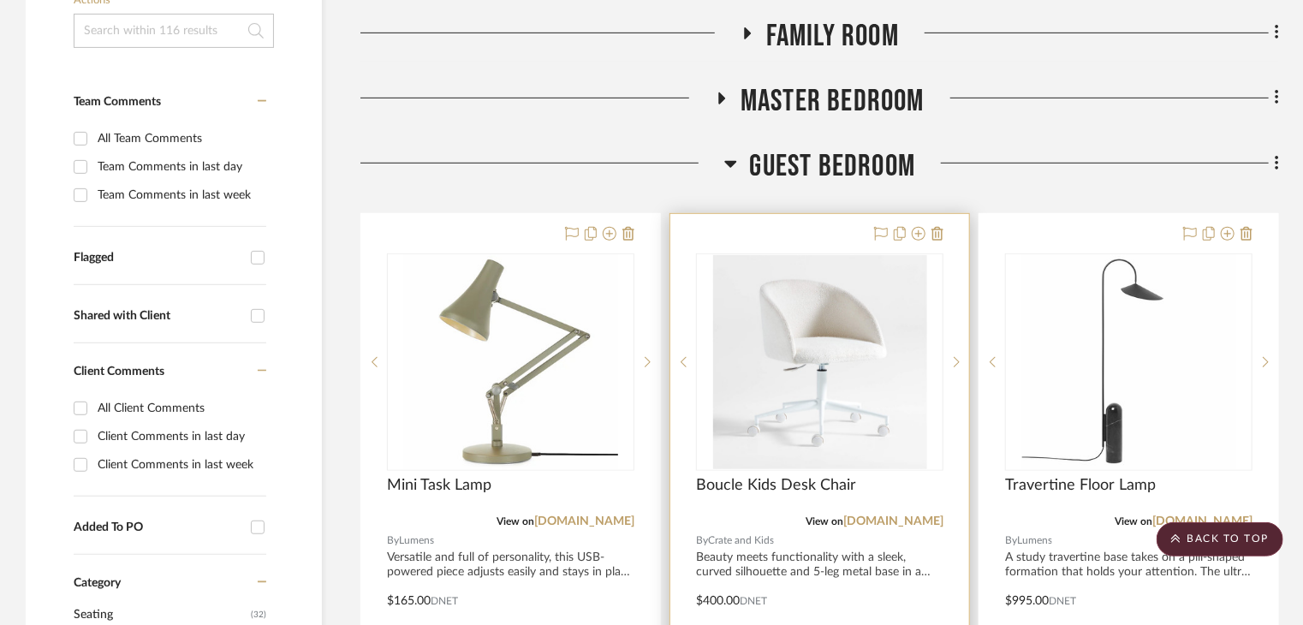
click at [807, 214] on div at bounding box center [819, 588] width 299 height 749
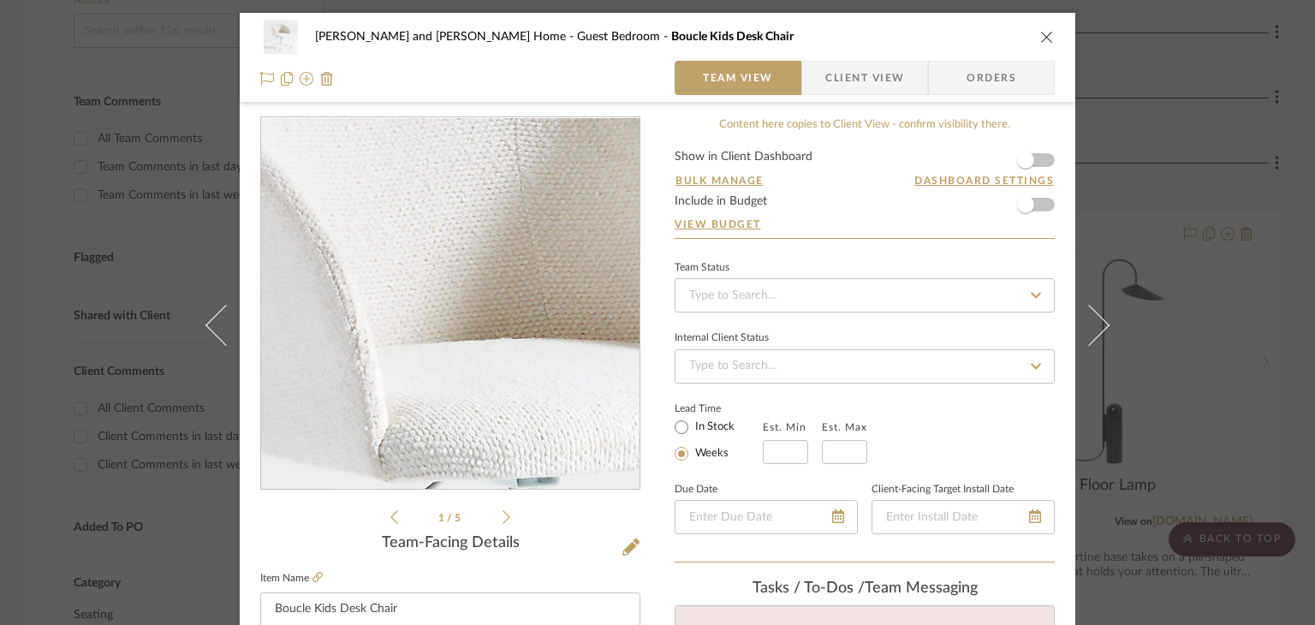
scroll to position [86, 0]
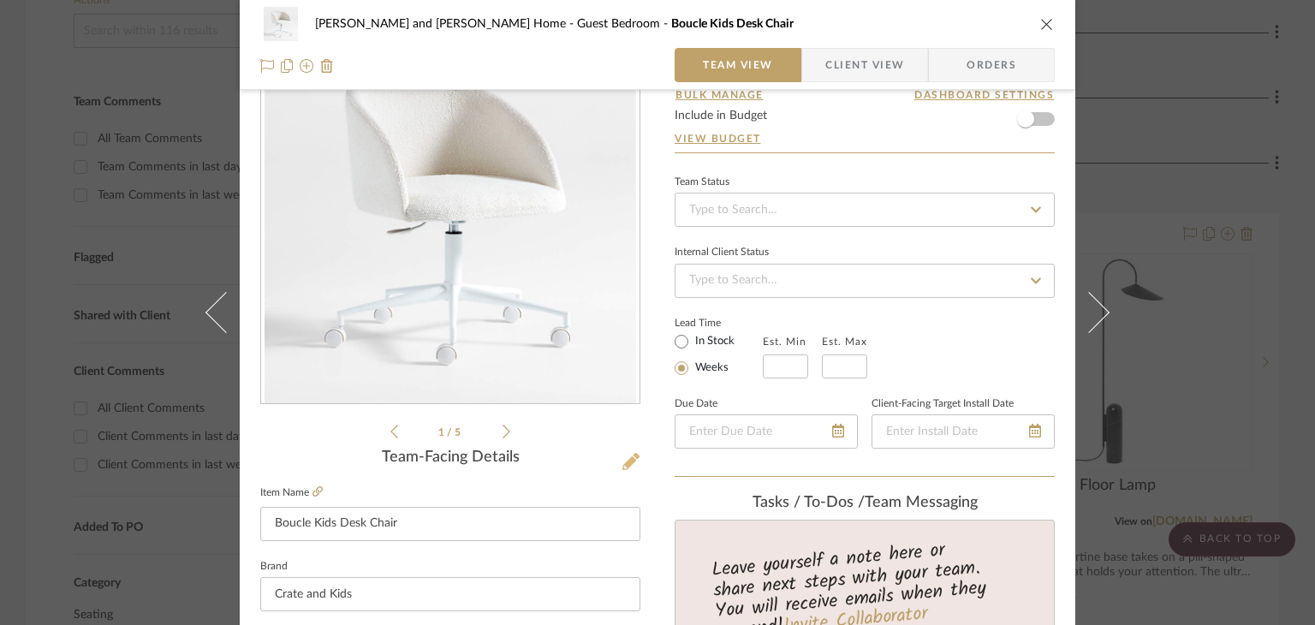
click at [622, 453] on icon at bounding box center [630, 461] width 17 height 17
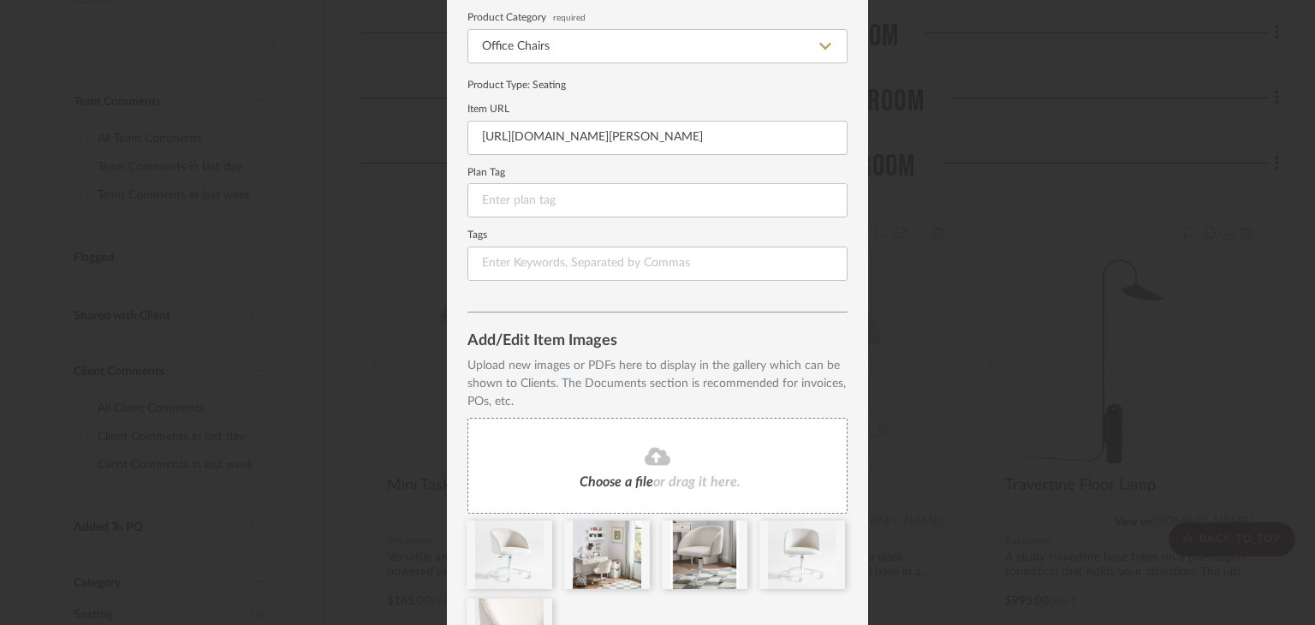
scroll to position [0, 0]
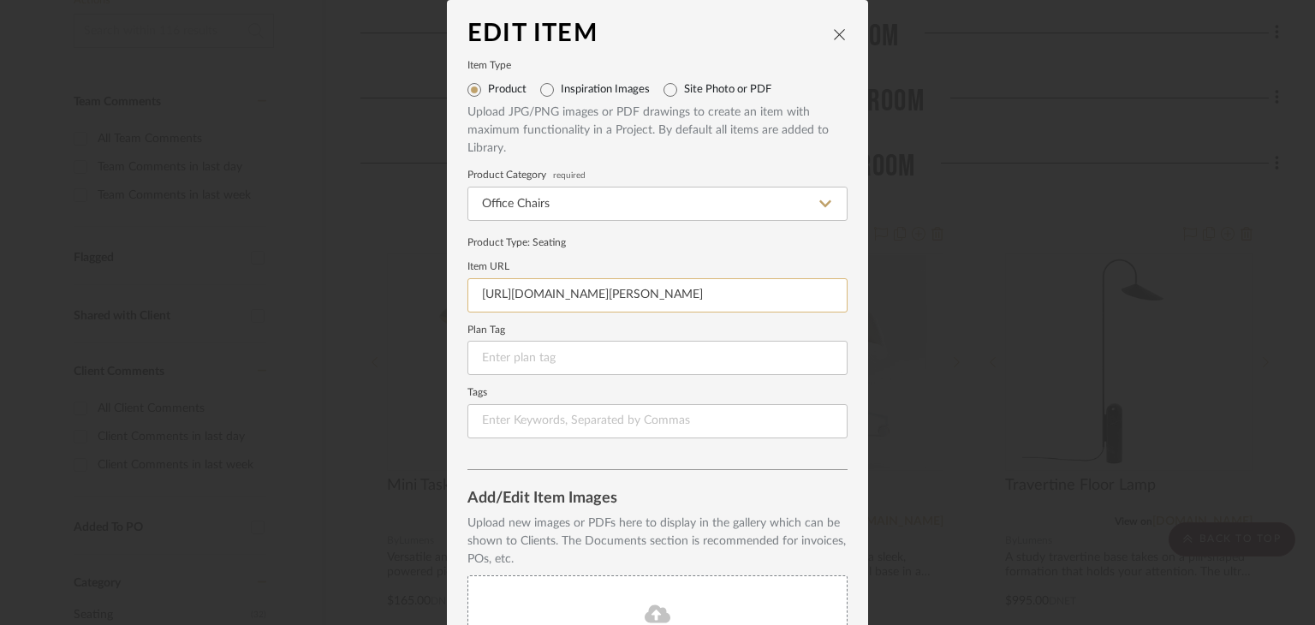
click at [715, 294] on input "[URL][DOMAIN_NAME][PERSON_NAME]" at bounding box center [657, 295] width 380 height 34
paste input "maple-brown-boucle-kids-desk-chair-with-black-base/s405422"
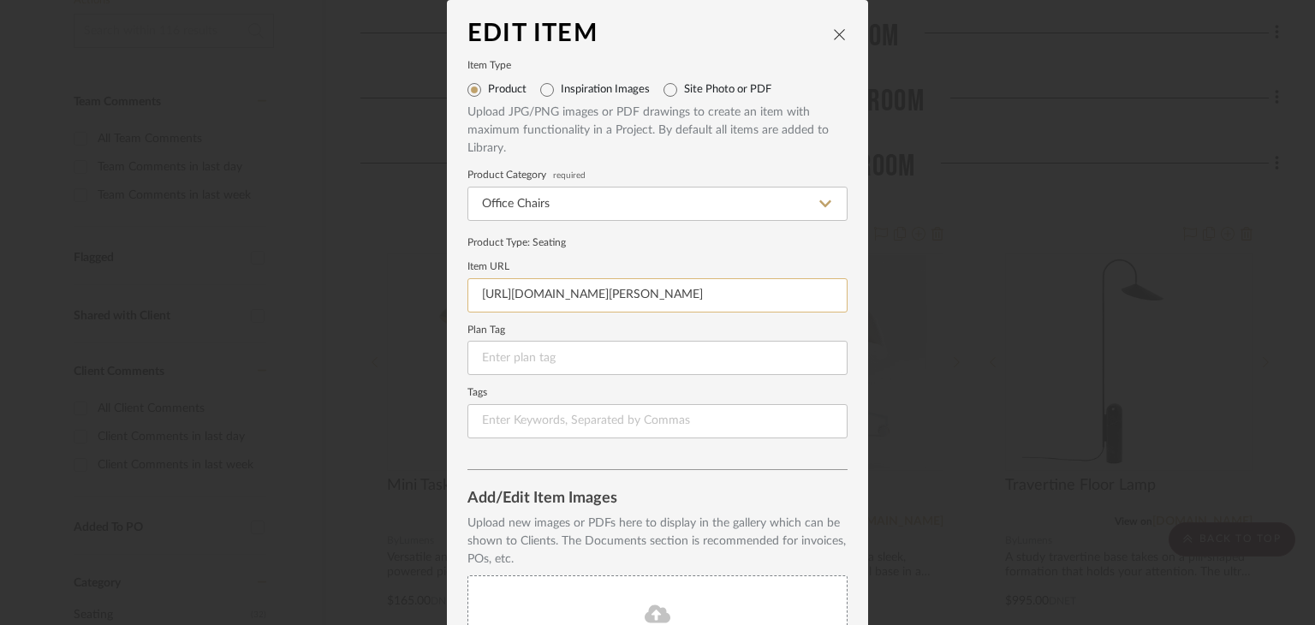
scroll to position [0, 187]
type input "[URL][DOMAIN_NAME][PERSON_NAME]"
click at [673, 92] on input "Site Photo or PDF" at bounding box center [670, 89] width 27 height 27
radio input "true"
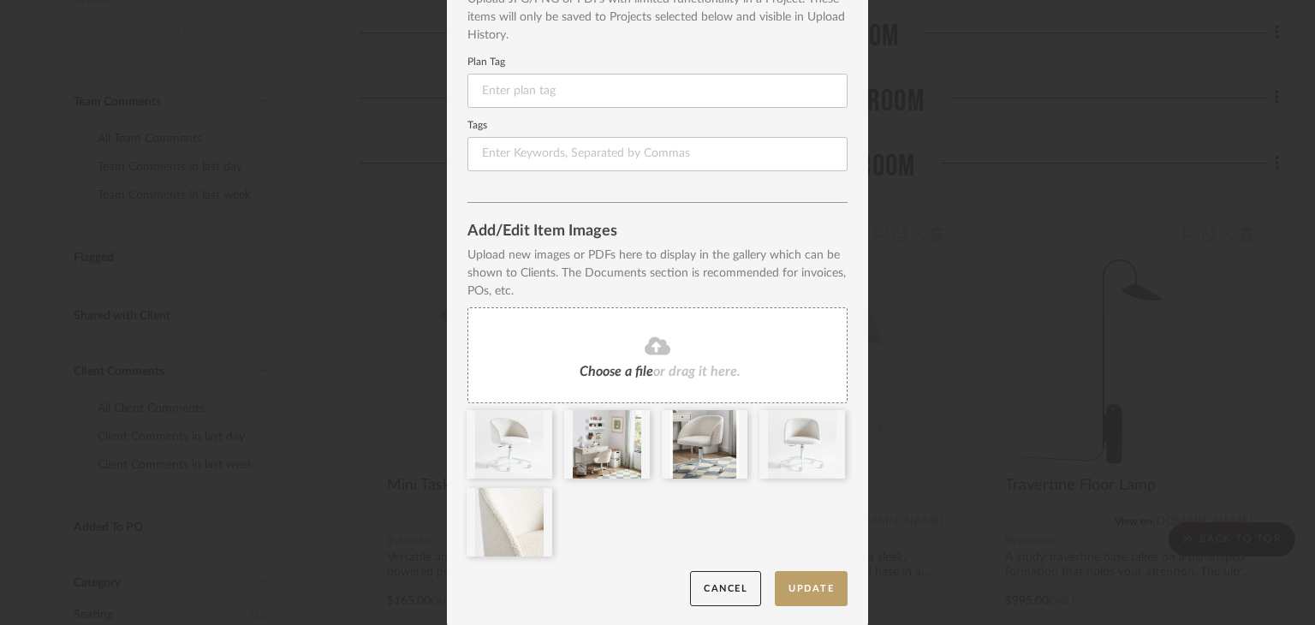
scroll to position [114, 0]
click at [533, 494] on icon at bounding box center [539, 498] width 12 height 14
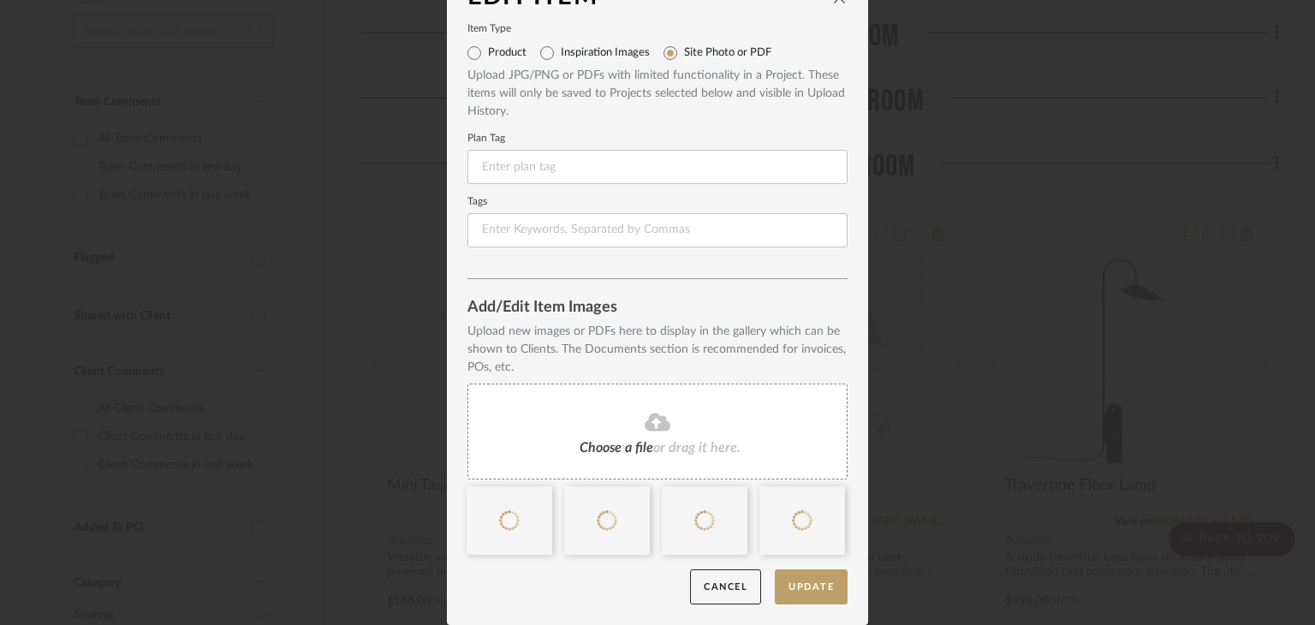
scroll to position [37, 0]
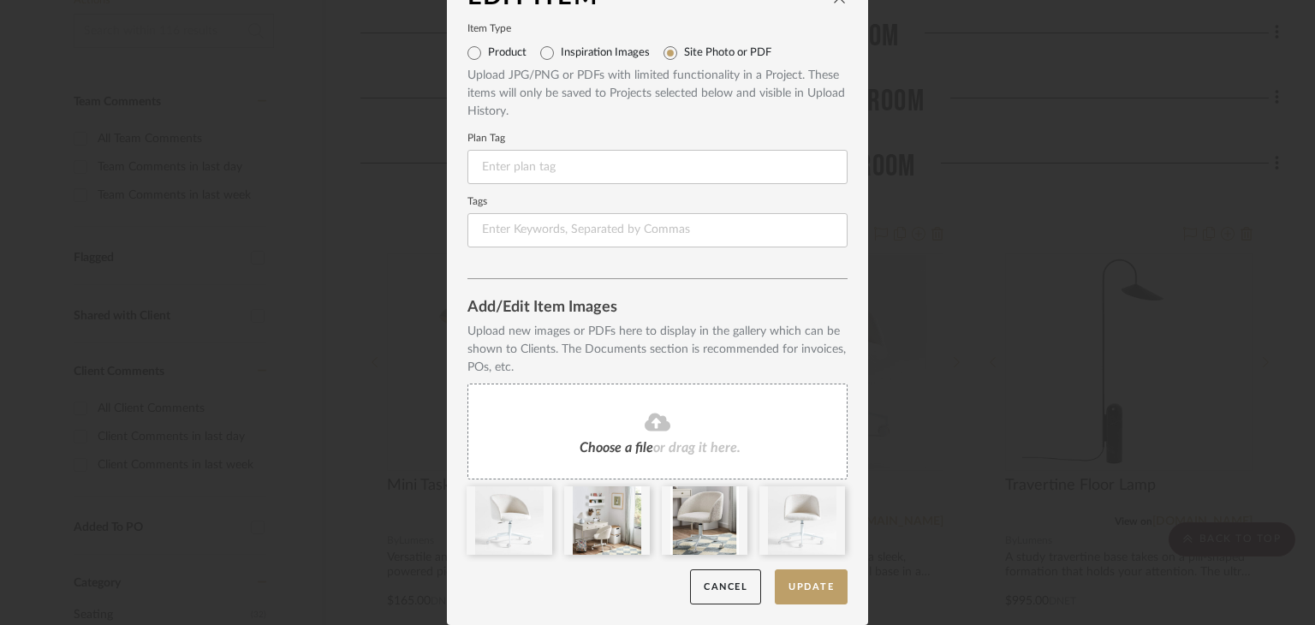
click at [649, 425] on icon at bounding box center [658, 422] width 26 height 21
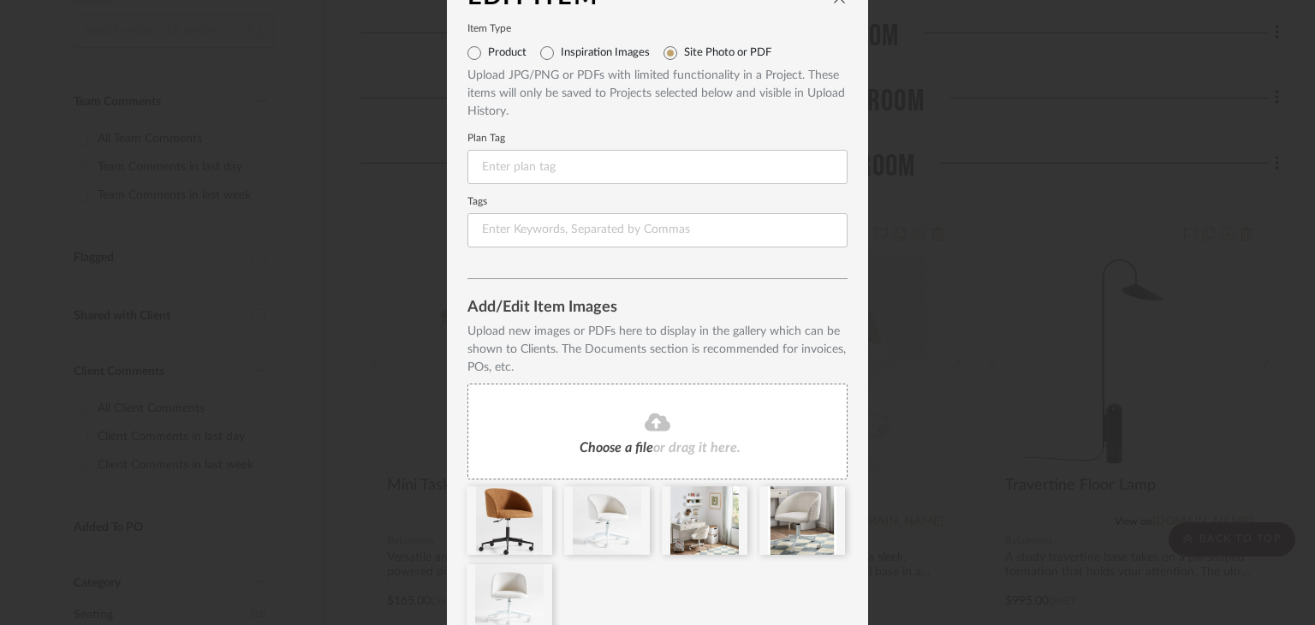
scroll to position [114, 0]
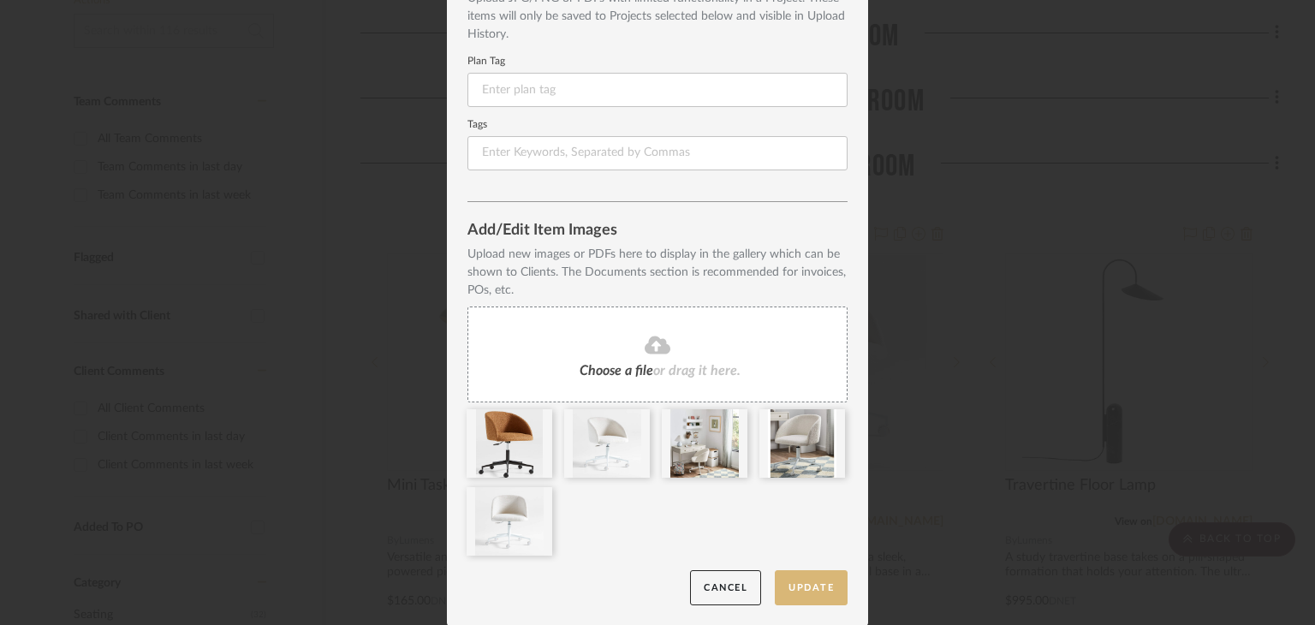
click at [795, 587] on button "Update" at bounding box center [811, 587] width 73 height 35
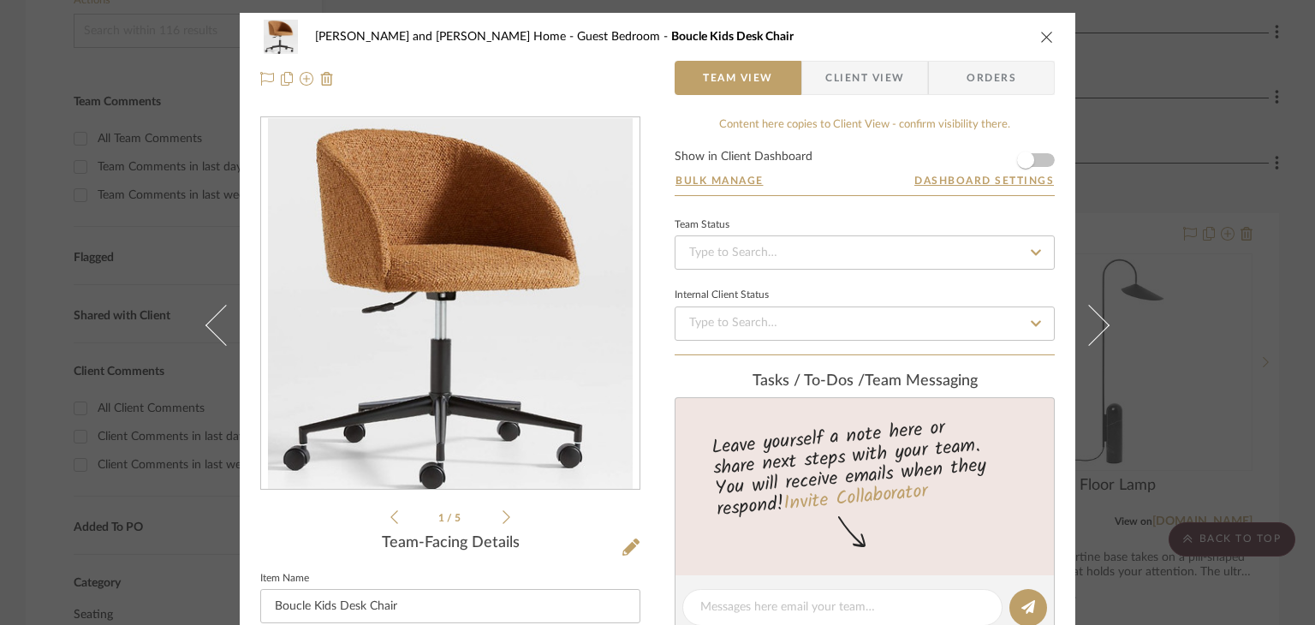
click at [1141, 161] on div "[PERSON_NAME] and [PERSON_NAME] Home Guest Bedroom Boucle Kids Desk Chair Team …" at bounding box center [657, 312] width 1315 height 625
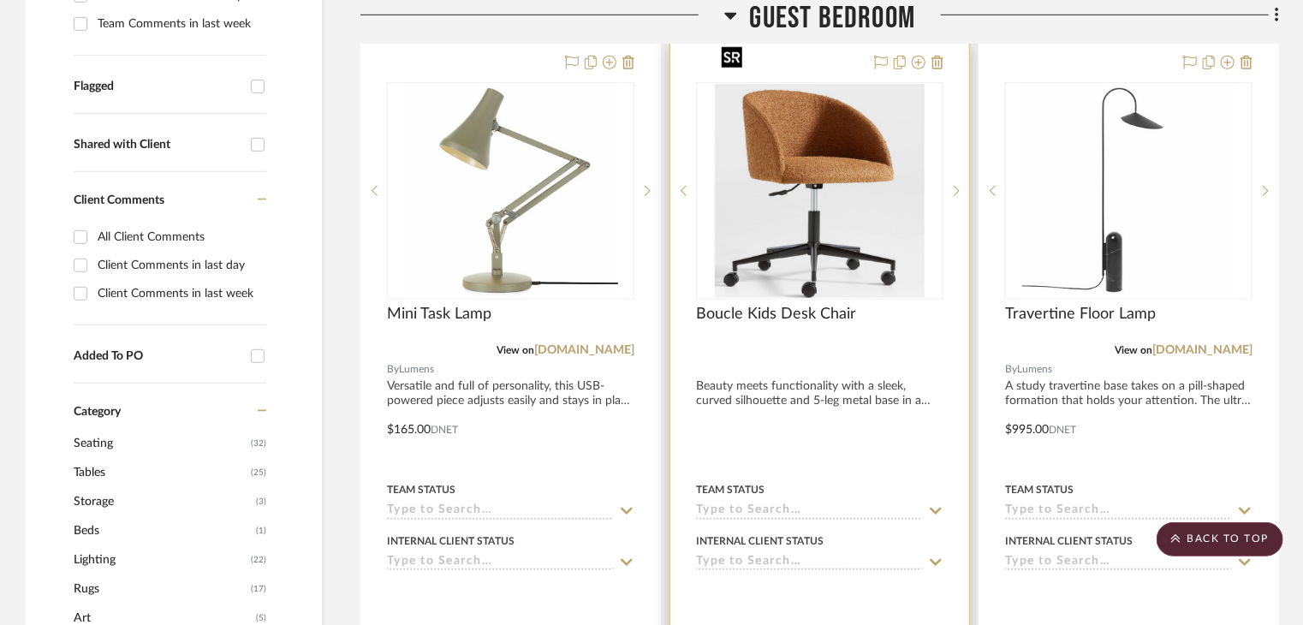
scroll to position [514, 0]
